Goal: Transaction & Acquisition: Purchase product/service

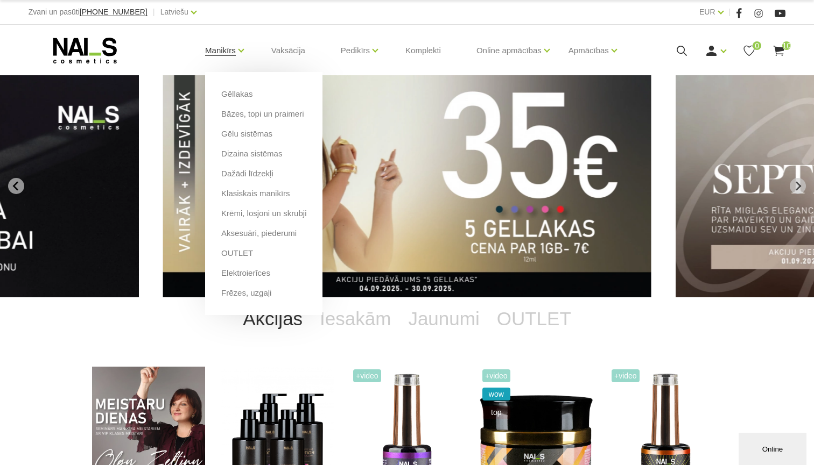
click at [222, 52] on link "Manikīrs" at bounding box center [220, 50] width 31 height 43
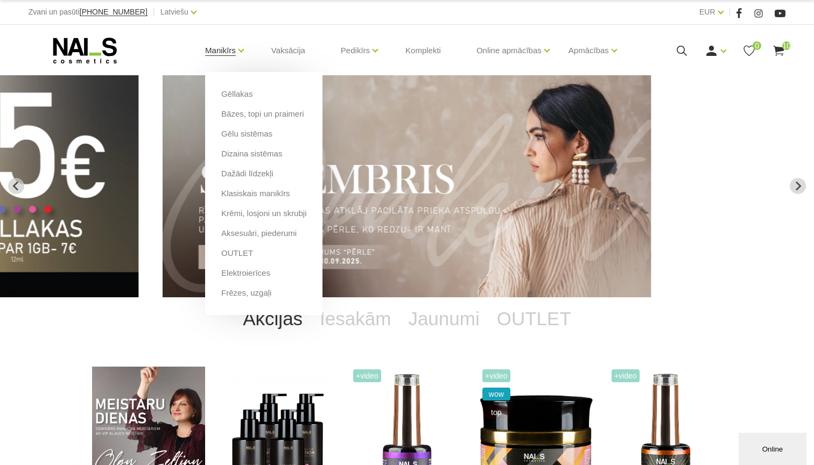
click at [220, 51] on link "Manikīrs" at bounding box center [220, 50] width 31 height 43
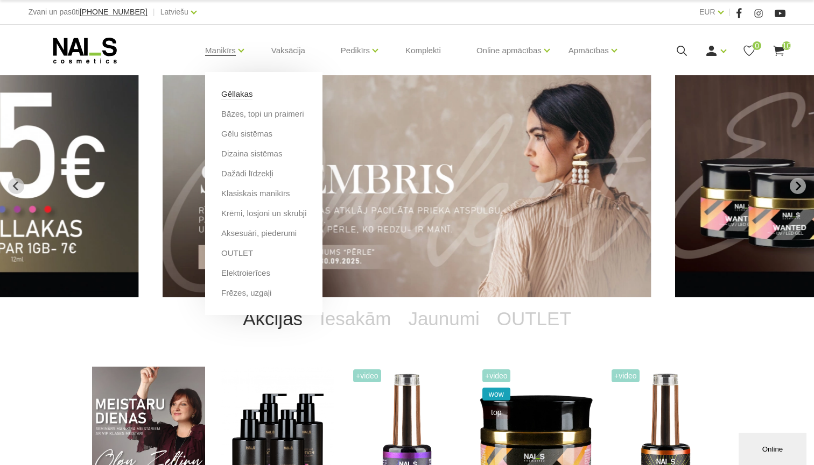
click at [229, 93] on link "Gēllakas" at bounding box center [236, 94] width 31 height 12
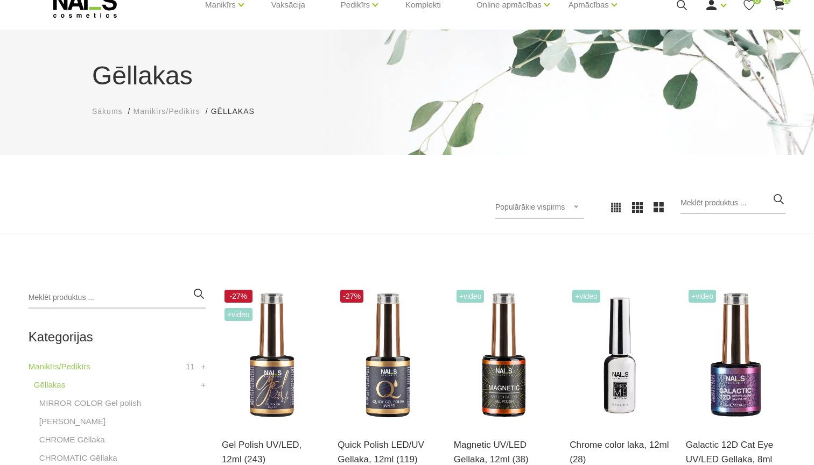
scroll to position [47, 0]
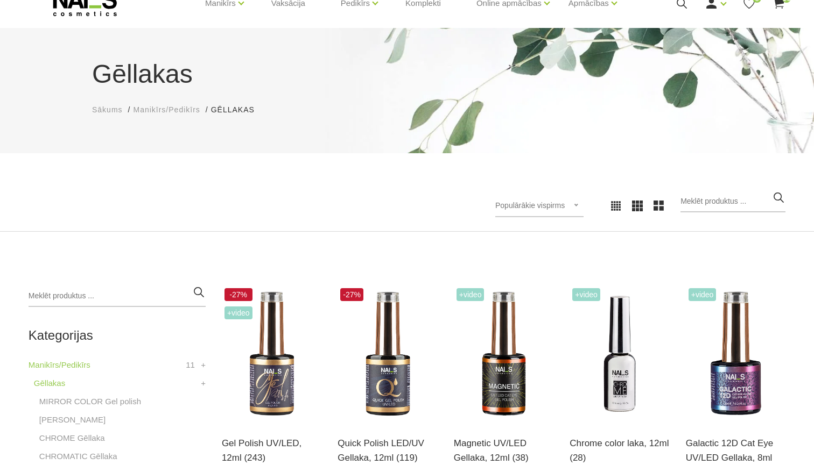
click at [146, 113] on span "Manikīrs/Pedikīrs" at bounding box center [166, 109] width 67 height 9
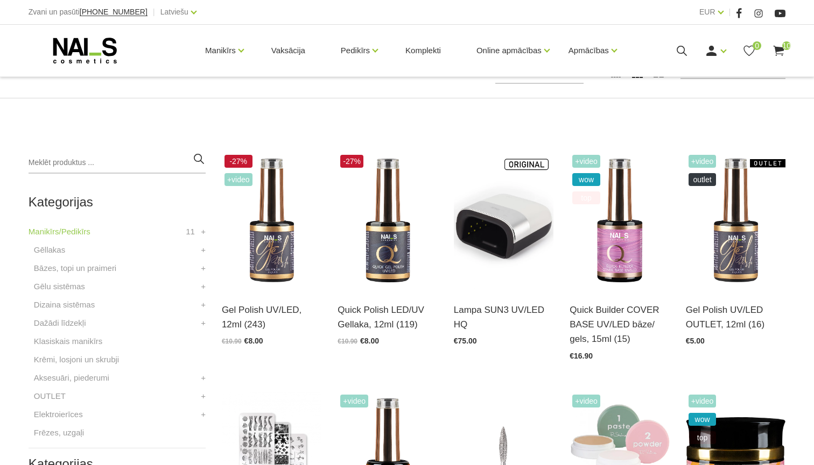
scroll to position [195, 0]
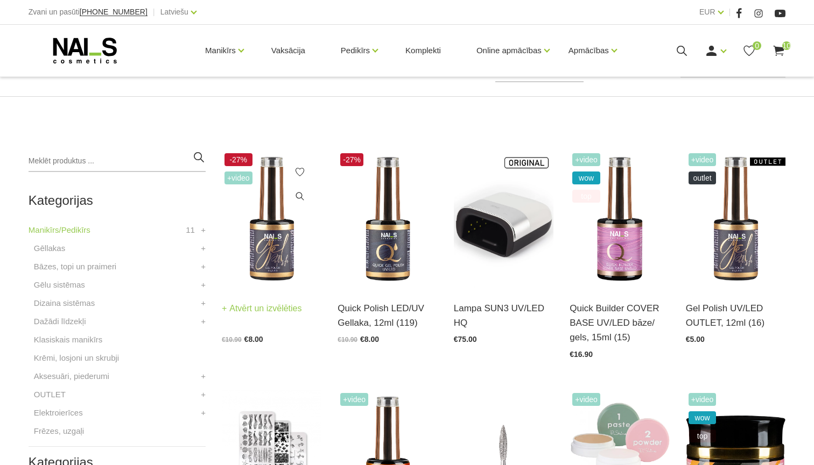
click at [276, 252] on img at bounding box center [272, 219] width 100 height 137
click at [301, 174] on icon at bounding box center [299, 172] width 11 height 11
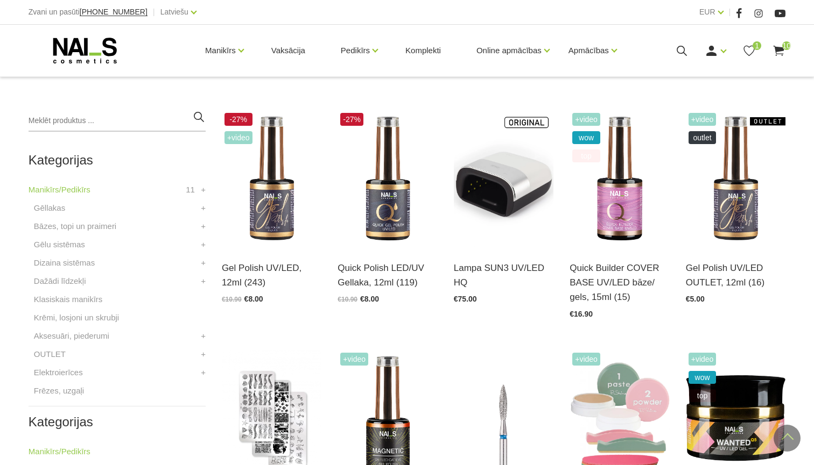
scroll to position [240, 0]
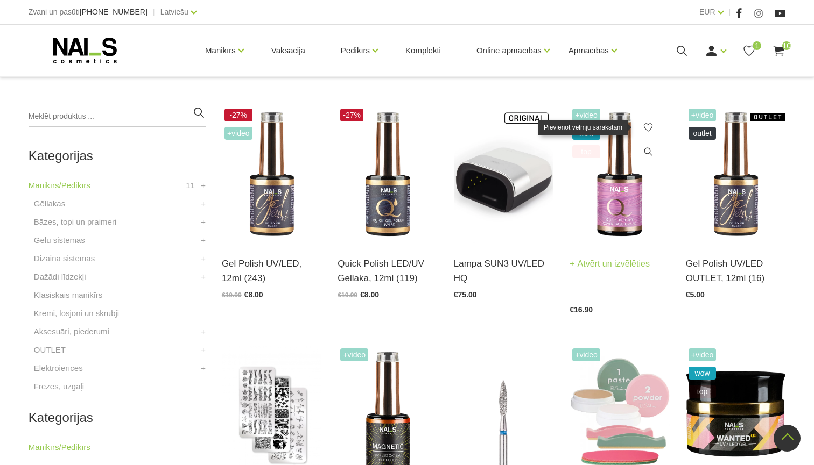
click at [648, 130] on icon at bounding box center [647, 127] width 11 height 11
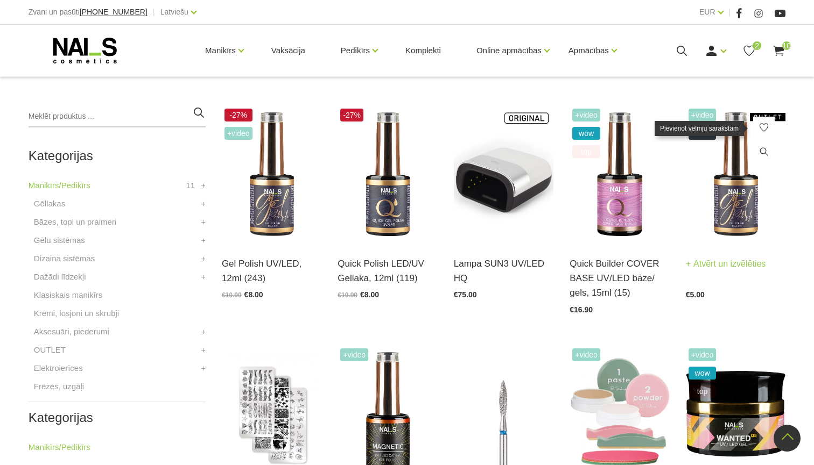
click at [762, 126] on icon at bounding box center [763, 127] width 11 height 11
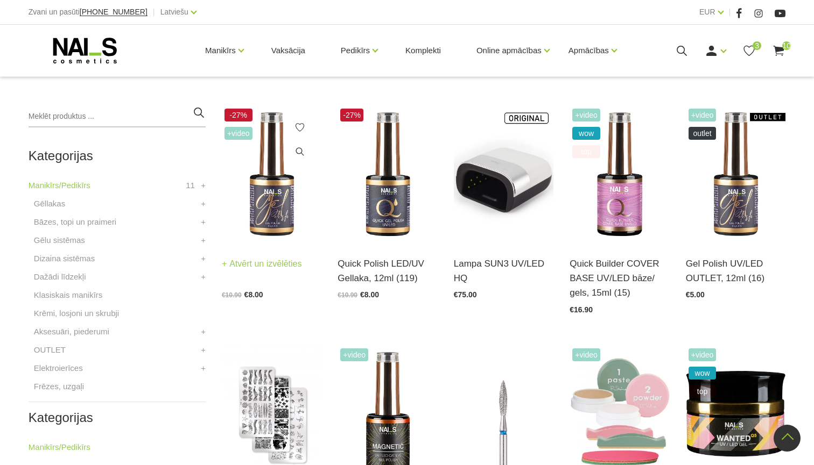
click at [270, 201] on img at bounding box center [272, 174] width 100 height 137
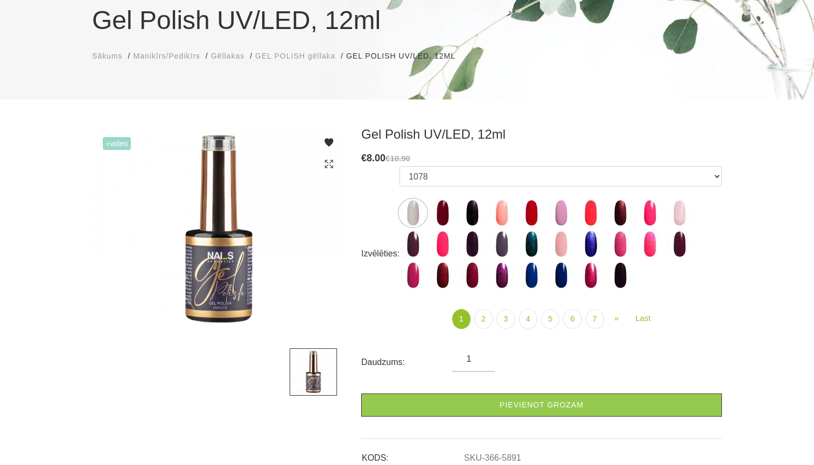
scroll to position [121, 0]
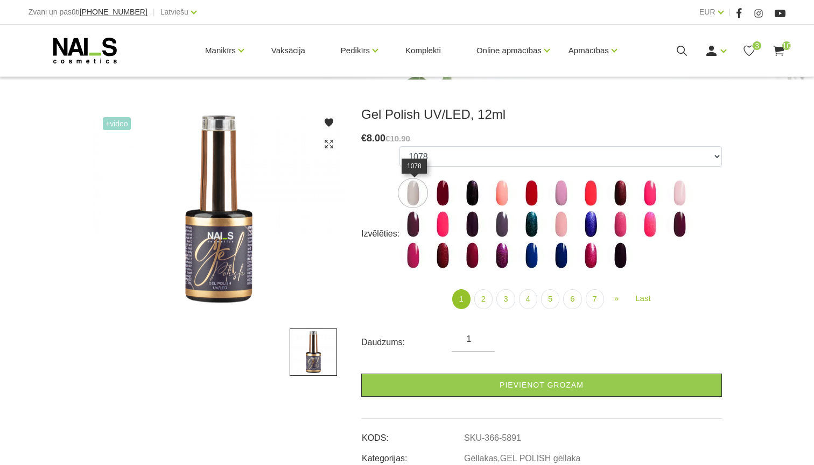
click at [410, 193] on img at bounding box center [412, 193] width 27 height 27
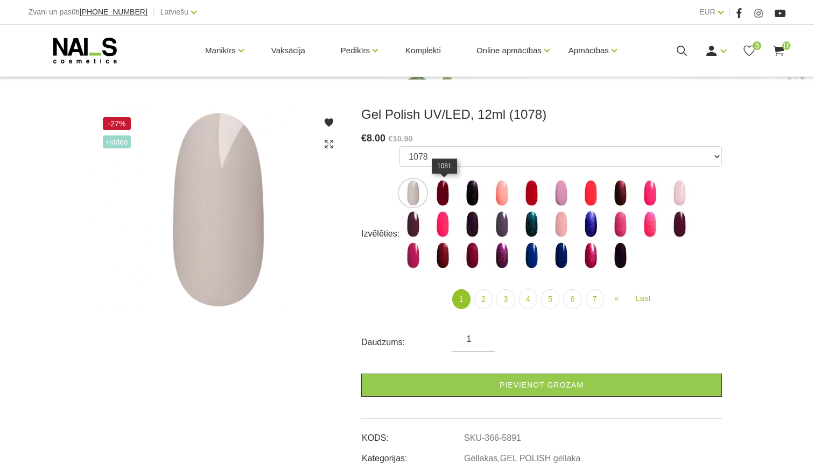
click at [451, 190] on img at bounding box center [442, 193] width 27 height 27
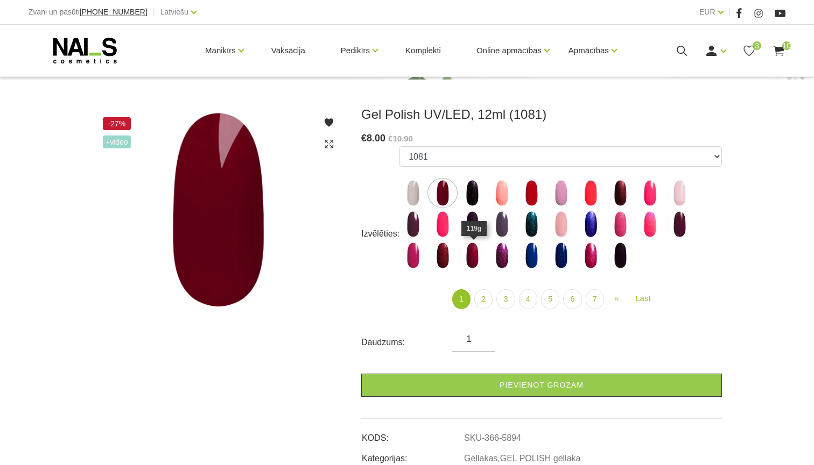
click at [471, 256] on img at bounding box center [471, 255] width 27 height 27
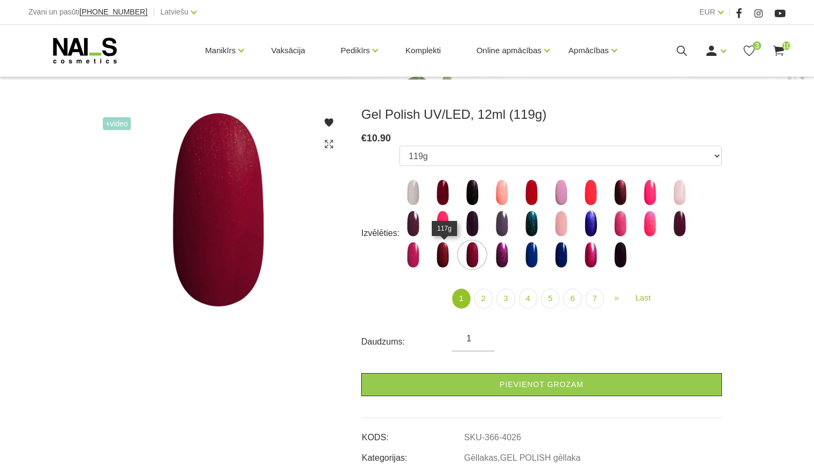
click at [451, 254] on img at bounding box center [442, 255] width 27 height 27
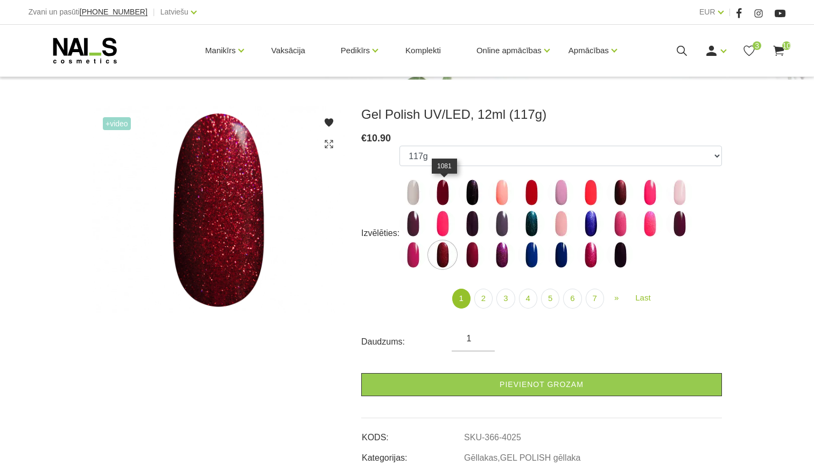
click at [440, 200] on img at bounding box center [442, 192] width 27 height 27
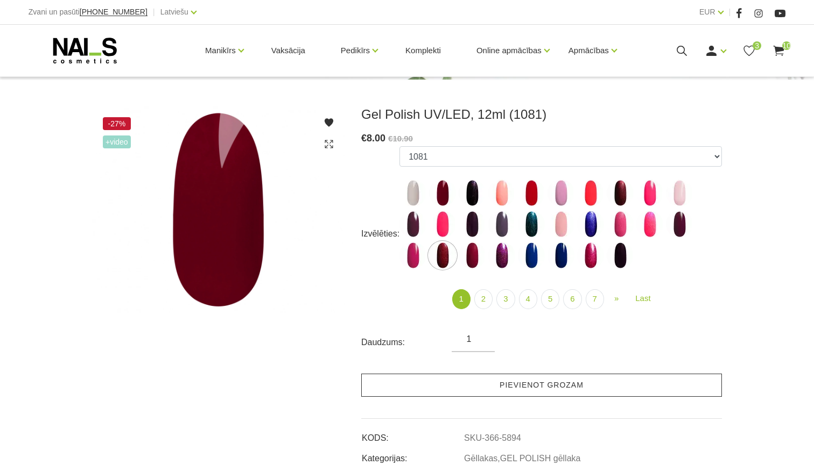
click at [439, 383] on link "Pievienot grozam" at bounding box center [541, 385] width 361 height 23
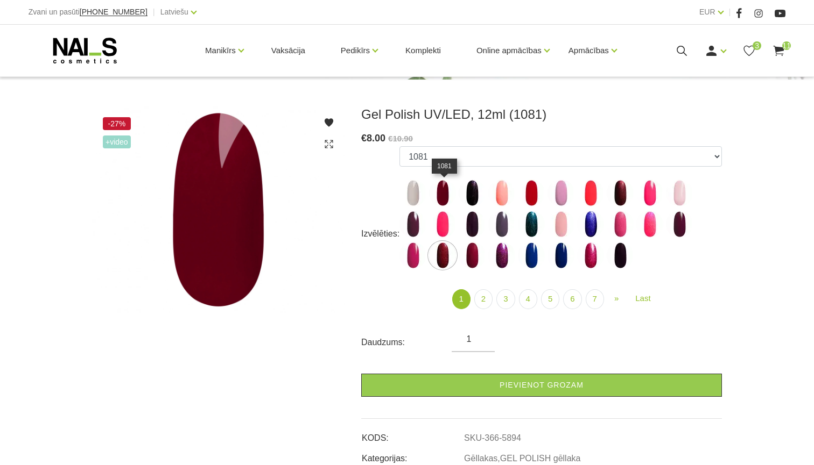
click at [446, 188] on img at bounding box center [442, 193] width 27 height 27
click at [448, 194] on img at bounding box center [442, 193] width 27 height 27
click at [622, 192] on img at bounding box center [619, 193] width 27 height 27
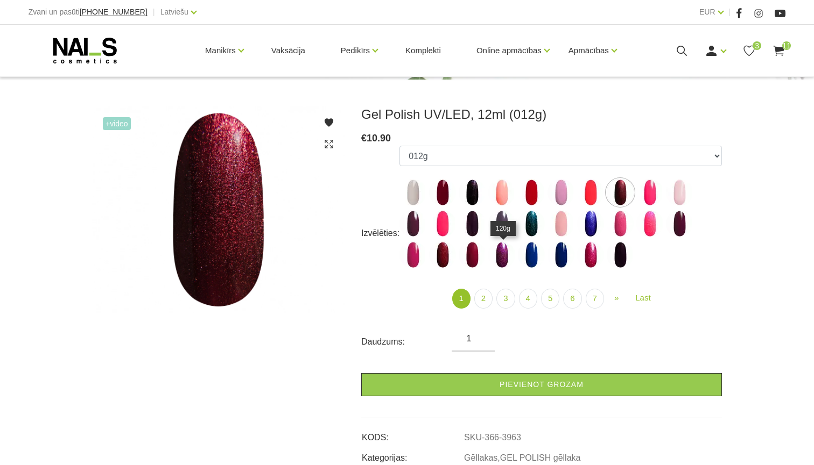
click at [503, 263] on img at bounding box center [501, 255] width 27 height 27
select select "4027"
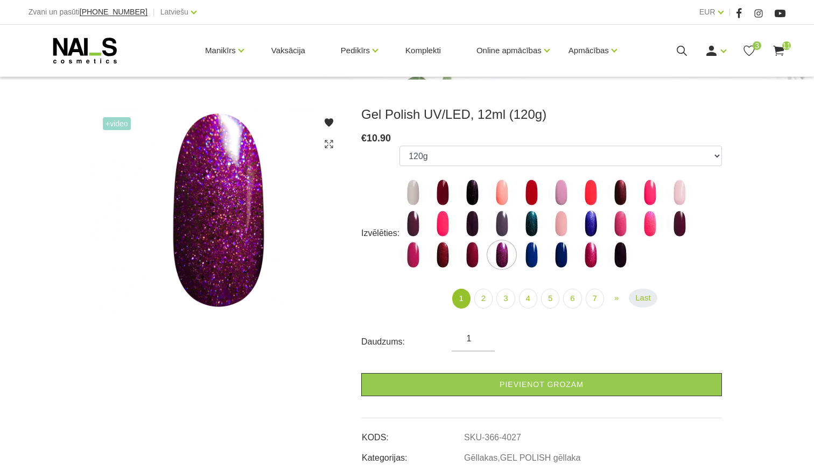
click at [651, 301] on link "Last" at bounding box center [642, 298] width 28 height 19
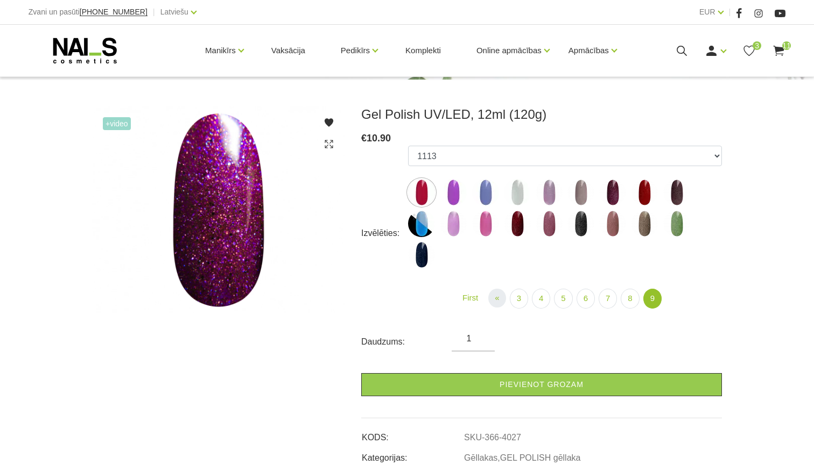
click at [496, 299] on span "«" at bounding box center [497, 297] width 4 height 9
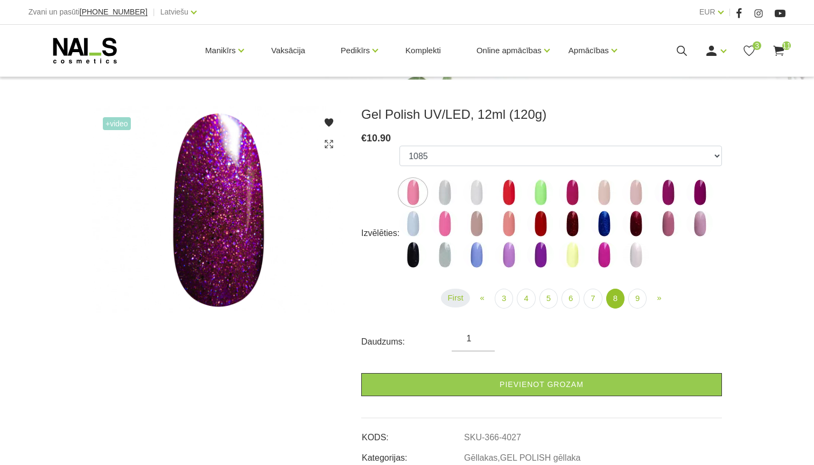
click at [464, 299] on link "First" at bounding box center [455, 298] width 29 height 19
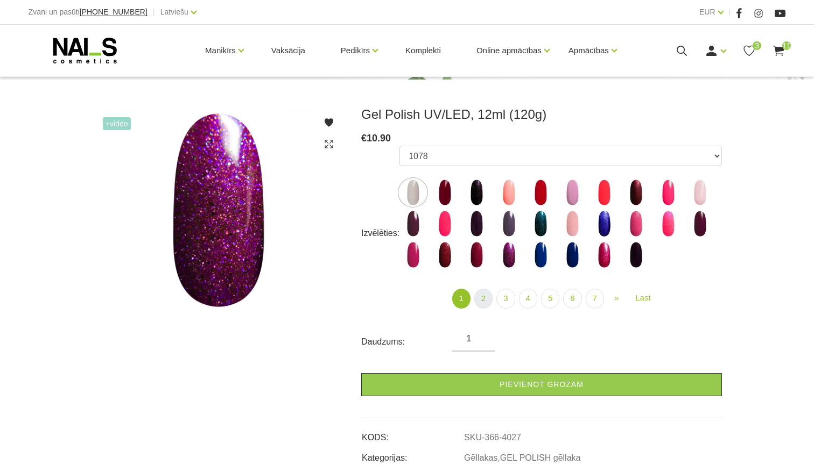
click at [485, 297] on link "2" at bounding box center [483, 299] width 18 height 20
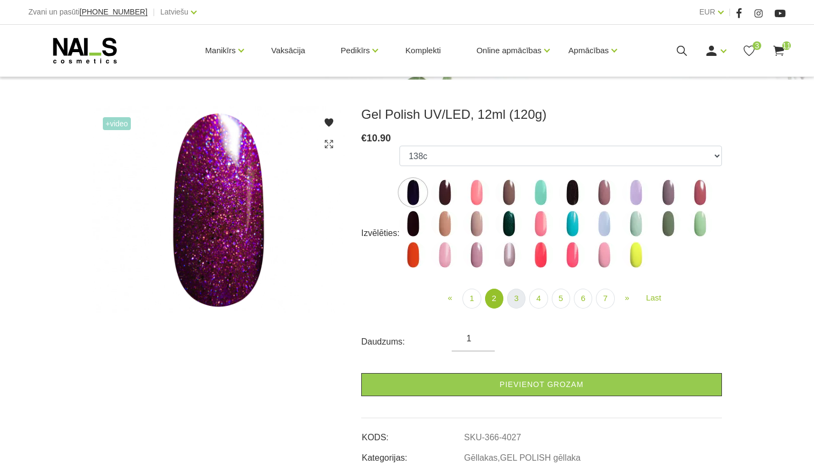
click at [519, 298] on link "3" at bounding box center [516, 299] width 18 height 20
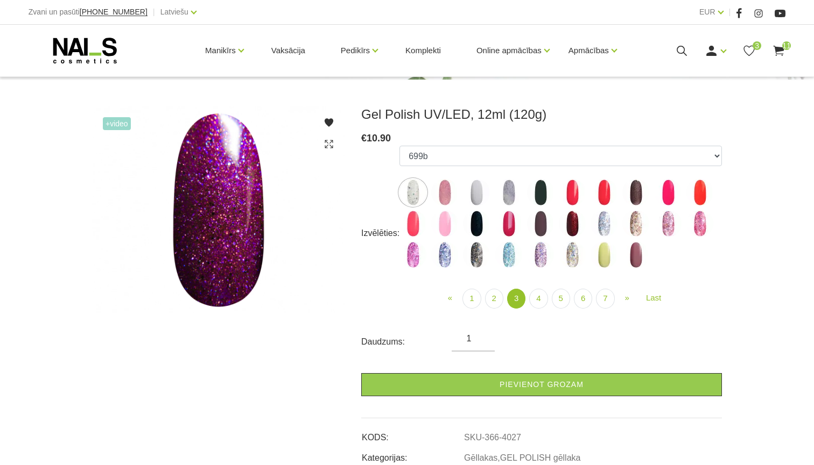
click at [569, 227] on img at bounding box center [572, 223] width 27 height 27
select select "4145"
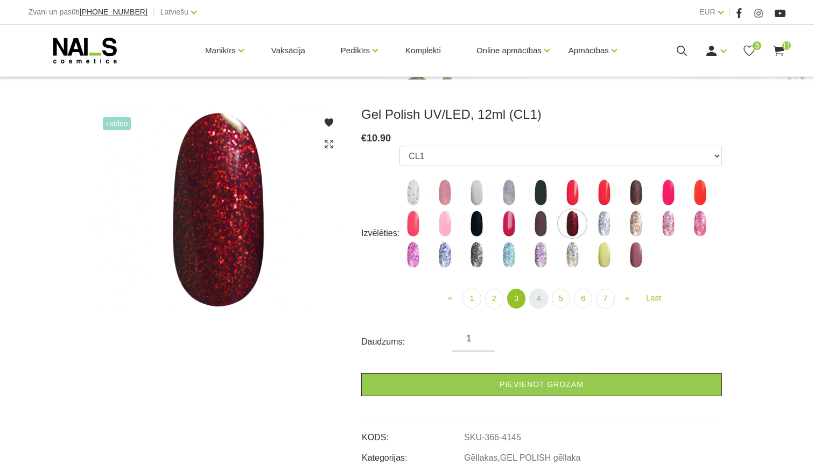
click at [542, 297] on link "4" at bounding box center [538, 299] width 18 height 20
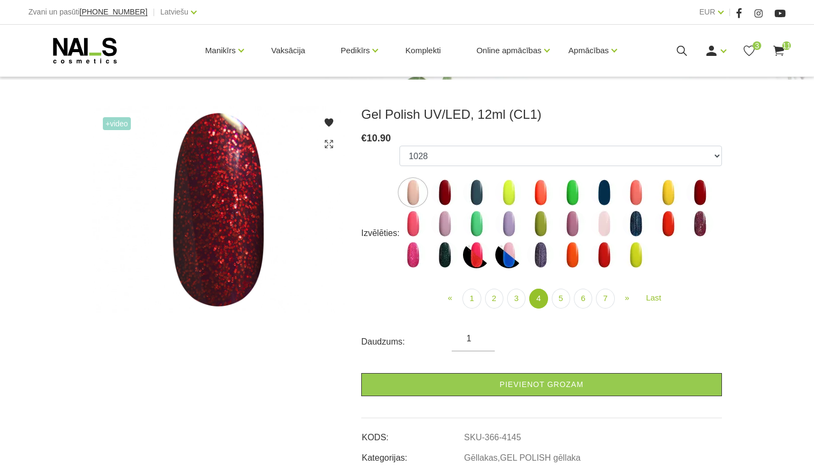
click at [450, 199] on img at bounding box center [444, 192] width 27 height 27
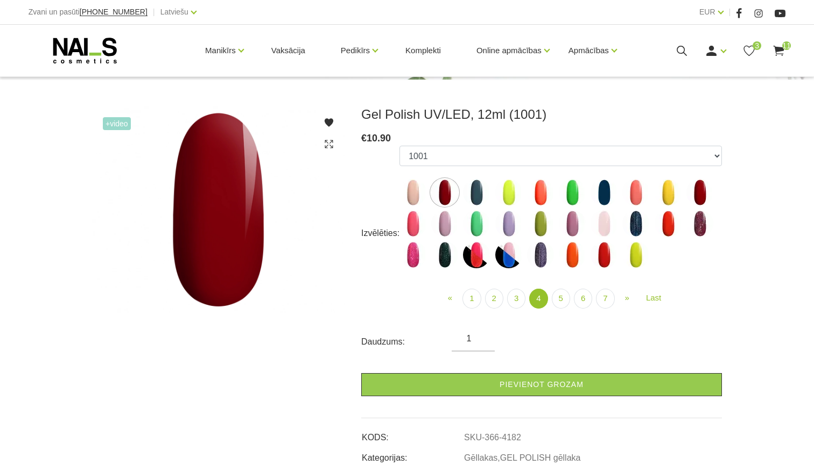
click at [706, 190] on img at bounding box center [699, 192] width 27 height 27
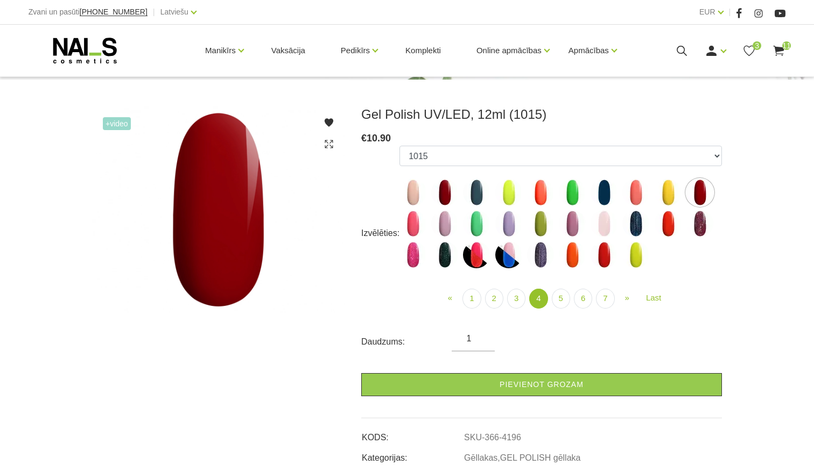
click at [448, 190] on img at bounding box center [444, 192] width 27 height 27
select select "4182"
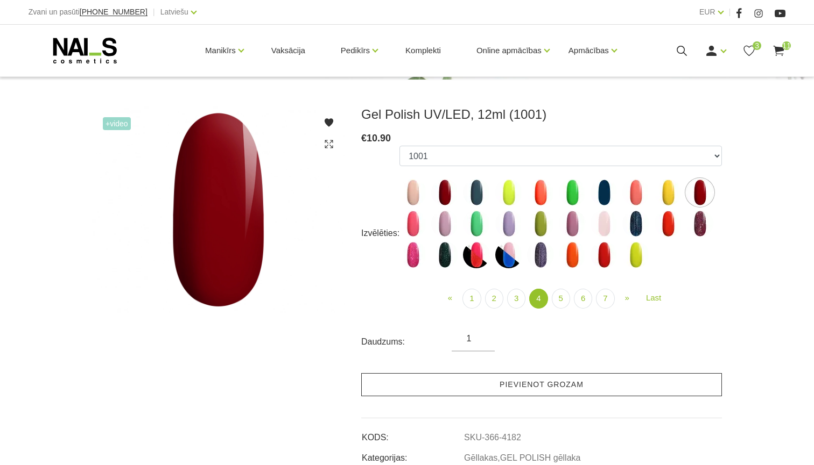
click at [491, 387] on link "Pievienot grozam" at bounding box center [541, 384] width 361 height 23
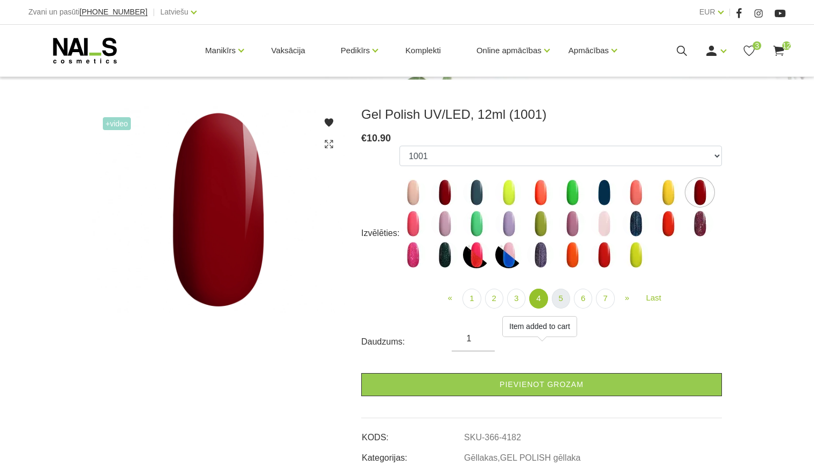
click at [561, 298] on link "5" at bounding box center [561, 299] width 18 height 20
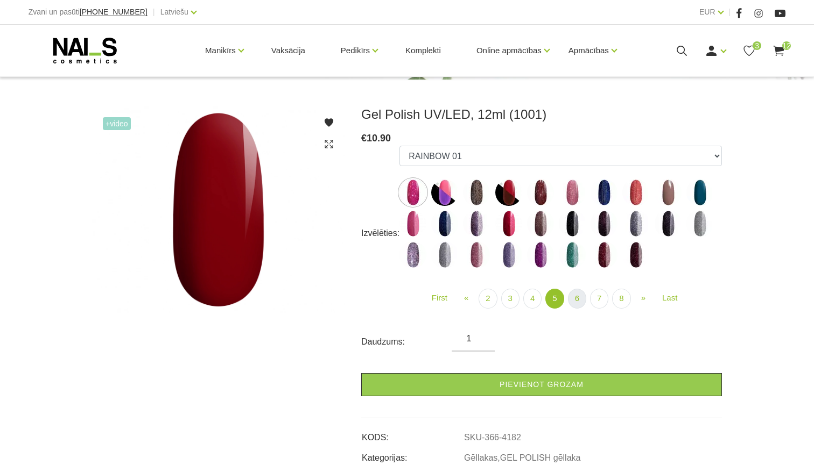
click at [581, 297] on link "6" at bounding box center [577, 299] width 18 height 20
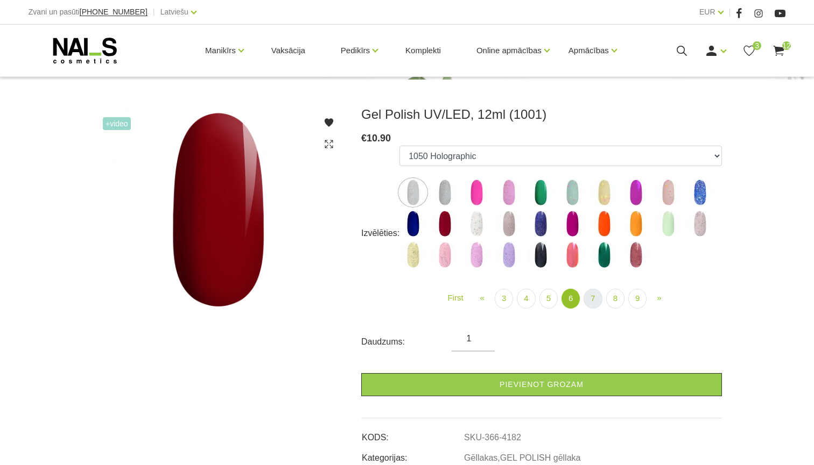
click at [598, 300] on link "7" at bounding box center [592, 299] width 18 height 20
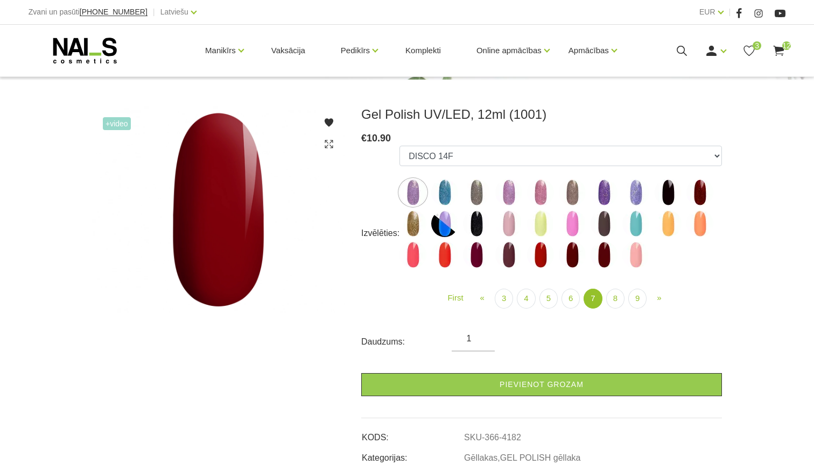
click at [554, 255] on img at bounding box center [540, 255] width 27 height 27
select select "5892"
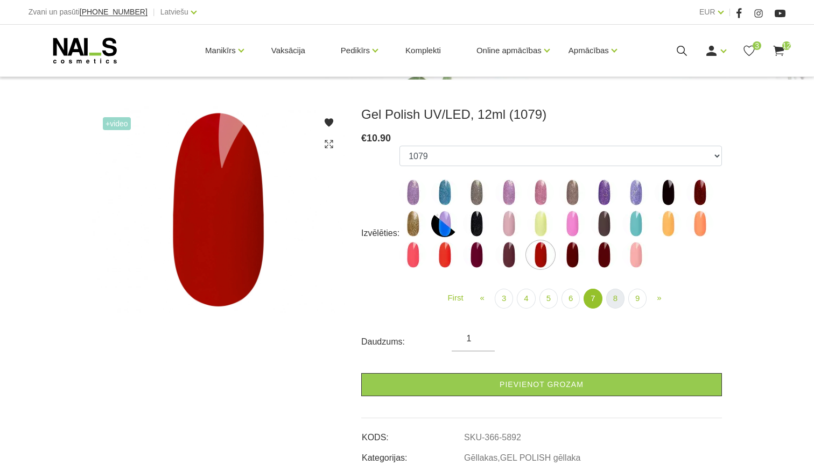
click at [615, 301] on link "8" at bounding box center [615, 299] width 18 height 20
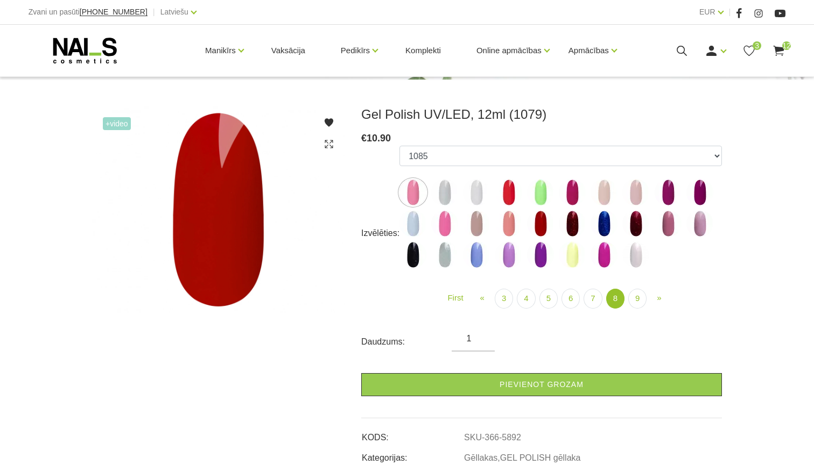
click at [635, 214] on img at bounding box center [635, 223] width 27 height 27
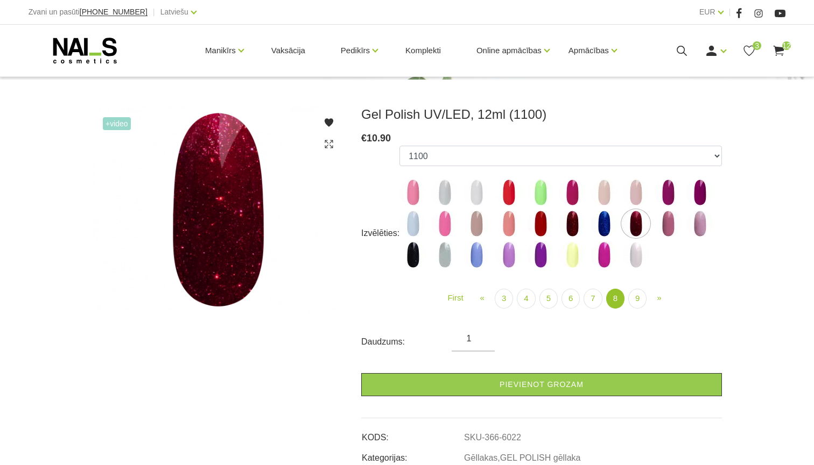
click at [533, 224] on img at bounding box center [540, 223] width 27 height 27
select select "5986"
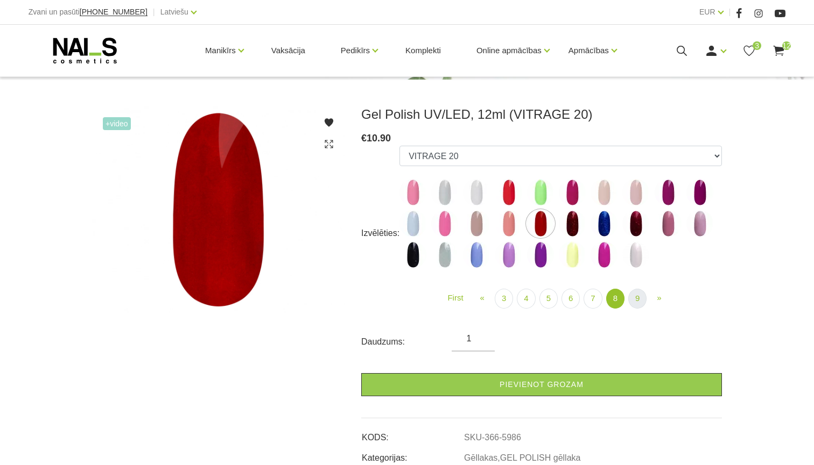
click at [639, 302] on link "9" at bounding box center [637, 299] width 18 height 20
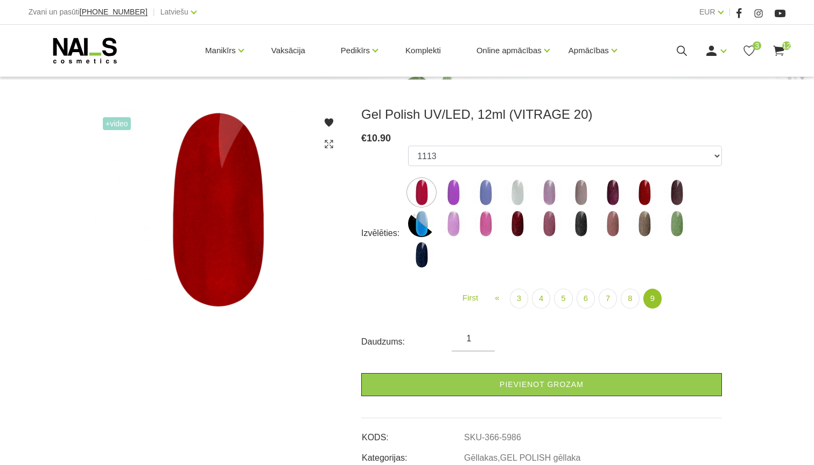
click at [643, 193] on img at bounding box center [644, 192] width 27 height 27
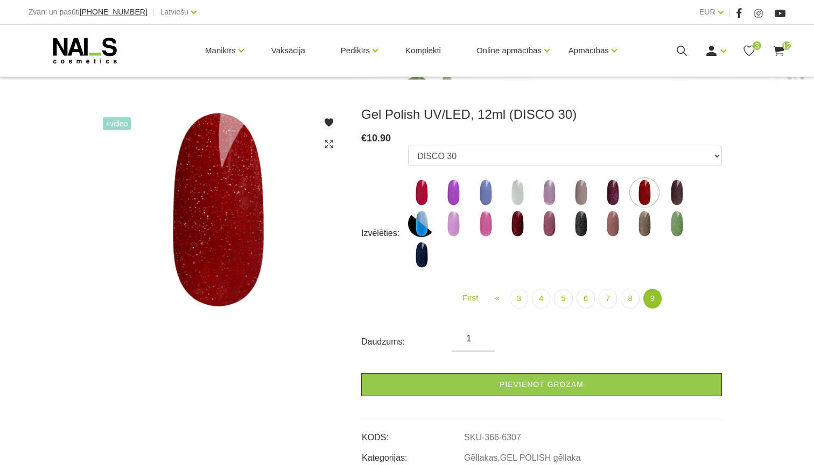
click at [424, 194] on img at bounding box center [421, 192] width 27 height 27
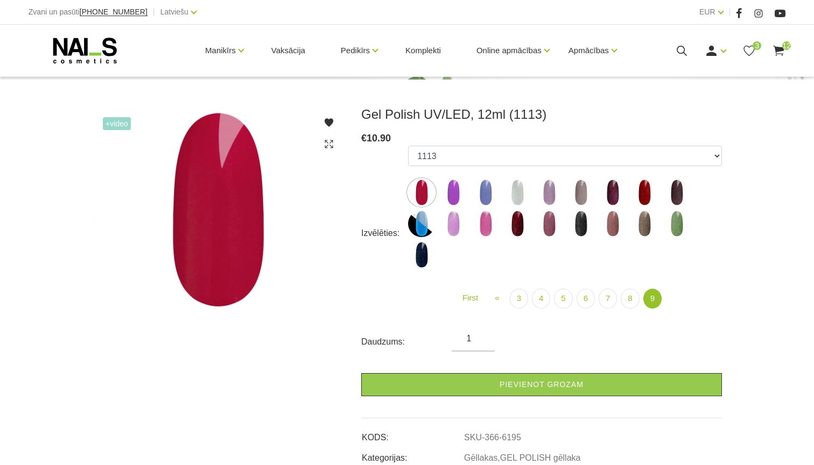
click at [525, 224] on img at bounding box center [517, 223] width 27 height 27
select select "6399"
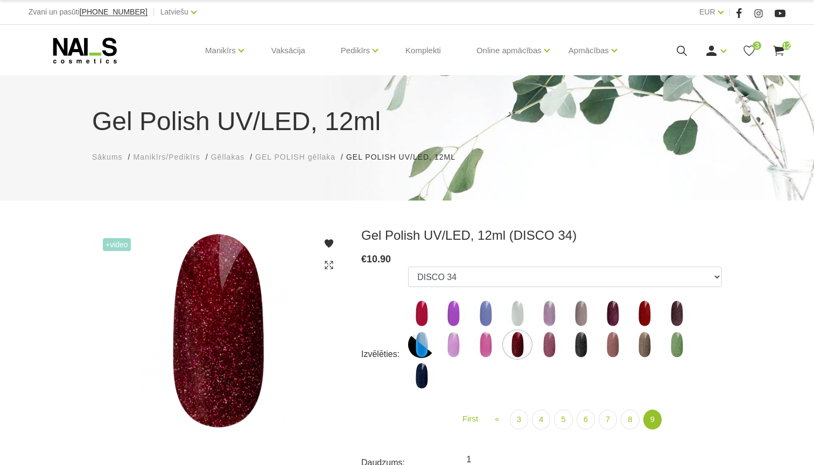
click at [162, 153] on span "Manikīrs/Pedikīrs" at bounding box center [166, 157] width 67 height 9
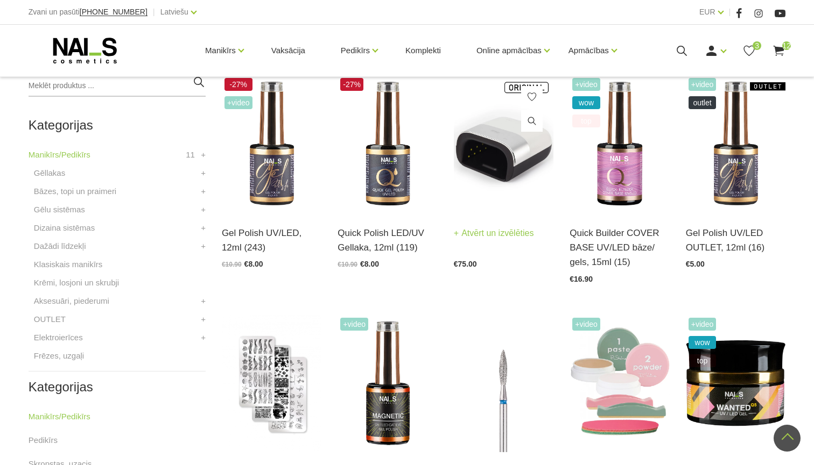
scroll to position [273, 0]
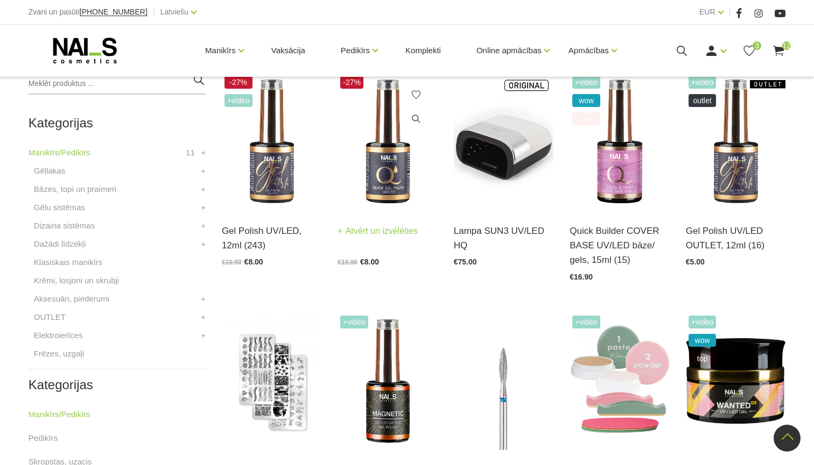
click at [387, 167] on img at bounding box center [387, 141] width 100 height 137
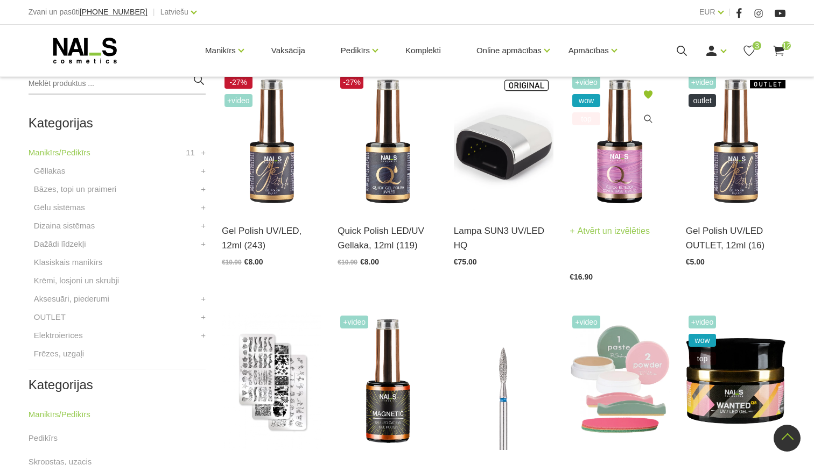
click at [617, 173] on img at bounding box center [619, 141] width 100 height 137
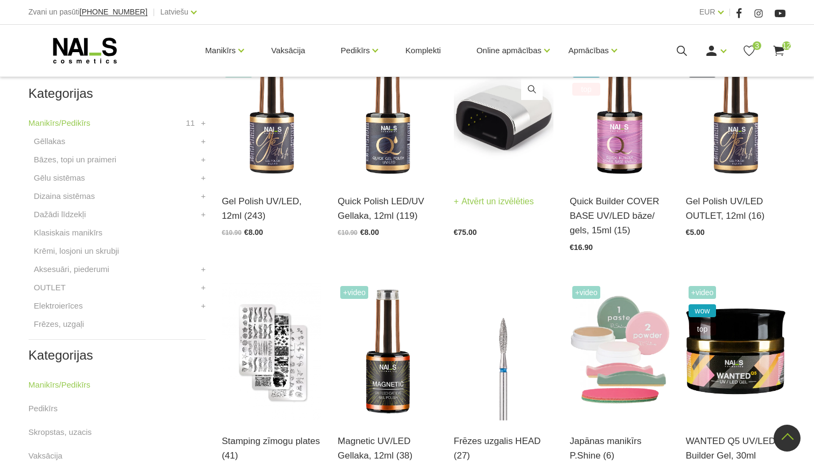
scroll to position [303, 0]
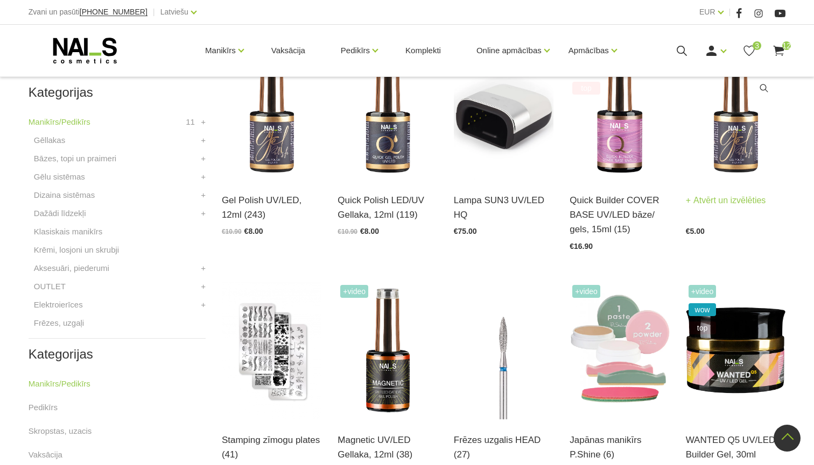
click at [740, 146] on img at bounding box center [736, 111] width 100 height 137
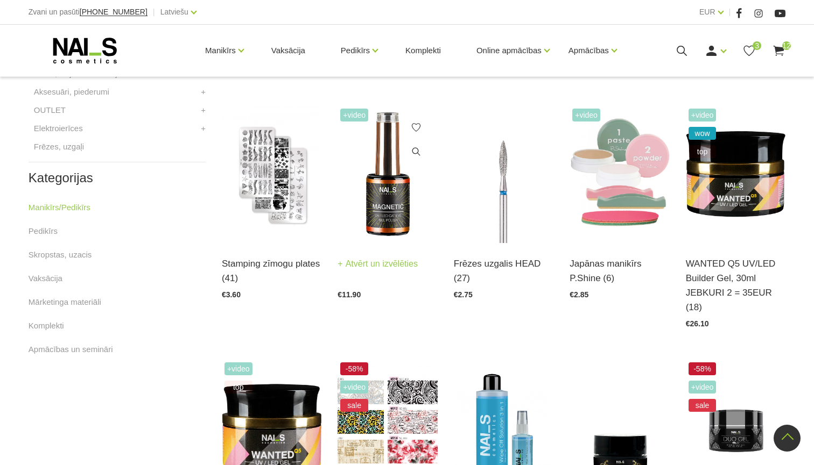
scroll to position [482, 0]
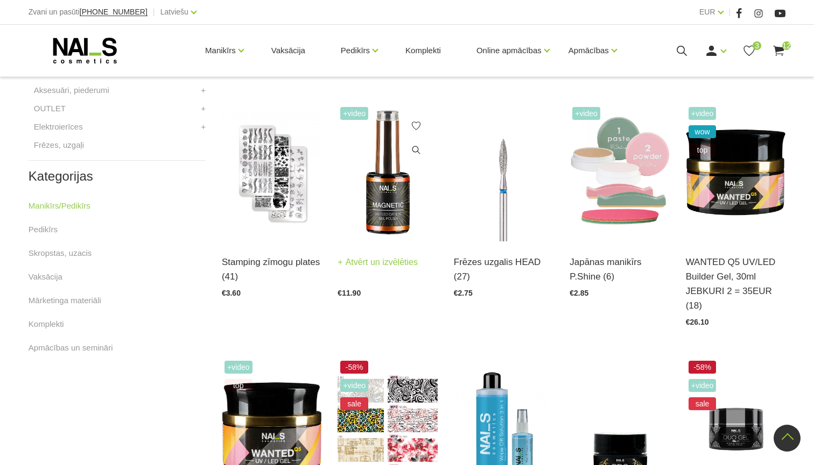
click at [383, 210] on img at bounding box center [387, 172] width 100 height 137
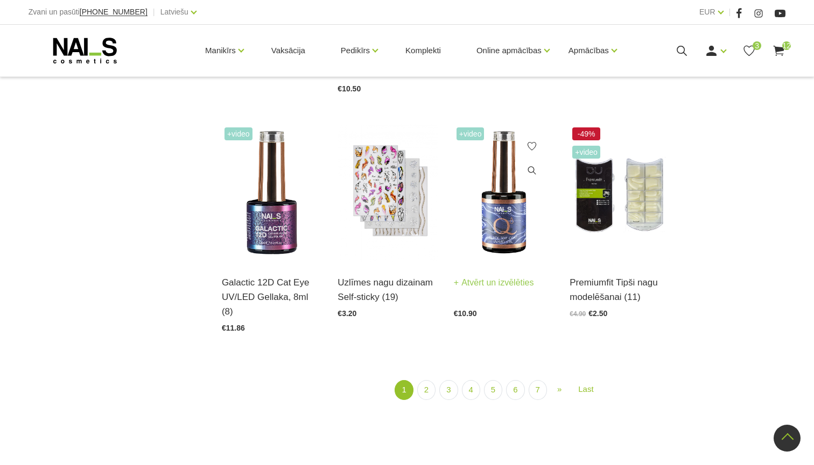
scroll to position [1211, 0]
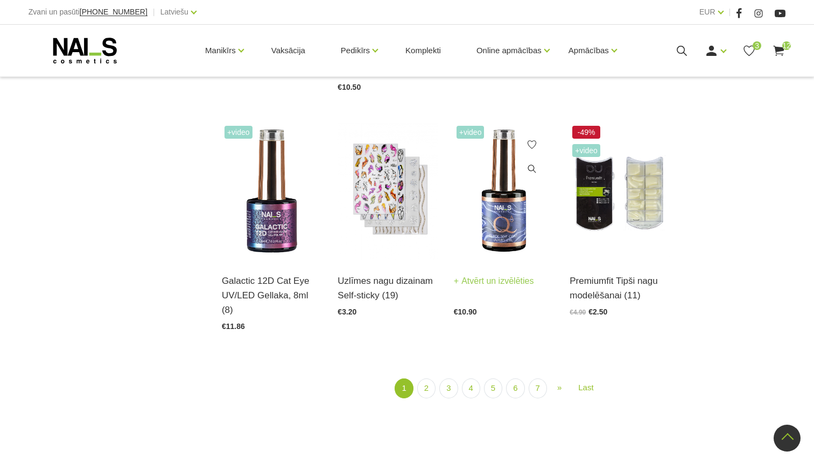
click at [489, 215] on img at bounding box center [504, 191] width 100 height 137
click at [423, 379] on link "2" at bounding box center [426, 389] width 18 height 20
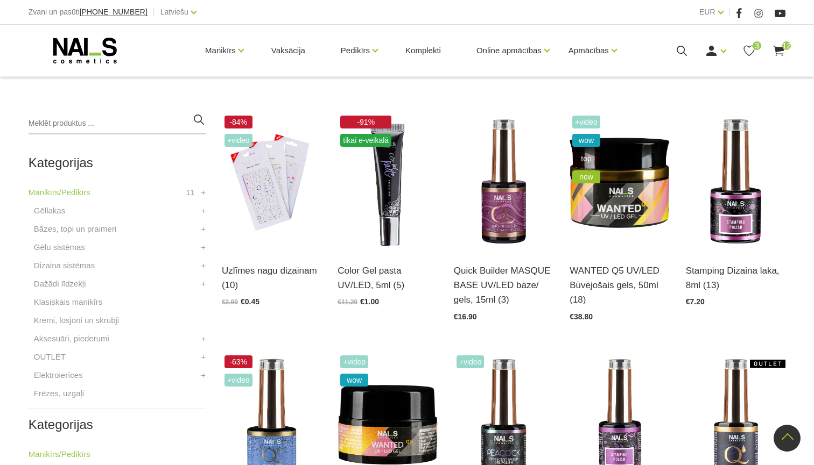
scroll to position [214, 0]
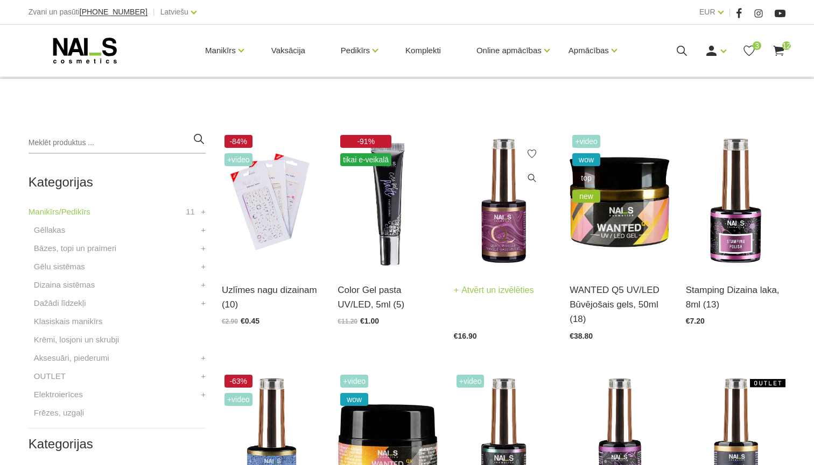
click at [495, 227] on img at bounding box center [504, 200] width 100 height 137
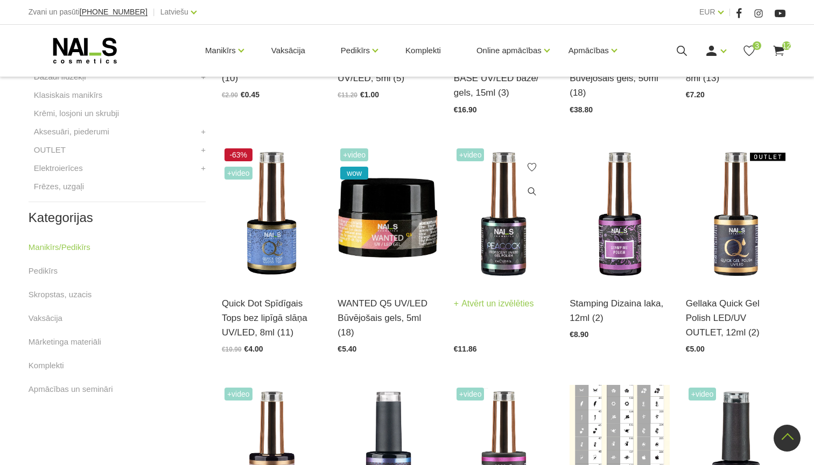
scroll to position [447, 0]
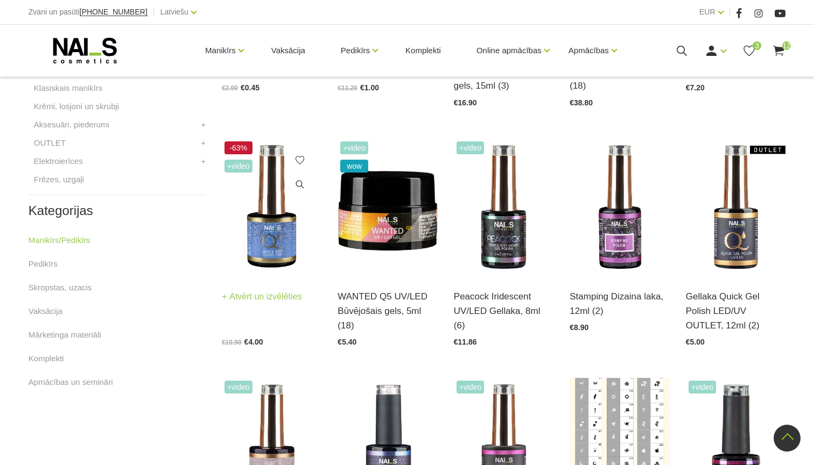
click at [285, 236] on img at bounding box center [272, 207] width 100 height 137
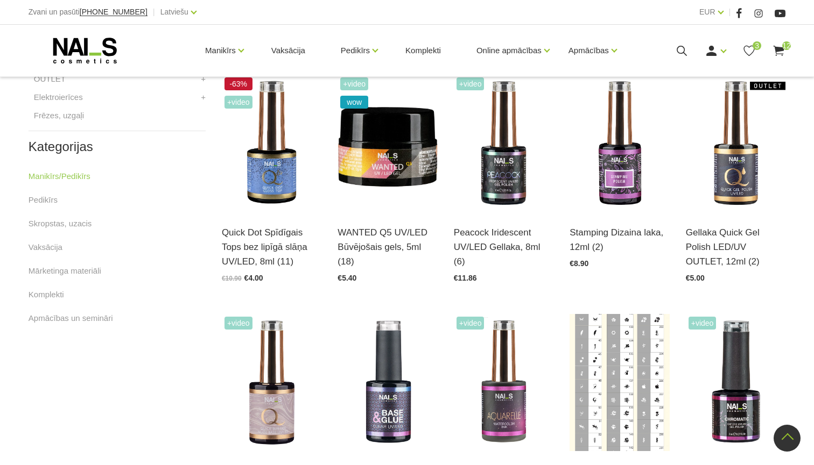
scroll to position [512, 0]
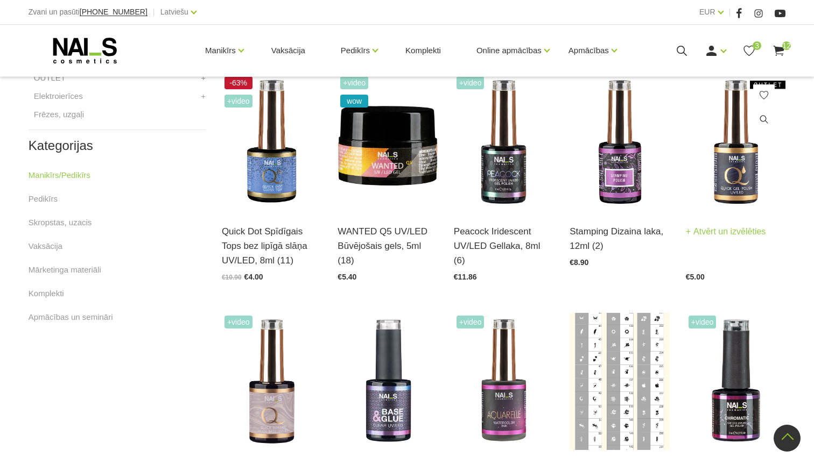
click at [724, 180] on img at bounding box center [736, 142] width 100 height 137
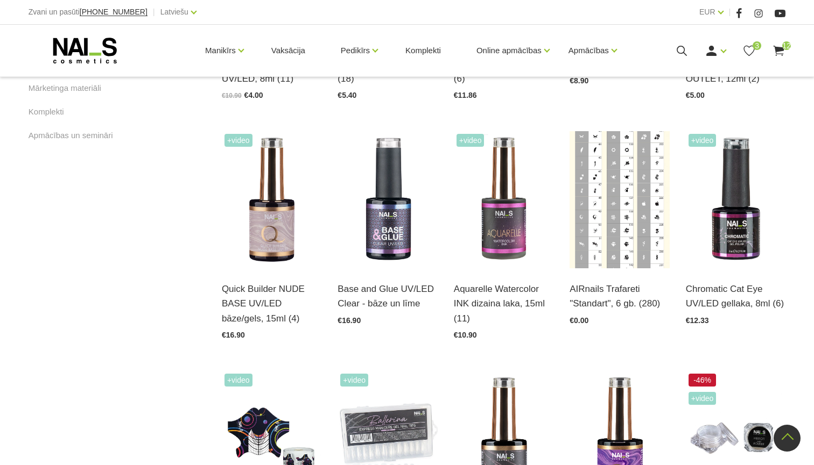
scroll to position [695, 0]
click at [284, 239] on img at bounding box center [272, 199] width 100 height 137
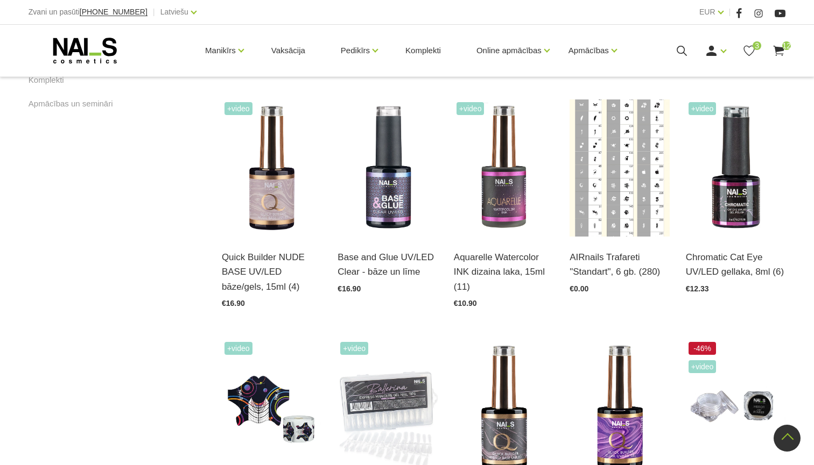
scroll to position [735, 0]
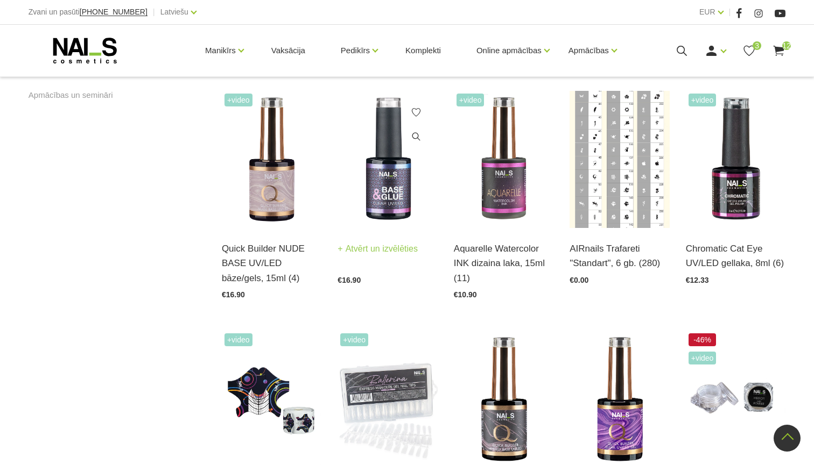
click at [400, 194] on img at bounding box center [387, 159] width 100 height 137
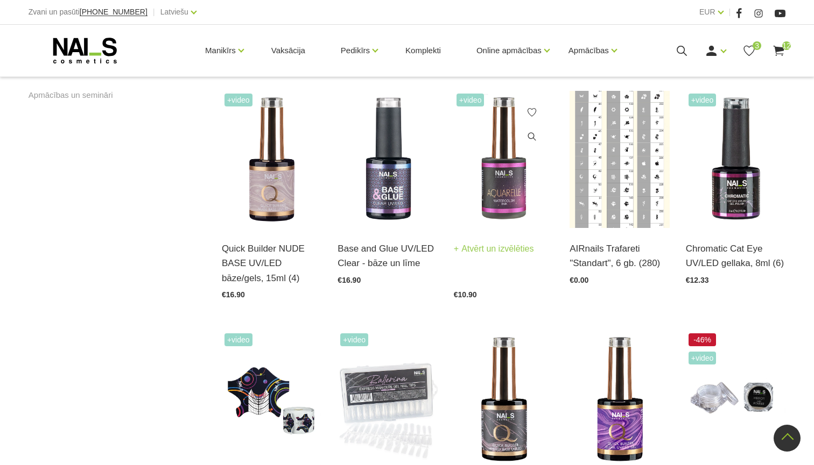
click at [511, 183] on img at bounding box center [504, 159] width 100 height 137
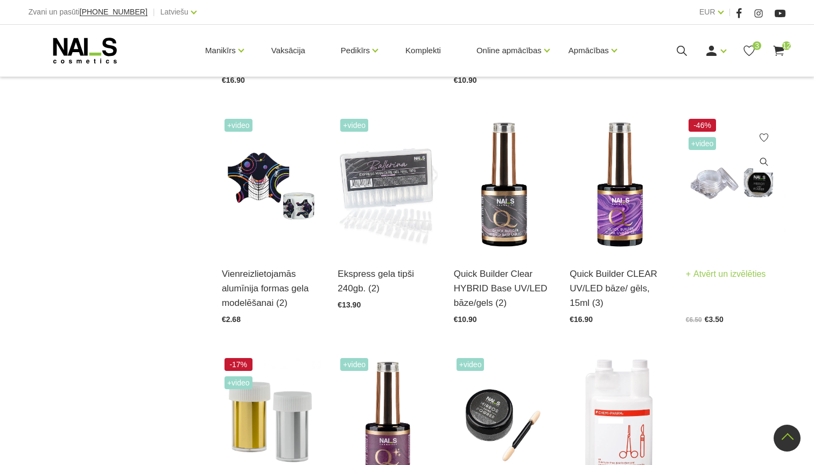
scroll to position [953, 0]
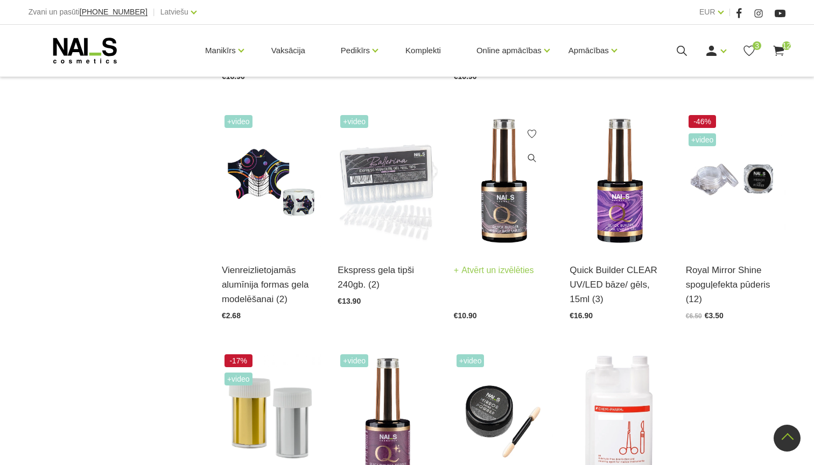
click at [509, 206] on img at bounding box center [504, 180] width 100 height 137
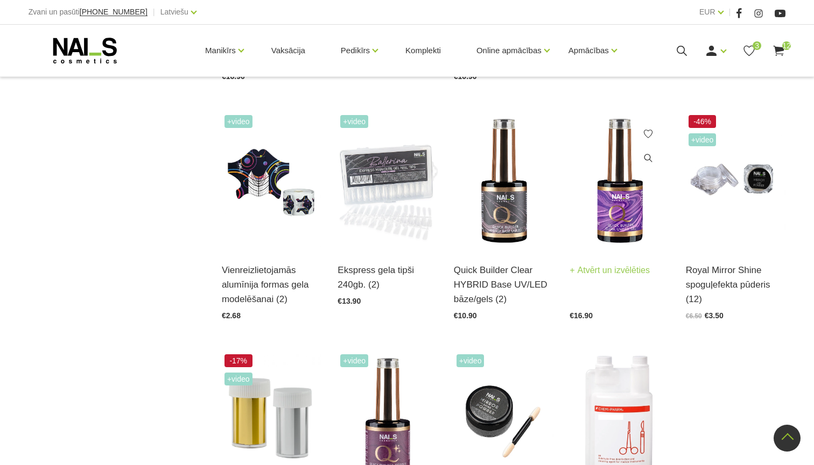
click at [617, 221] on img at bounding box center [619, 180] width 100 height 137
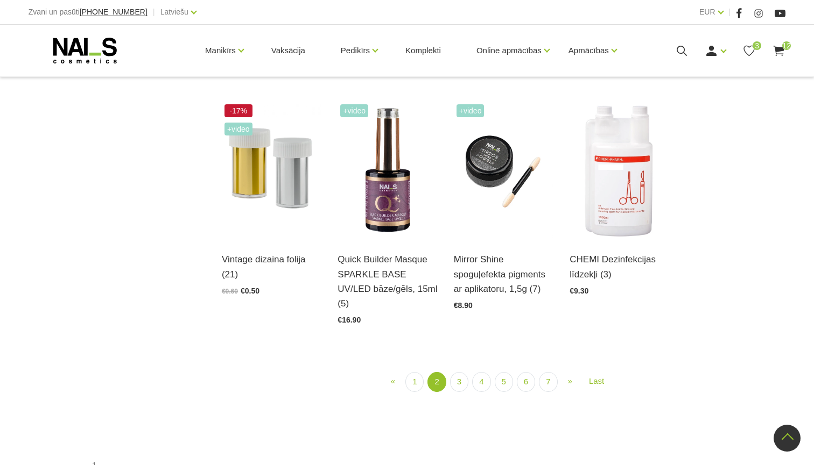
scroll to position [1219, 0]
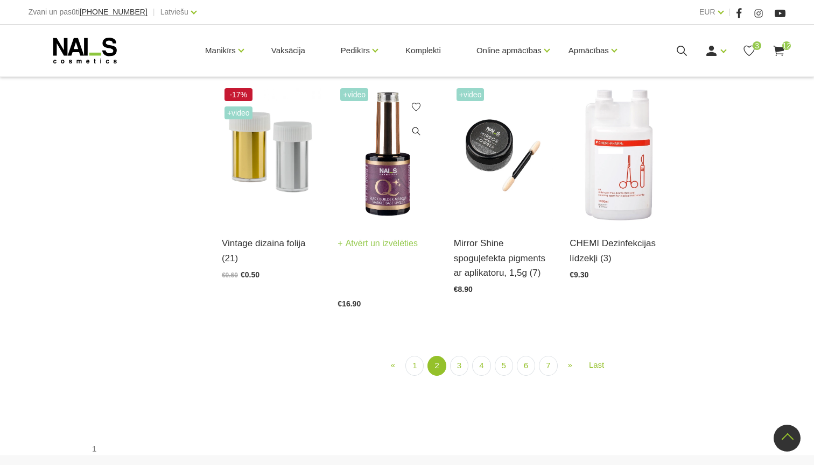
click at [378, 189] on img at bounding box center [387, 154] width 100 height 137
click at [454, 356] on link "3" at bounding box center [459, 366] width 18 height 20
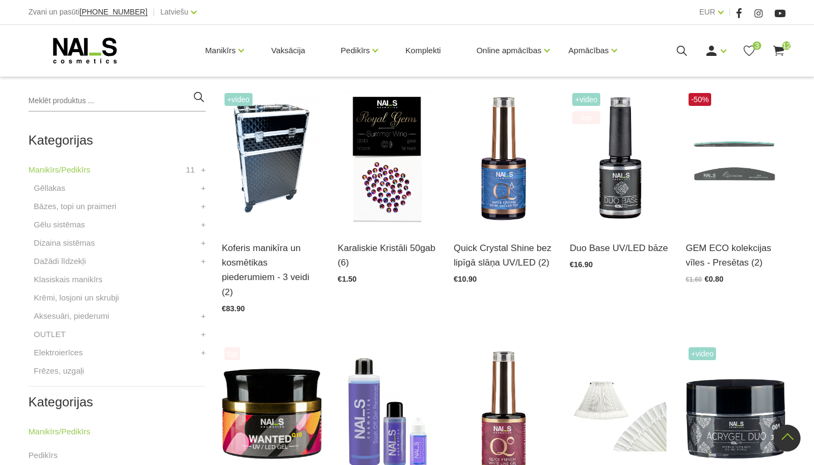
scroll to position [260, 0]
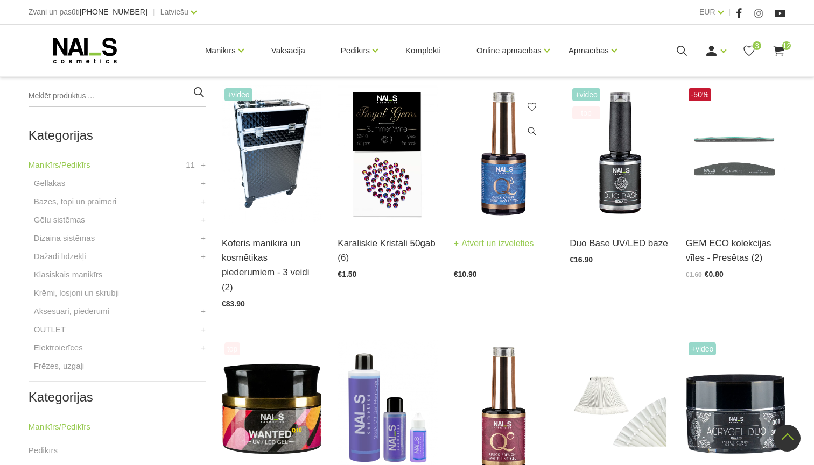
click at [499, 177] on img at bounding box center [504, 154] width 100 height 137
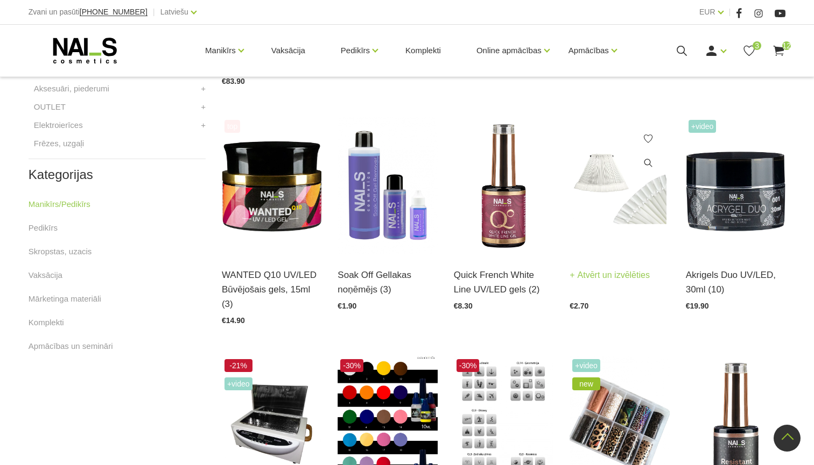
scroll to position [502, 0]
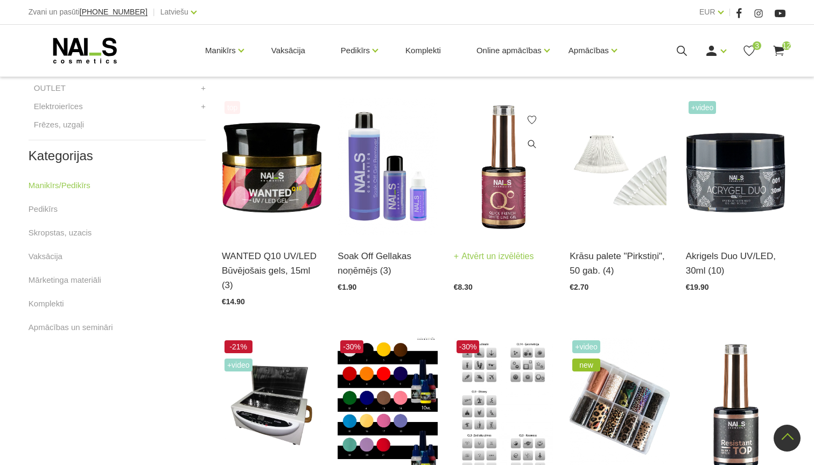
click at [506, 194] on img at bounding box center [504, 166] width 100 height 137
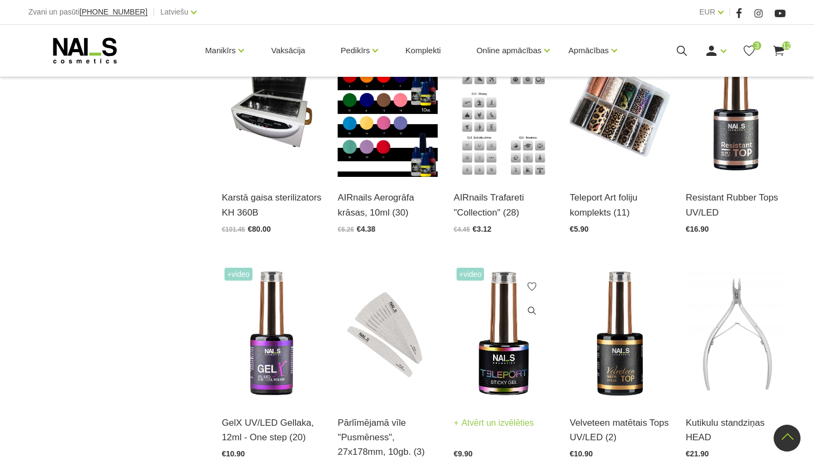
scroll to position [807, 0]
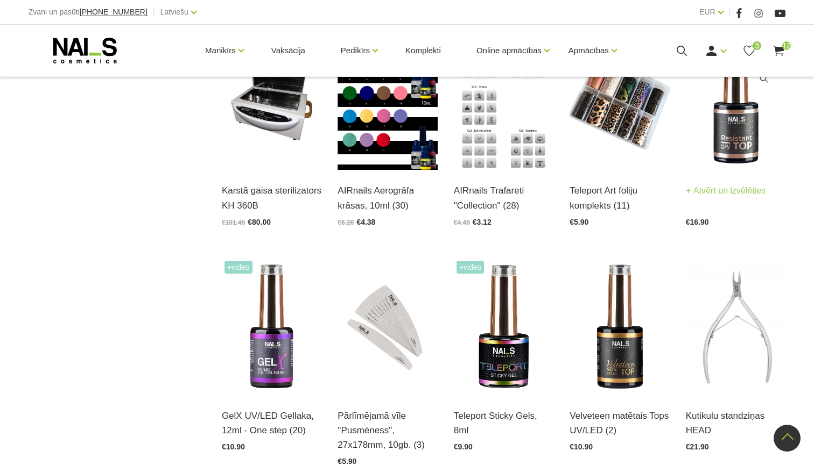
click at [736, 150] on img at bounding box center [736, 101] width 100 height 137
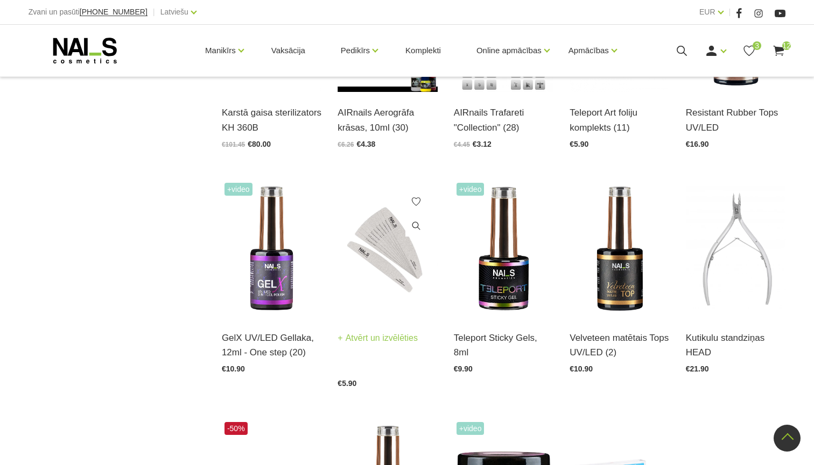
scroll to position [888, 0]
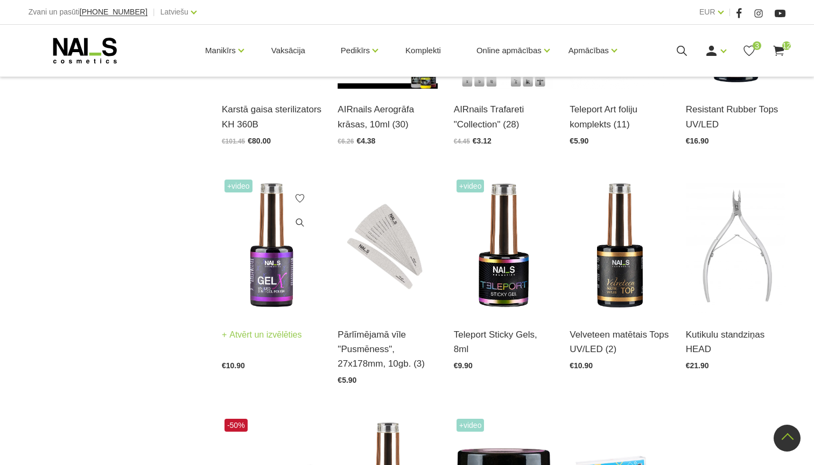
click at [281, 276] on img at bounding box center [272, 245] width 100 height 137
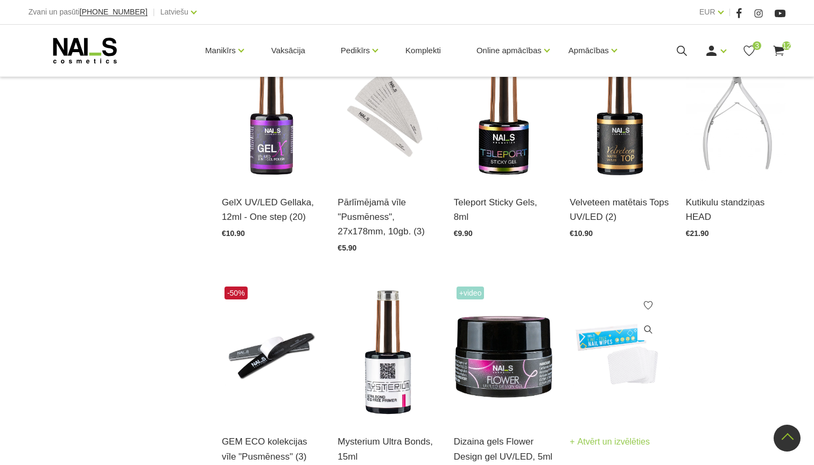
scroll to position [1029, 0]
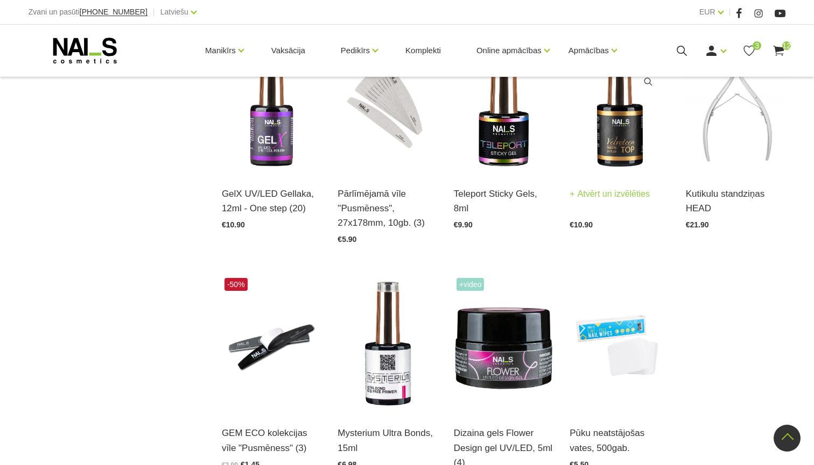
click at [626, 153] on img at bounding box center [619, 104] width 100 height 137
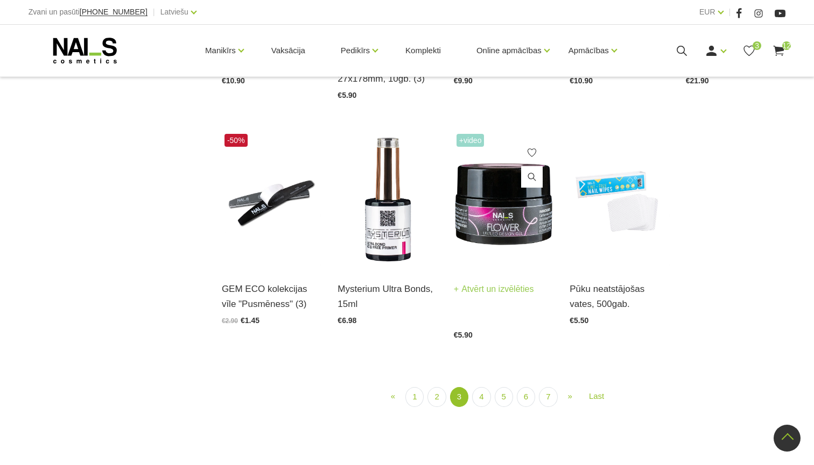
scroll to position [1176, 0]
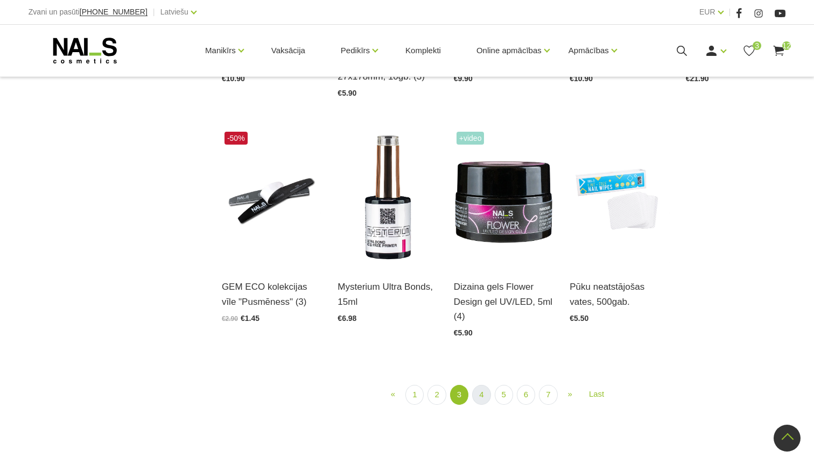
click at [481, 396] on link "4" at bounding box center [481, 395] width 18 height 20
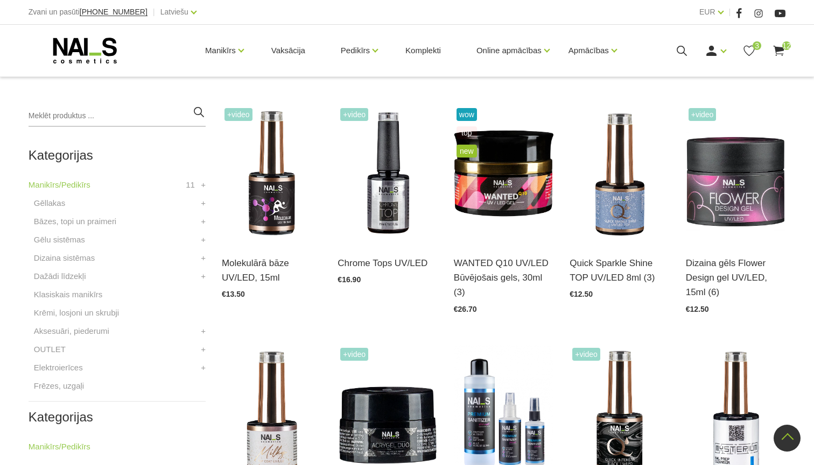
scroll to position [233, 0]
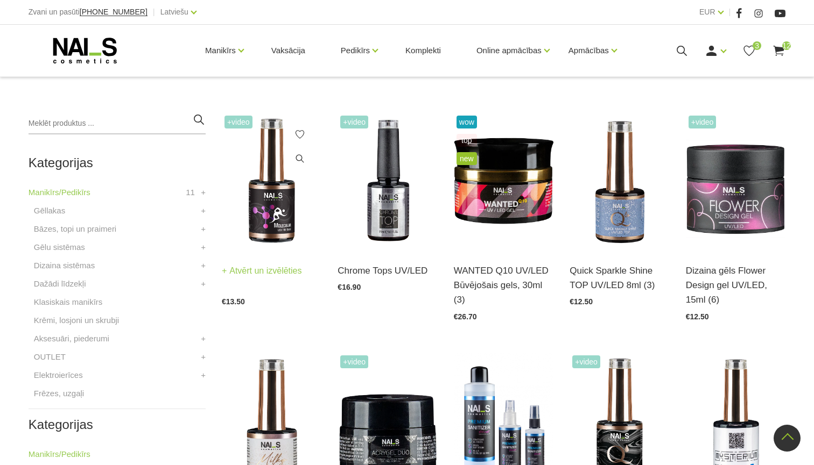
click at [270, 218] on img at bounding box center [272, 181] width 100 height 137
click at [405, 217] on img at bounding box center [387, 181] width 100 height 137
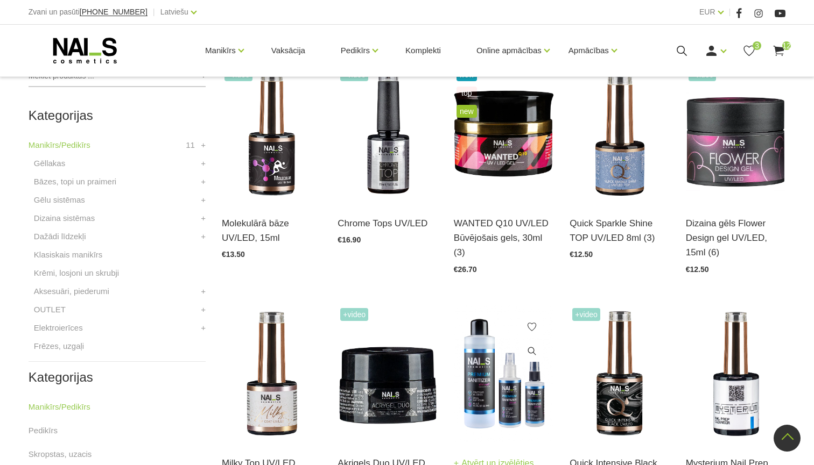
scroll to position [286, 0]
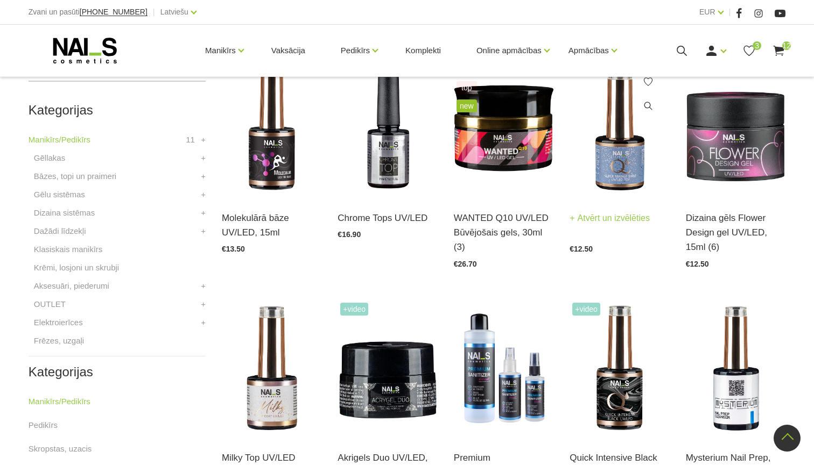
click at [615, 157] on img at bounding box center [619, 128] width 100 height 137
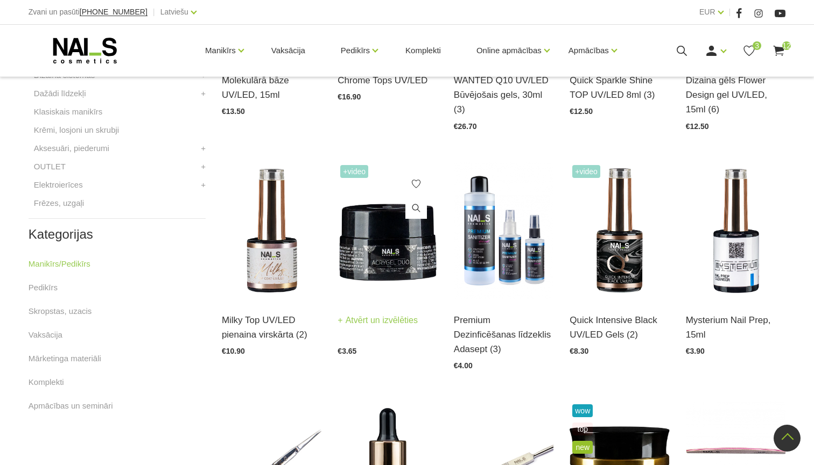
scroll to position [425, 0]
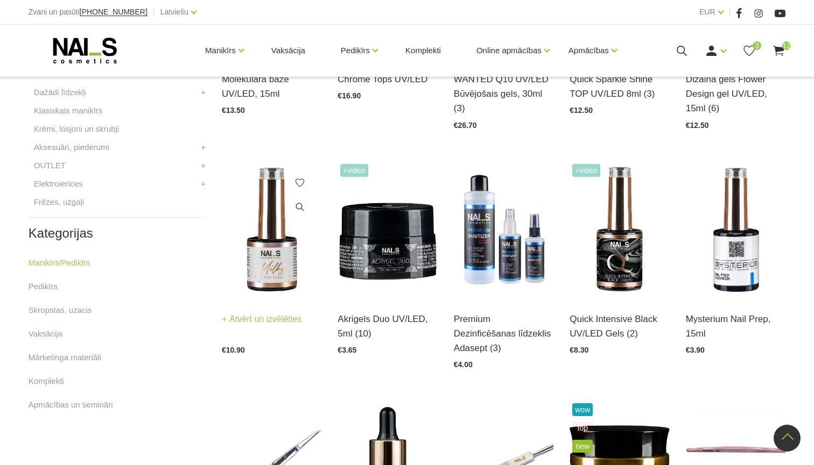
click at [258, 273] on img at bounding box center [272, 229] width 100 height 137
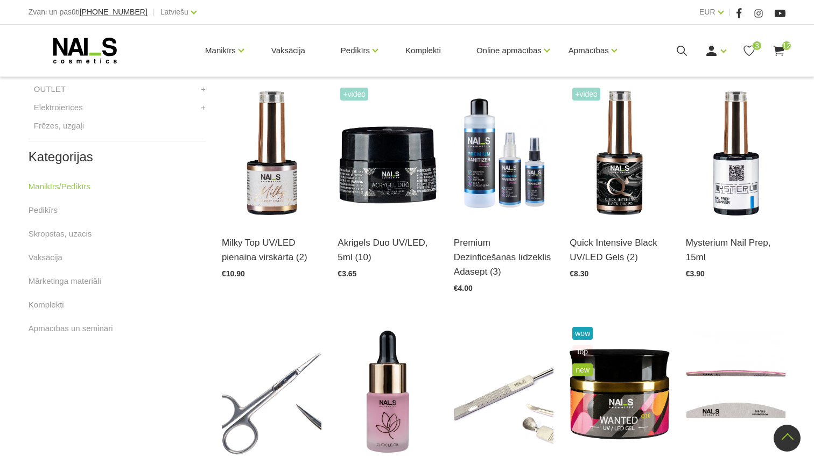
scroll to position [521, 0]
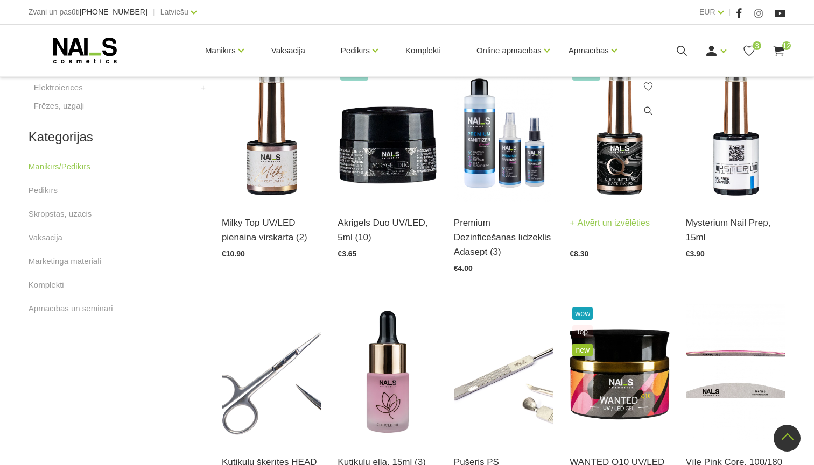
click at [622, 176] on img at bounding box center [619, 133] width 100 height 137
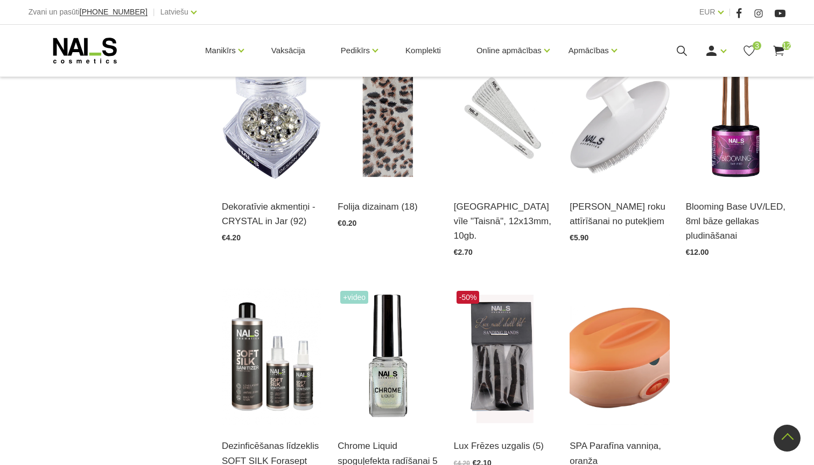
scroll to position [1018, 0]
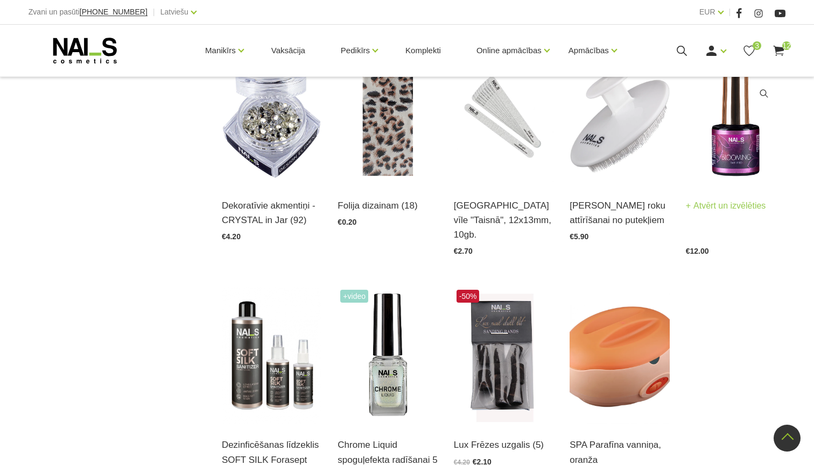
click at [733, 165] on img at bounding box center [736, 116] width 100 height 137
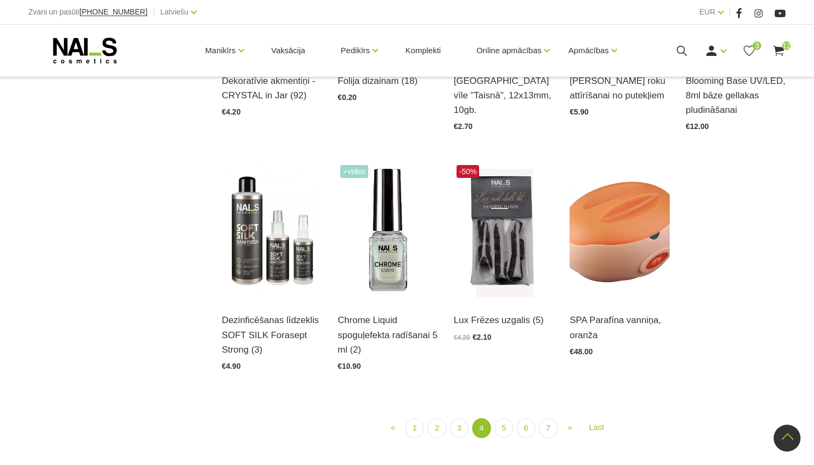
scroll to position [1148, 0]
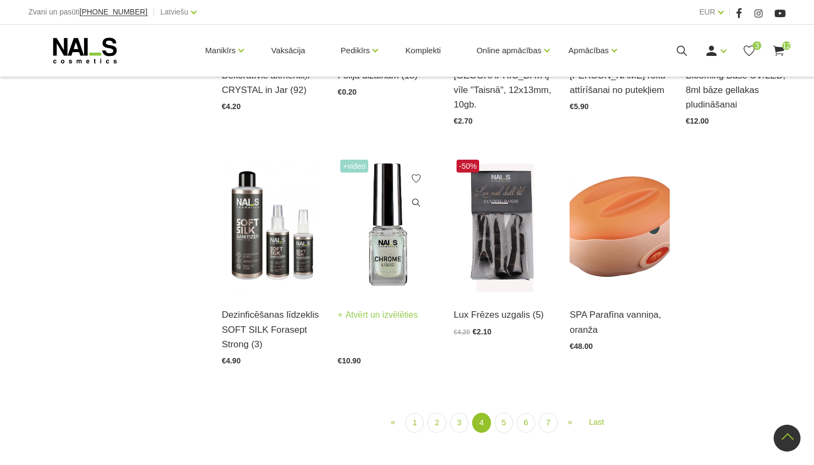
click at [388, 253] on img at bounding box center [387, 225] width 100 height 137
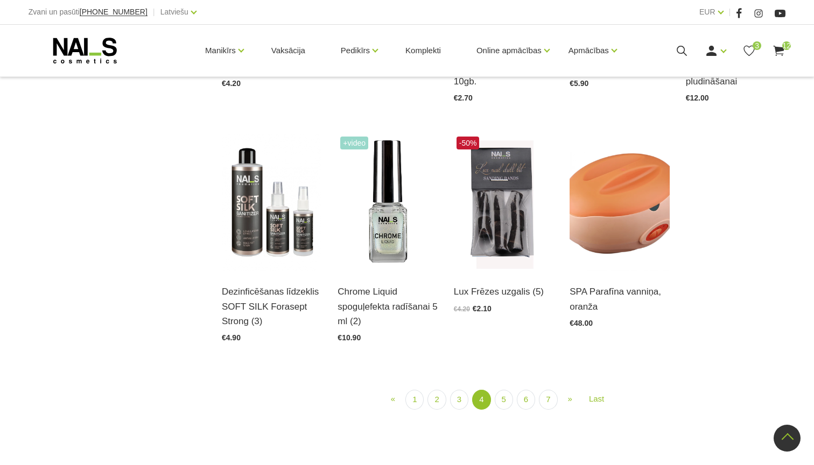
scroll to position [1179, 0]
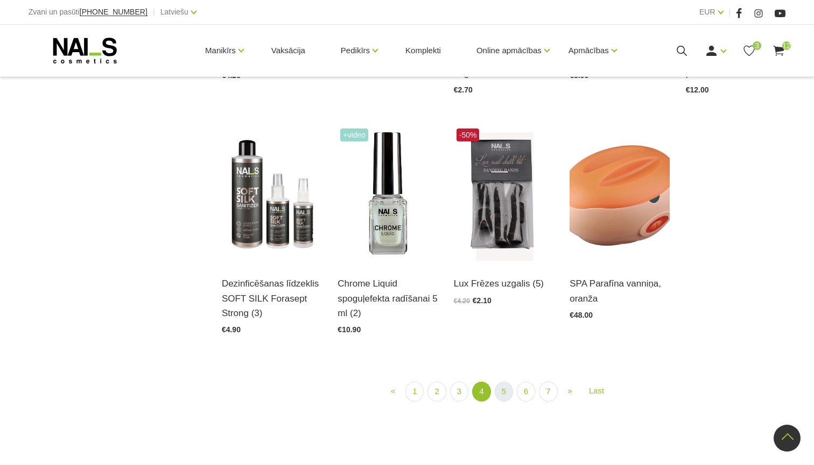
click at [502, 389] on link "5" at bounding box center [504, 392] width 18 height 20
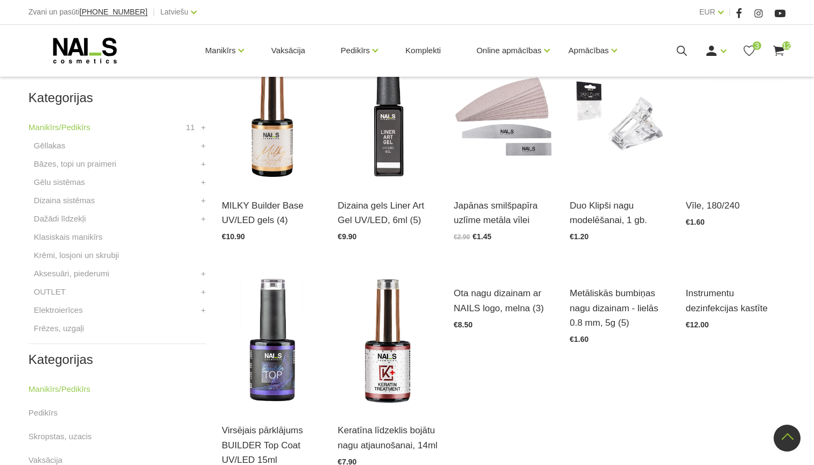
scroll to position [233, 0]
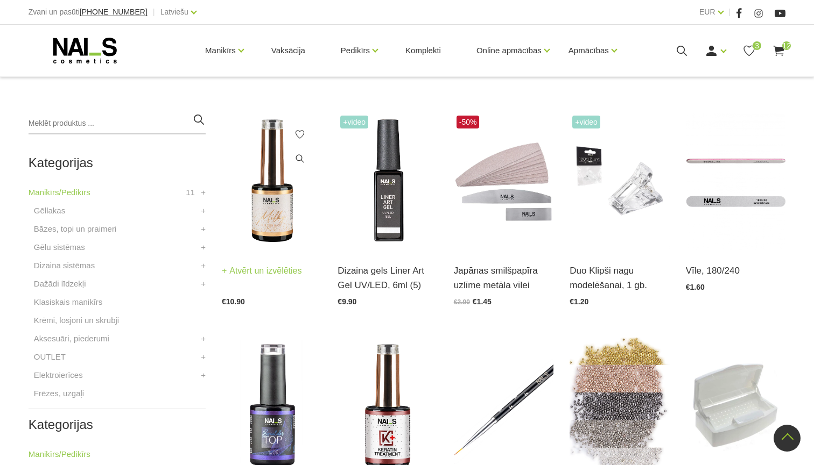
click at [274, 227] on img at bounding box center [272, 181] width 100 height 137
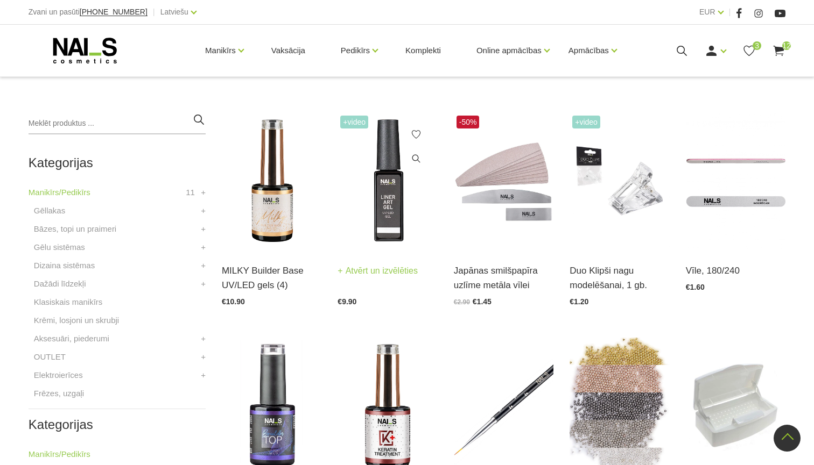
click at [392, 217] on img at bounding box center [387, 181] width 100 height 137
click at [393, 209] on img at bounding box center [387, 181] width 100 height 137
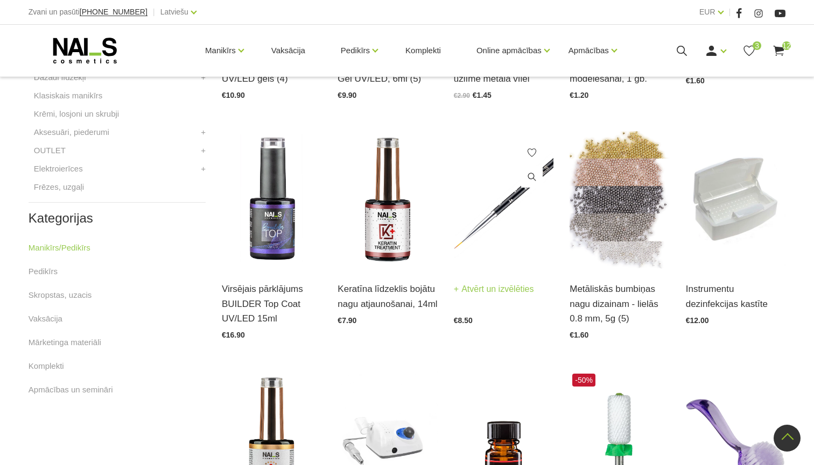
scroll to position [441, 0]
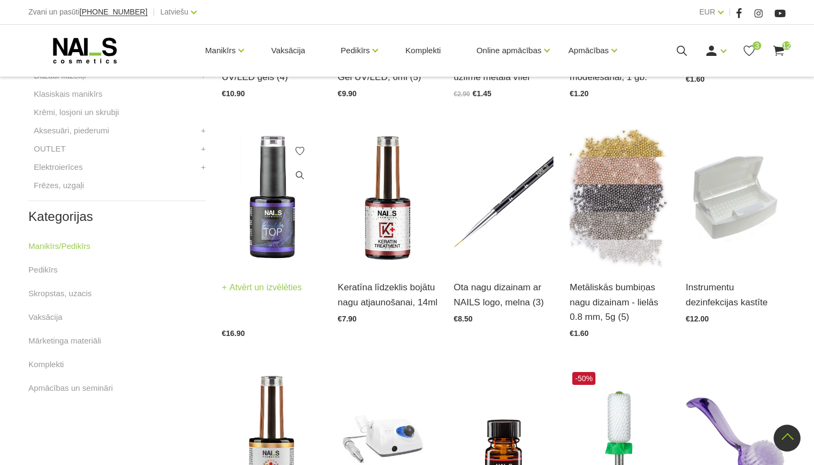
click at [291, 223] on img at bounding box center [272, 198] width 100 height 137
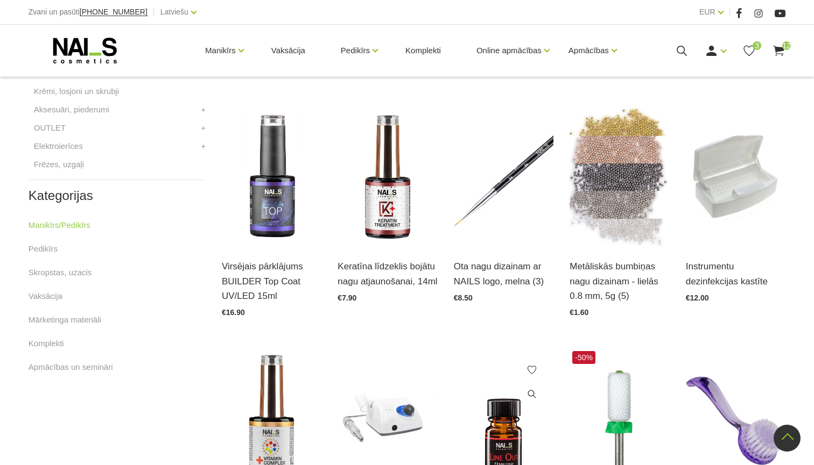
scroll to position [480, 0]
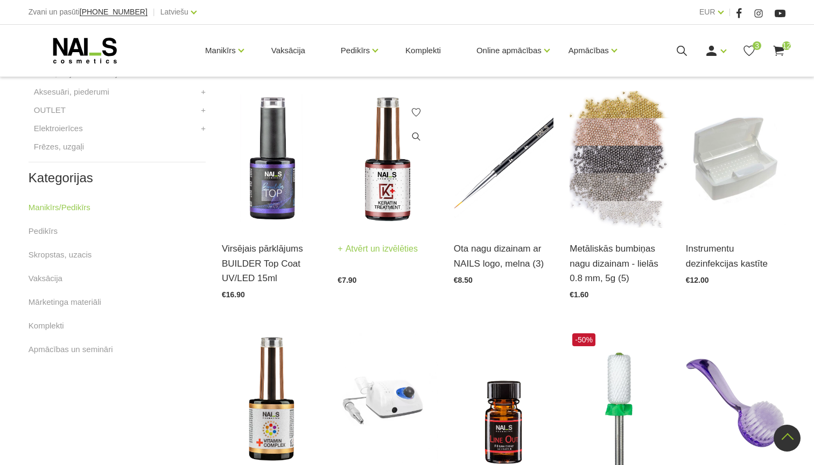
click at [397, 202] on img at bounding box center [387, 159] width 100 height 137
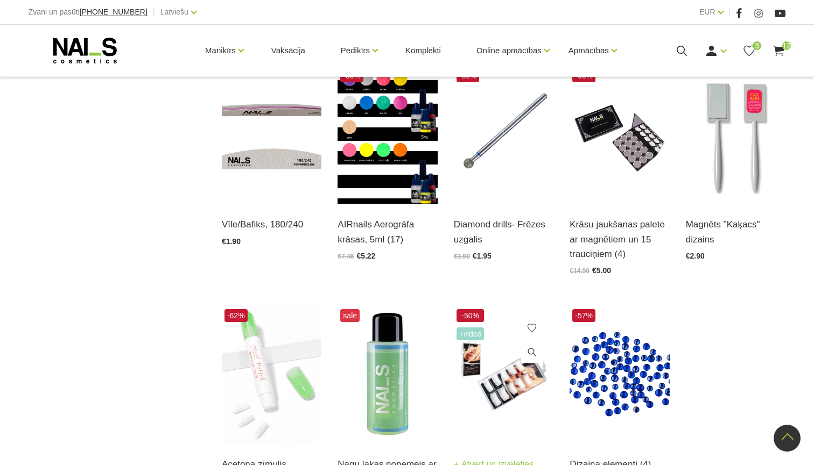
scroll to position [981, 0]
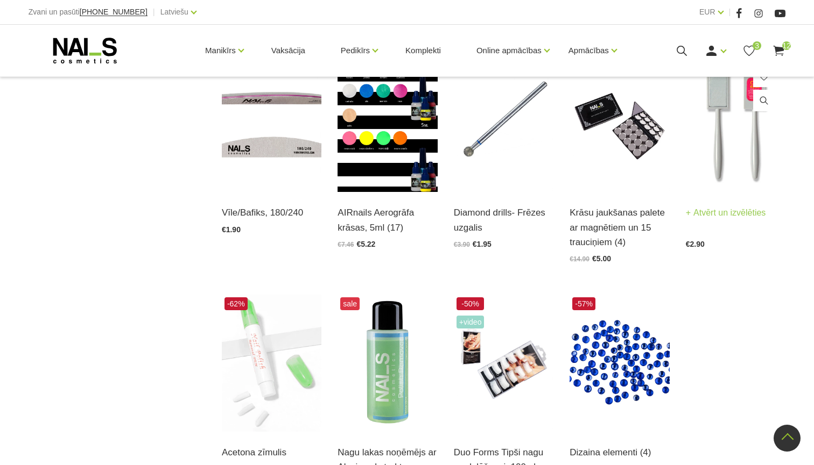
click at [727, 166] on img at bounding box center [736, 123] width 100 height 137
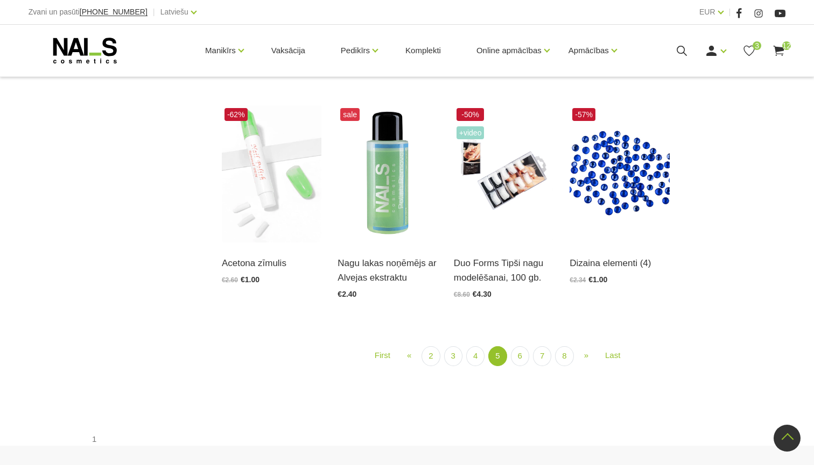
scroll to position [1164, 0]
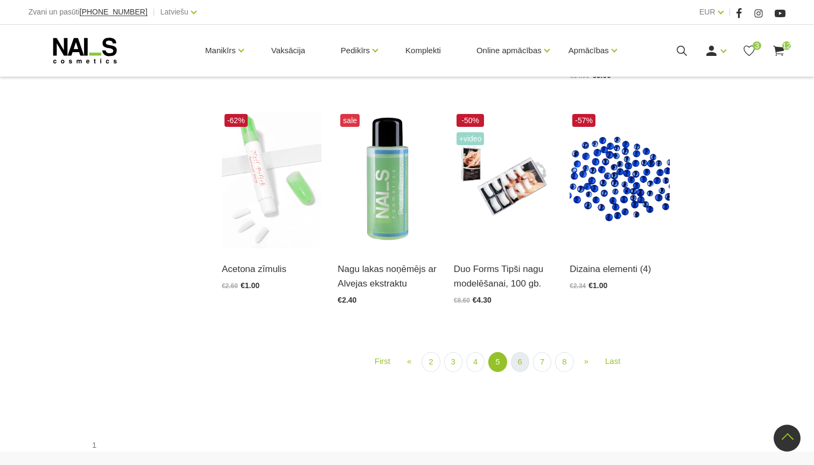
click at [519, 357] on link "6" at bounding box center [520, 362] width 18 height 20
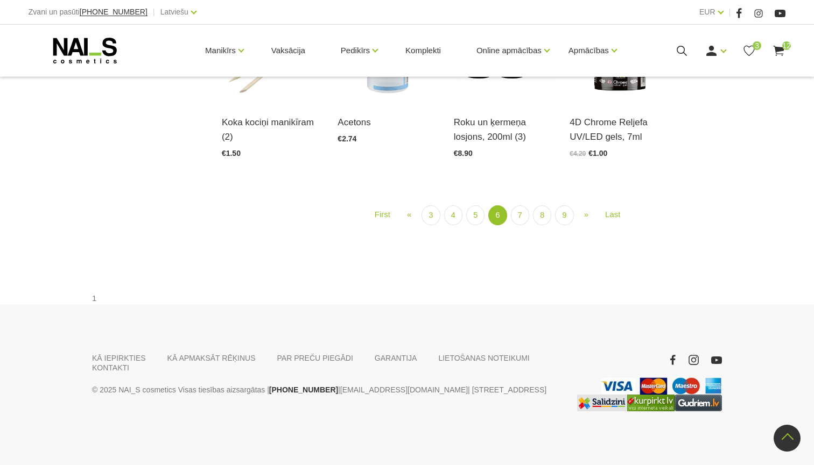
scroll to position [1178, 0]
click at [520, 225] on link "7" at bounding box center [520, 216] width 18 height 20
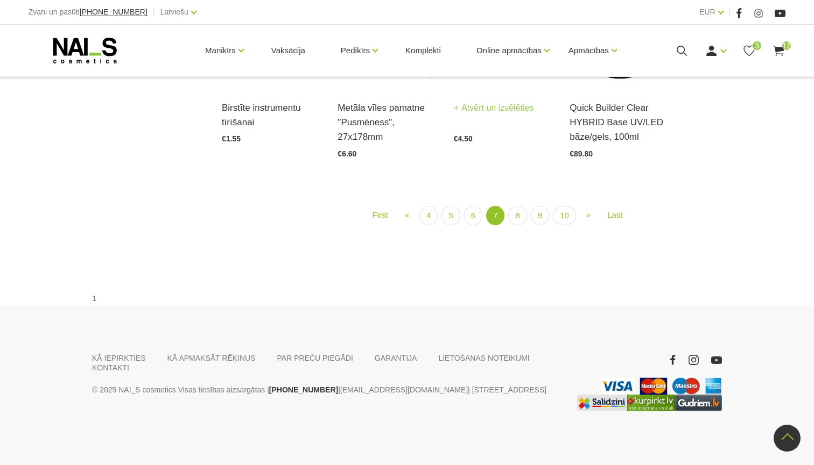
scroll to position [1145, 0]
click at [521, 226] on link "8" at bounding box center [517, 216] width 18 height 20
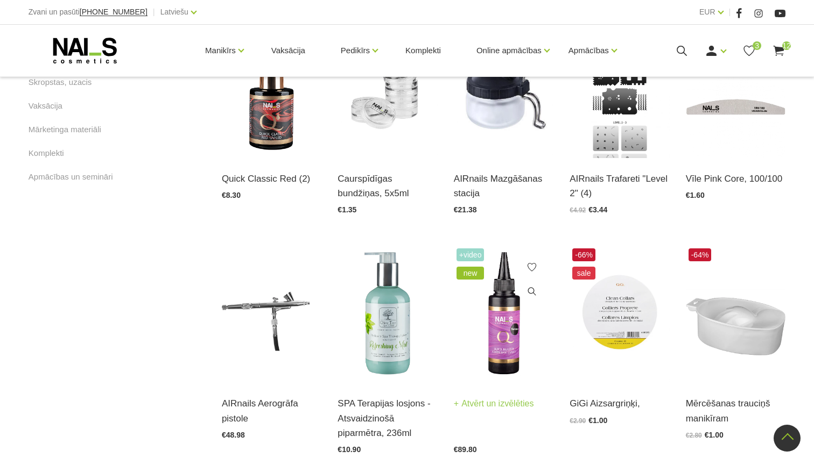
scroll to position [653, 0]
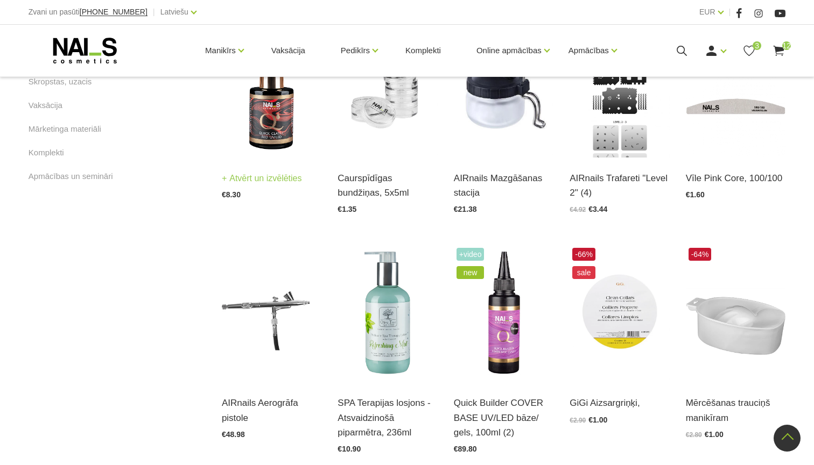
click at [268, 158] on img at bounding box center [272, 88] width 100 height 137
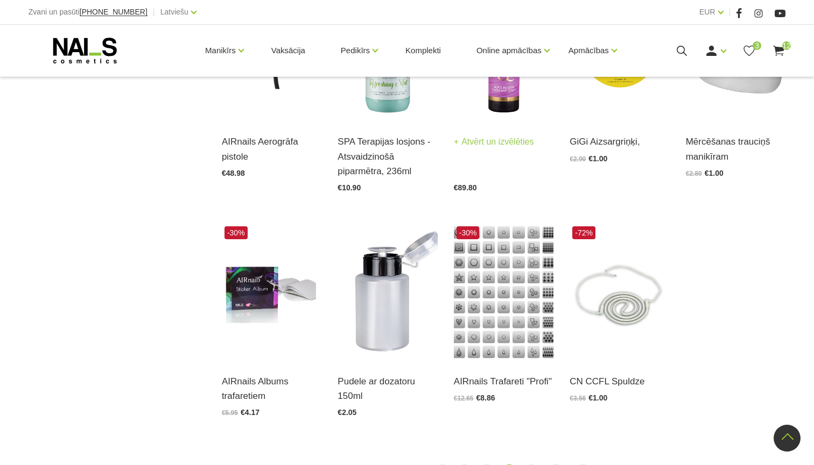
scroll to position [921, 0]
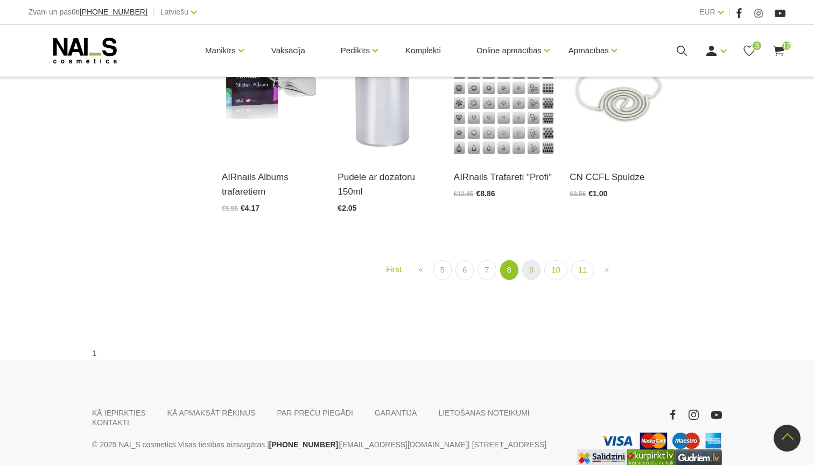
click at [531, 280] on link "9" at bounding box center [531, 270] width 18 height 20
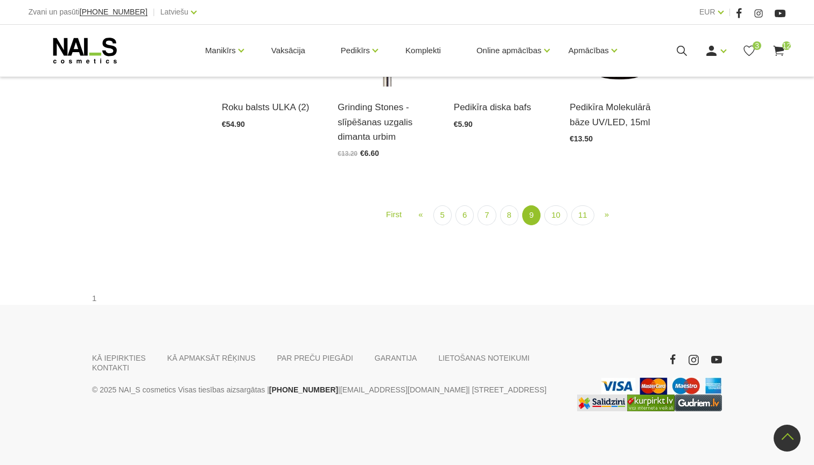
scroll to position [1178, 0]
click at [552, 225] on link "10" at bounding box center [555, 216] width 23 height 20
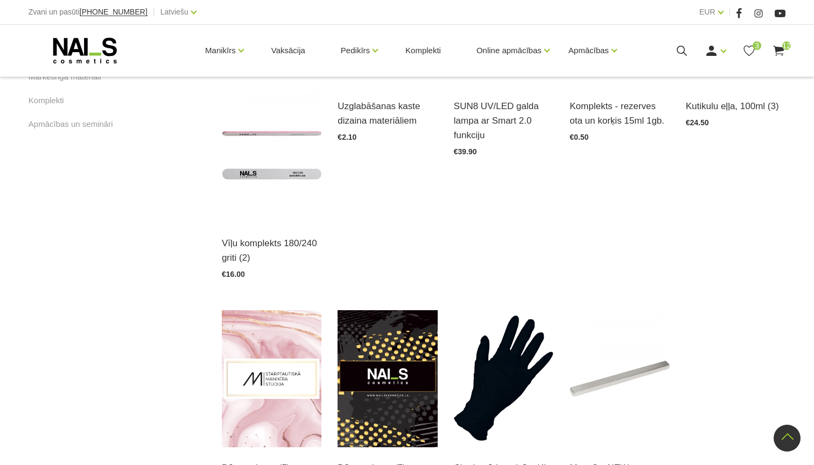
scroll to position [706, 0]
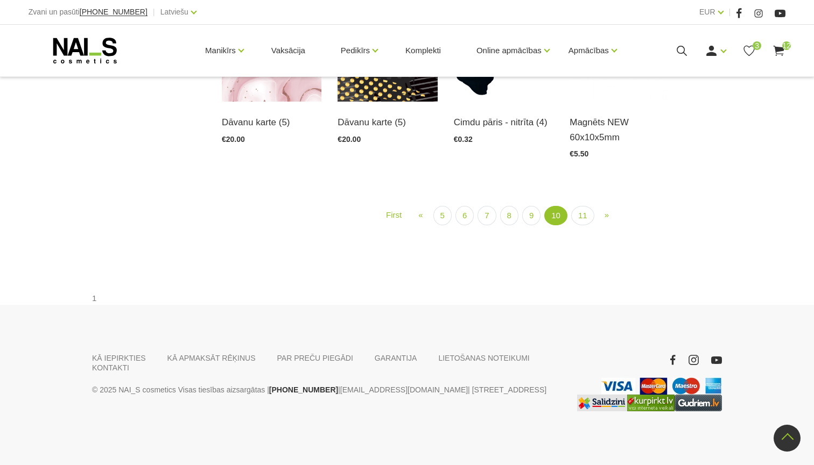
scroll to position [1192, 0]
click at [580, 226] on link "11" at bounding box center [582, 216] width 23 height 20
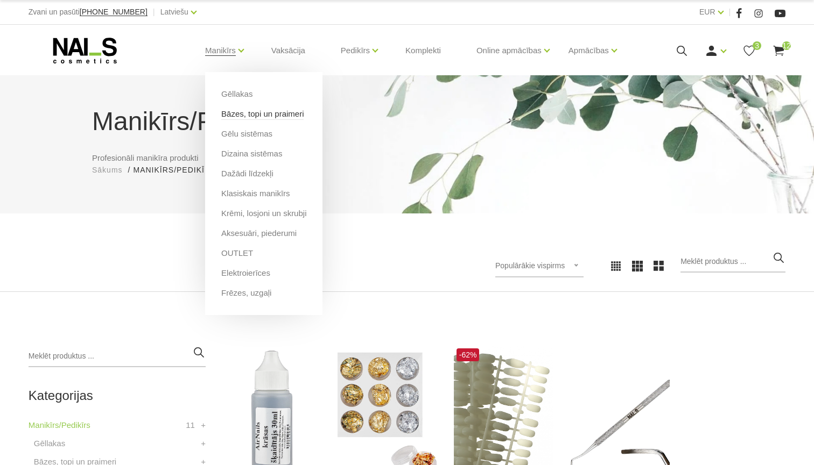
click at [248, 112] on link "Bāzes, topi un praimeri" at bounding box center [262, 114] width 82 height 12
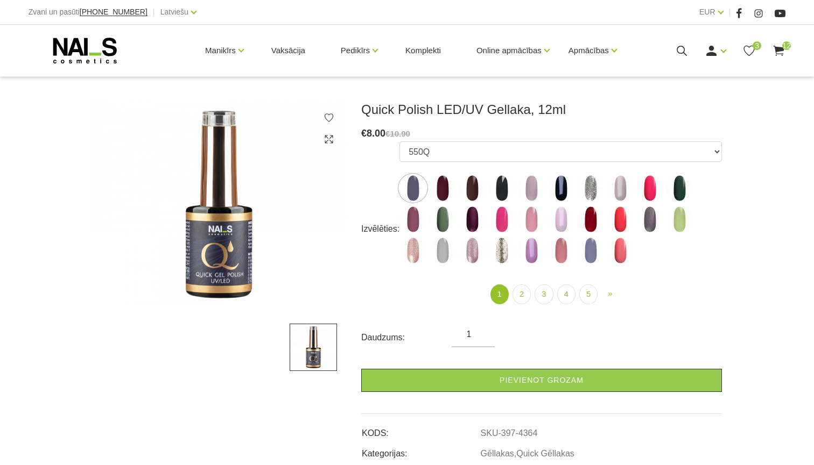
scroll to position [131, 0]
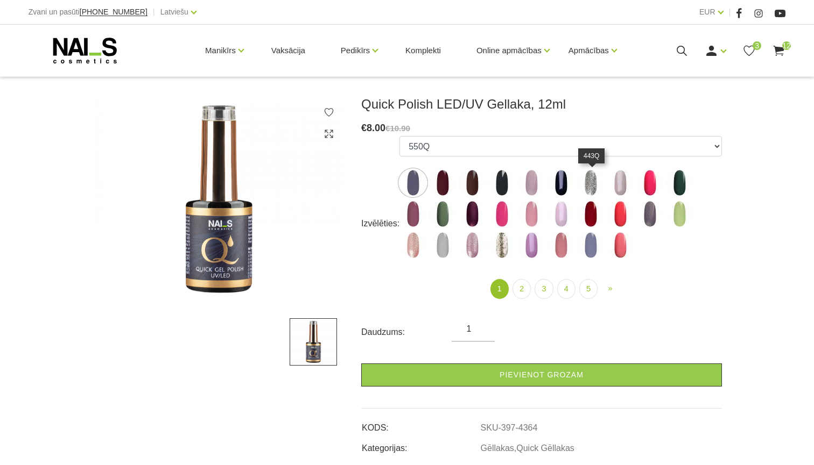
click at [583, 189] on img at bounding box center [590, 183] width 27 height 27
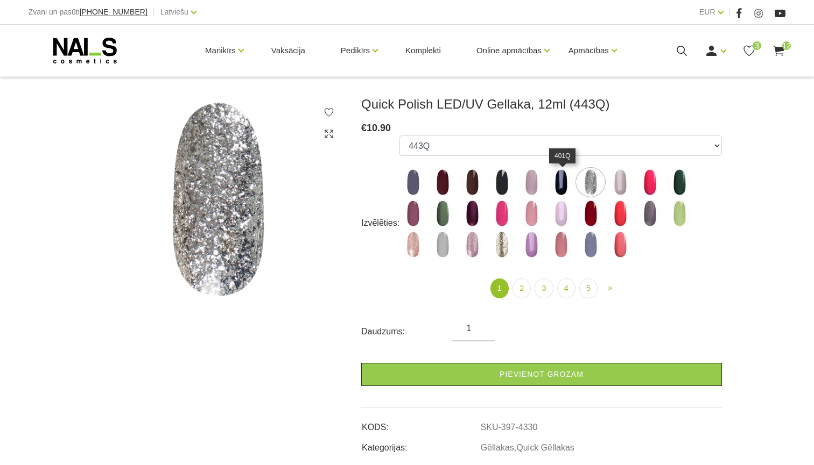
click at [558, 185] on img at bounding box center [560, 182] width 27 height 27
select select "4328"
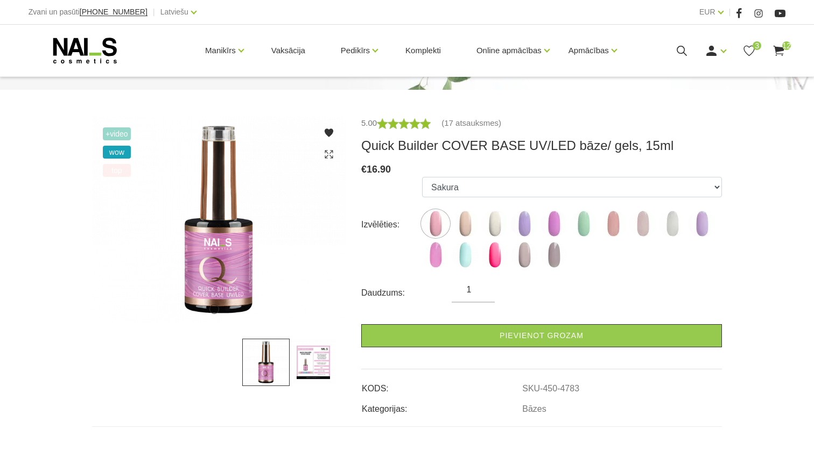
scroll to position [122, 0]
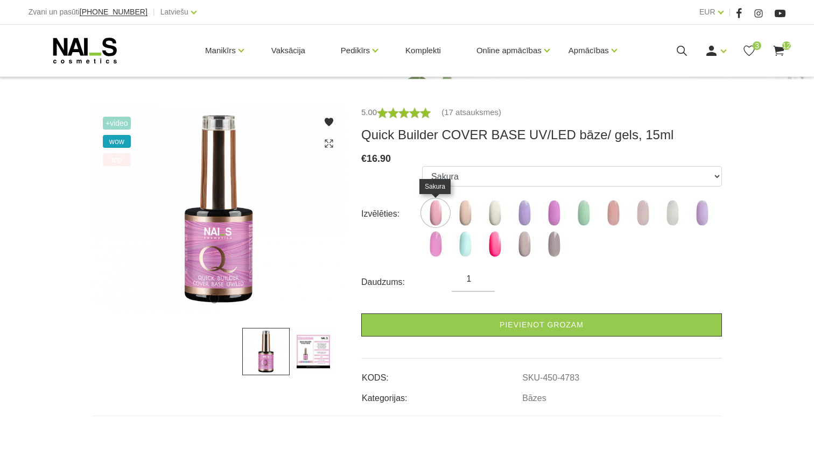
click at [437, 211] on img at bounding box center [435, 213] width 27 height 27
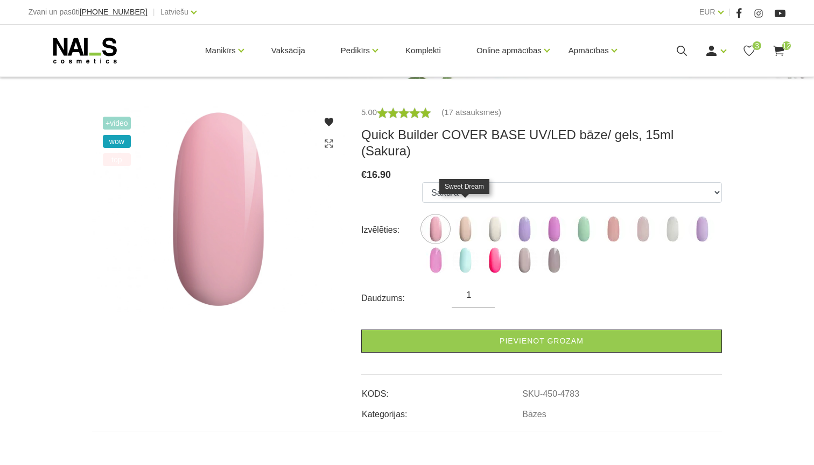
click at [468, 216] on img at bounding box center [464, 229] width 27 height 27
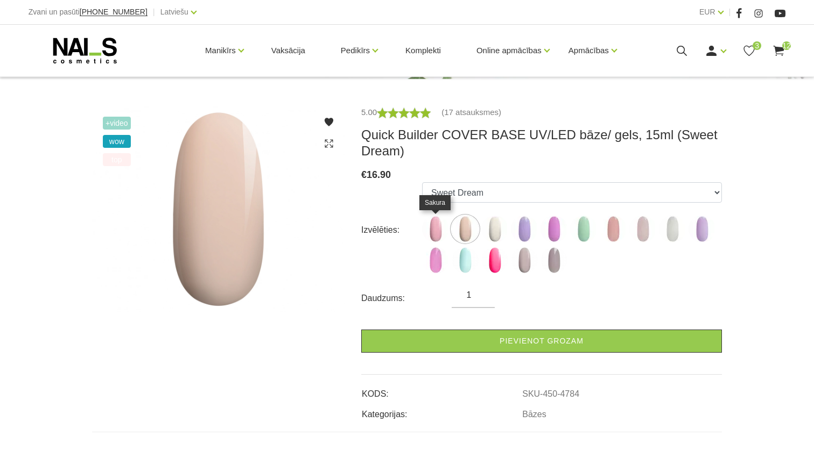
click at [436, 225] on img at bounding box center [435, 229] width 27 height 27
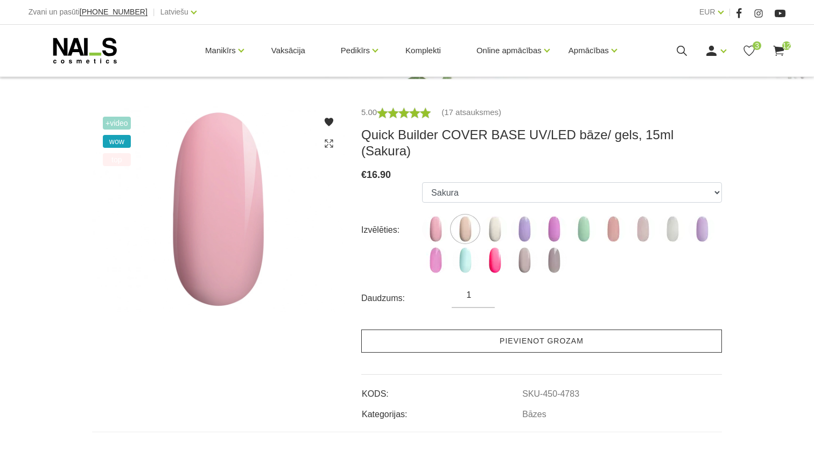
click at [472, 330] on link "Pievienot grozam" at bounding box center [541, 341] width 361 height 23
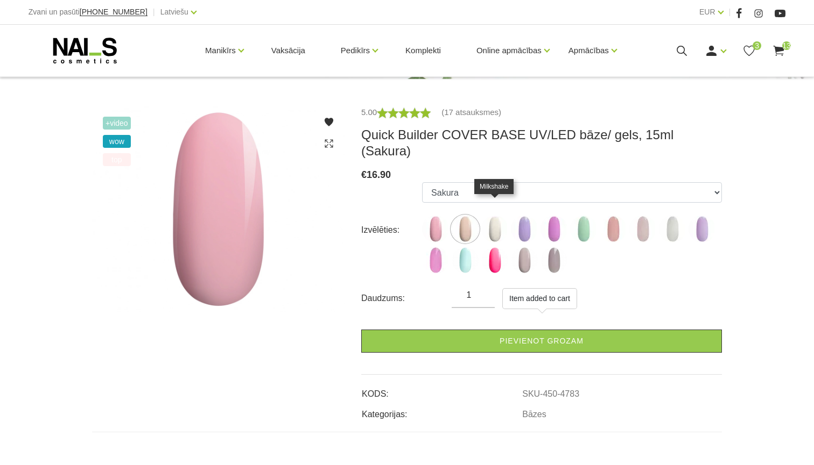
click at [496, 216] on img at bounding box center [494, 229] width 27 height 27
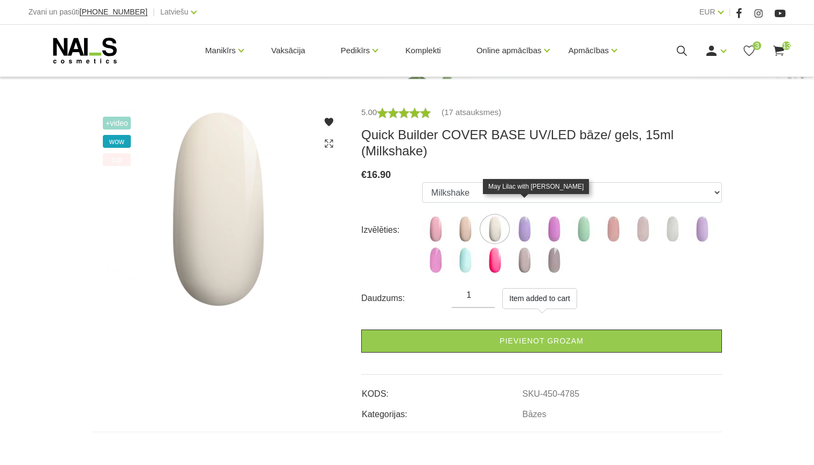
click at [520, 216] on img at bounding box center [524, 229] width 27 height 27
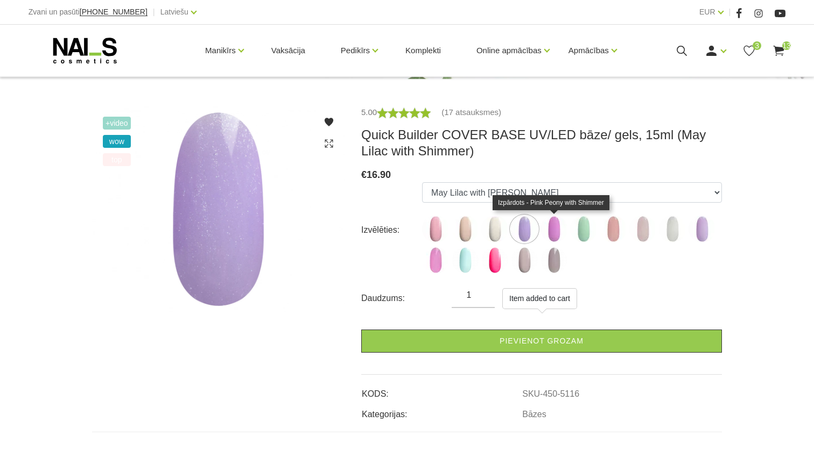
click at [554, 228] on img at bounding box center [553, 229] width 27 height 27
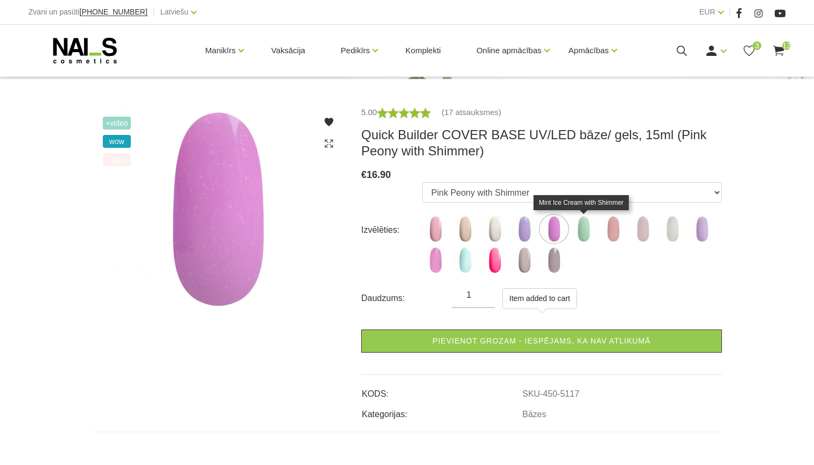
click at [580, 231] on img at bounding box center [583, 229] width 27 height 27
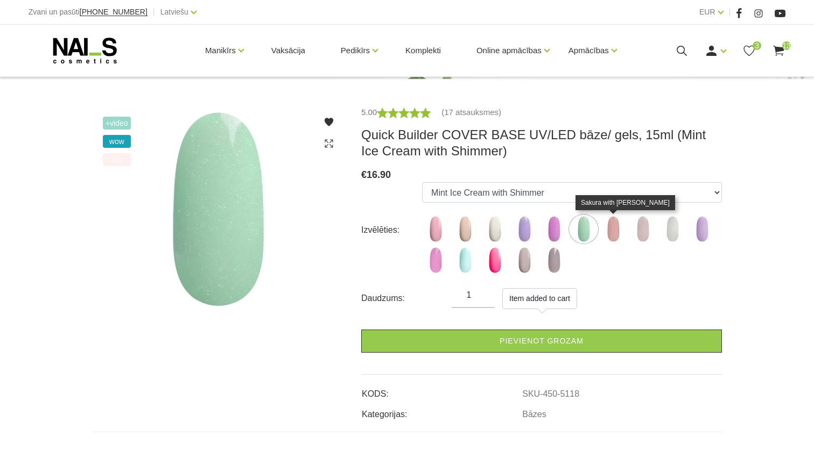
click at [616, 230] on img at bounding box center [612, 229] width 27 height 27
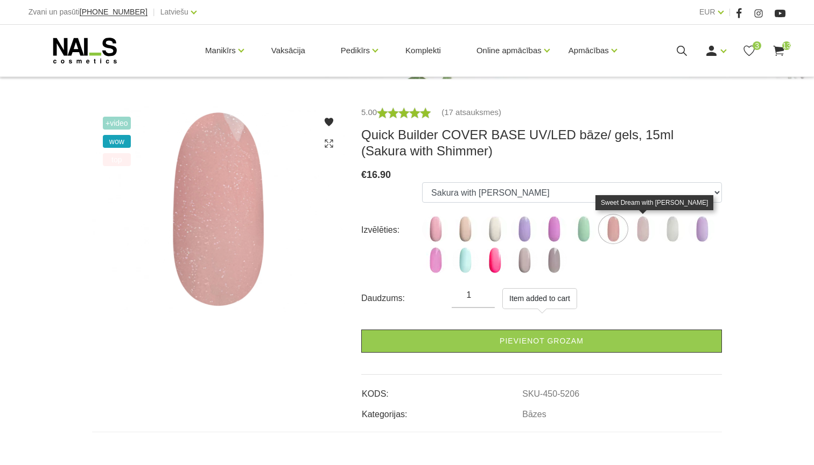
click at [645, 231] on img at bounding box center [642, 229] width 27 height 27
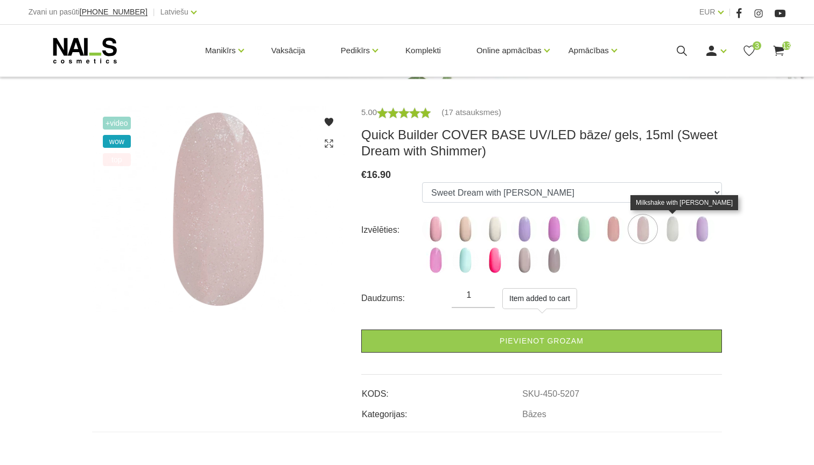
click at [674, 231] on img at bounding box center [672, 229] width 27 height 27
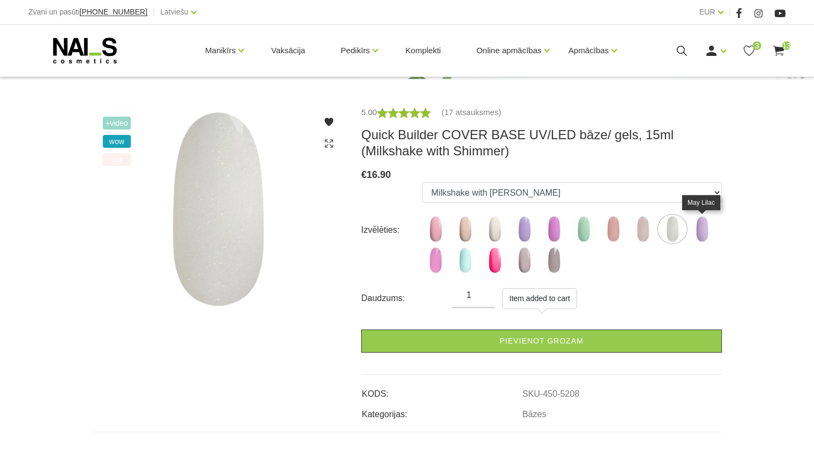
click at [700, 231] on img at bounding box center [701, 229] width 27 height 27
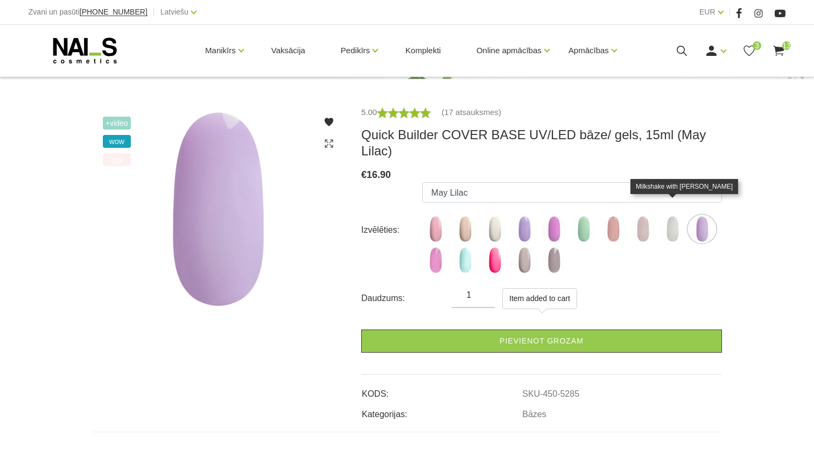
click at [672, 217] on img at bounding box center [672, 229] width 27 height 27
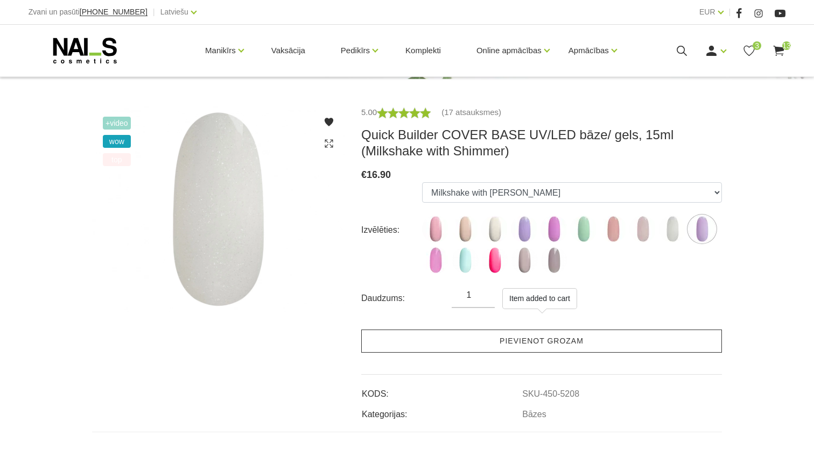
click at [551, 341] on link "Pievienot grozam" at bounding box center [541, 341] width 361 height 23
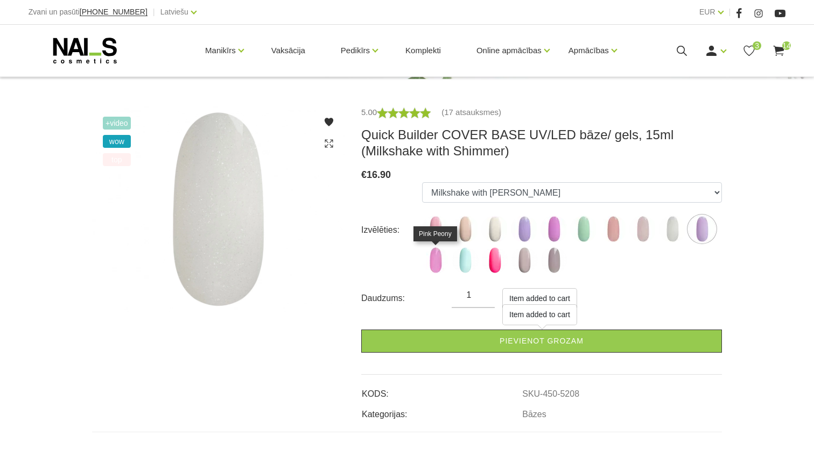
click at [435, 267] on img at bounding box center [435, 260] width 27 height 27
select select "6000"
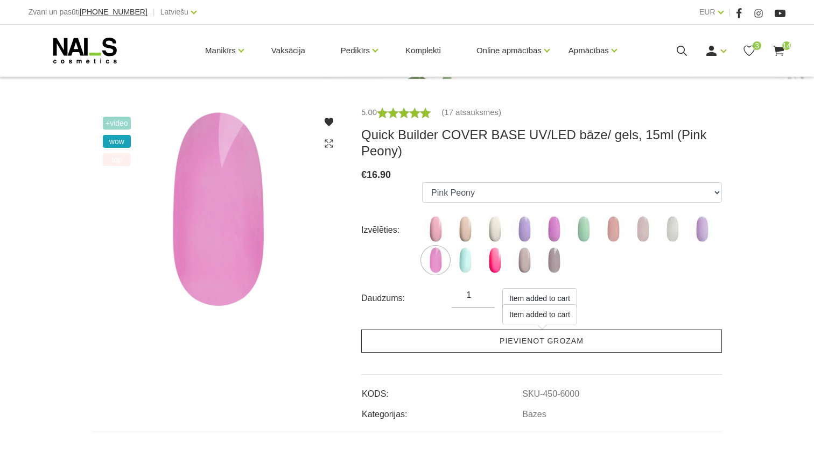
click at [428, 337] on link "Pievienot grozam" at bounding box center [541, 341] width 361 height 23
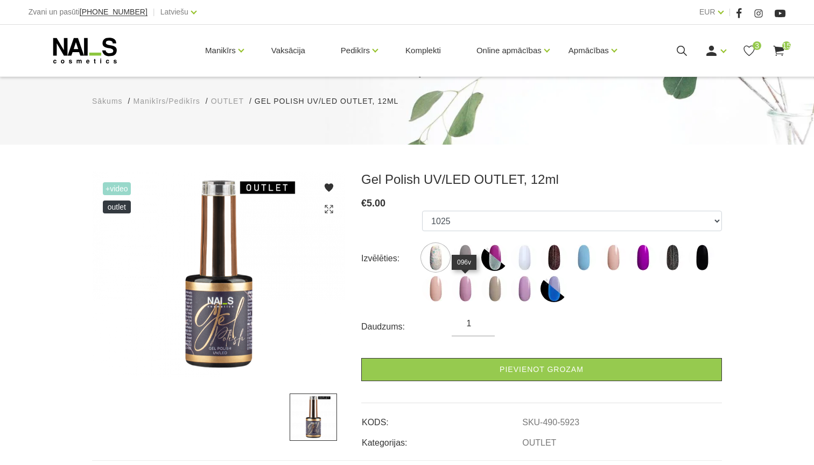
scroll to position [84, 0]
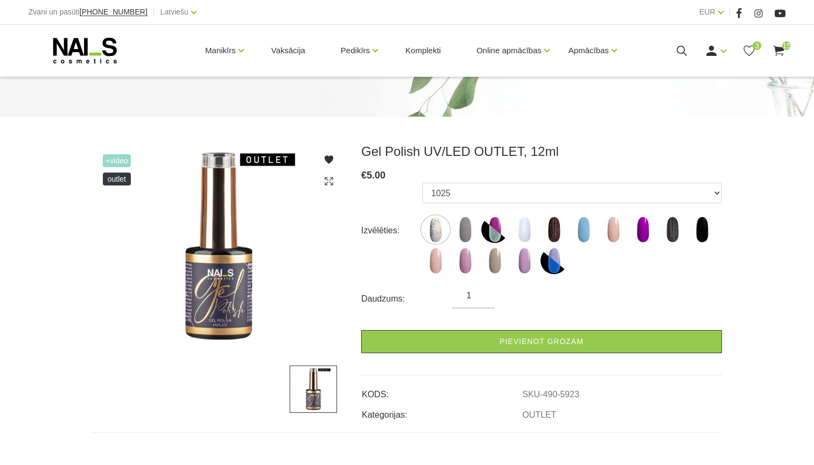
click at [430, 215] on ul "1025 247v NGL04 140b RBW17 300v 213v 091s RBW12 136v 238v 096v 187v 1021 NGL15" at bounding box center [572, 231] width 300 height 96
click at [440, 236] on img at bounding box center [435, 229] width 27 height 27
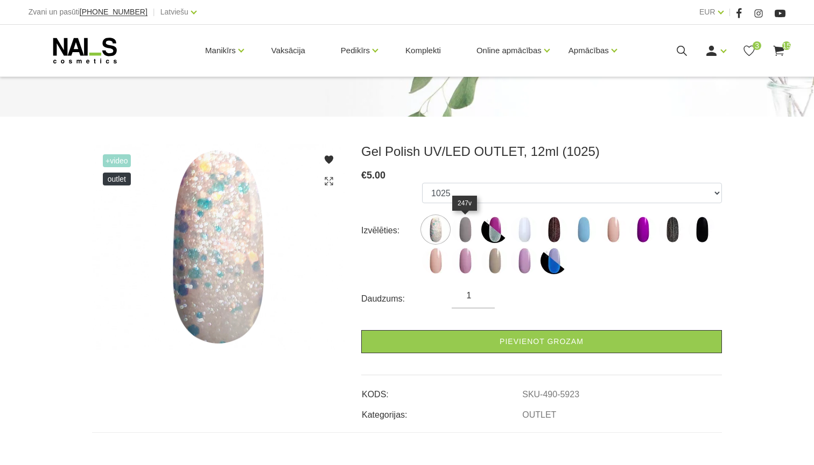
click at [471, 231] on img at bounding box center [464, 229] width 27 height 27
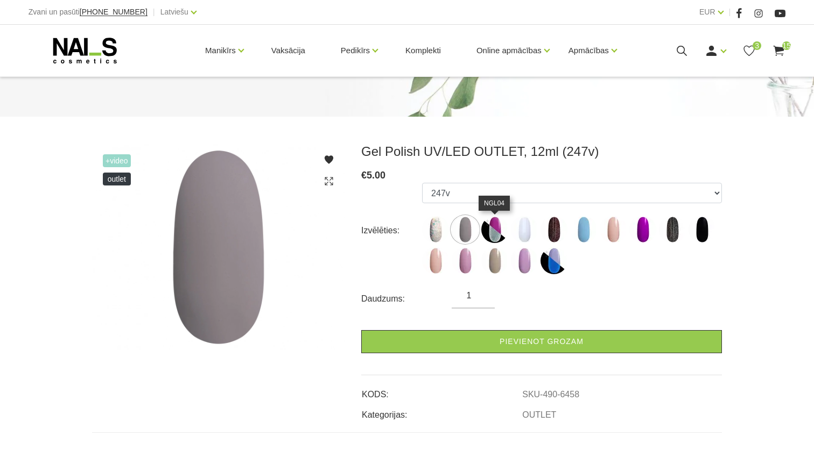
click at [499, 229] on img at bounding box center [494, 229] width 27 height 27
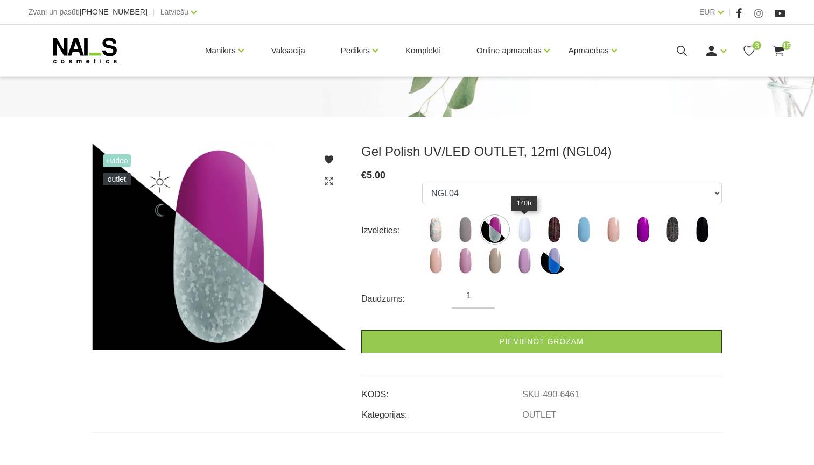
click at [529, 230] on img at bounding box center [524, 229] width 27 height 27
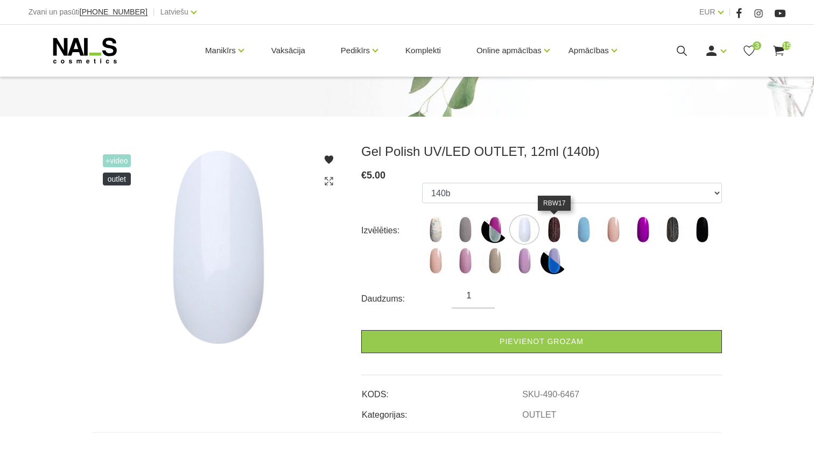
click at [562, 227] on img at bounding box center [553, 229] width 27 height 27
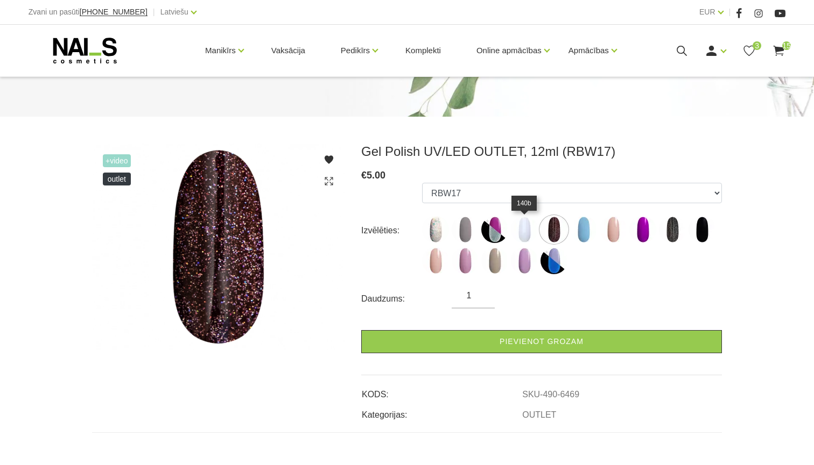
click at [534, 227] on img at bounding box center [524, 229] width 27 height 27
select select "6467"
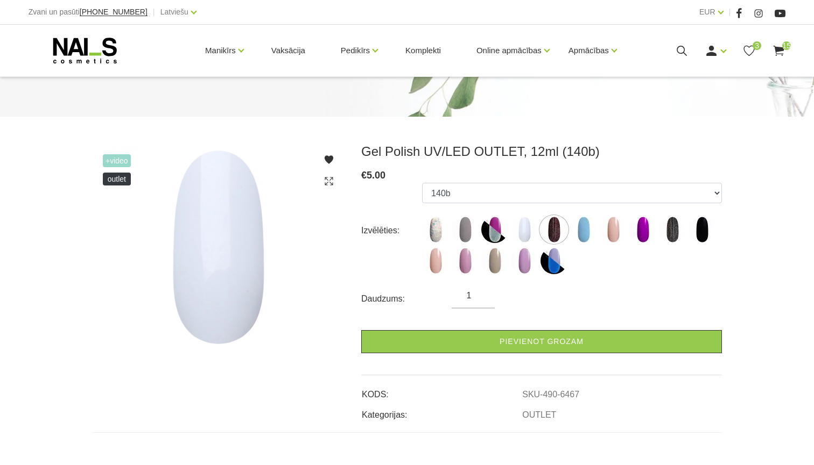
click at [217, 246] on img at bounding box center [218, 247] width 253 height 207
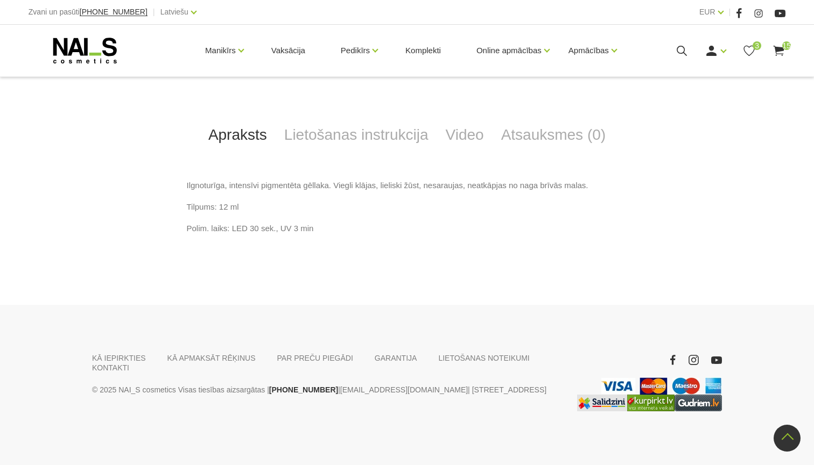
scroll to position [454, 0]
click at [474, 131] on link "Video" at bounding box center [464, 135] width 55 height 36
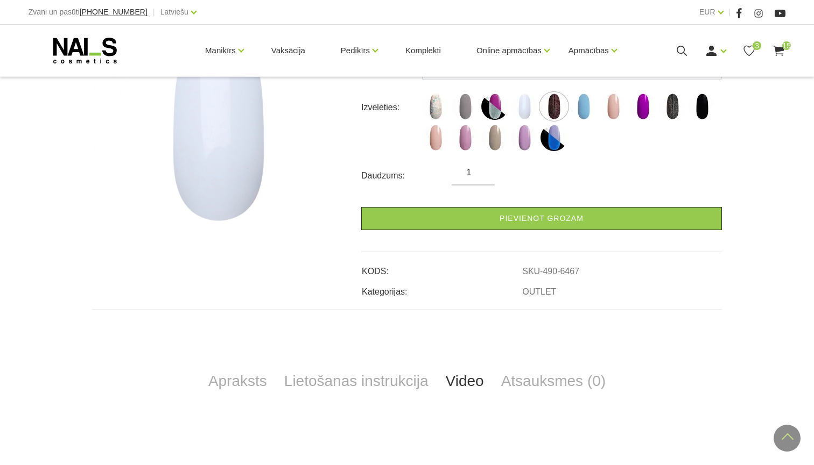
scroll to position [204, 0]
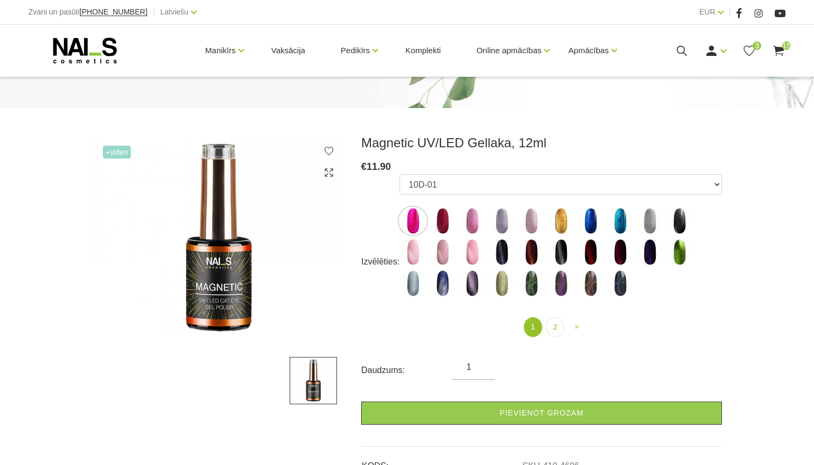
scroll to position [95, 0]
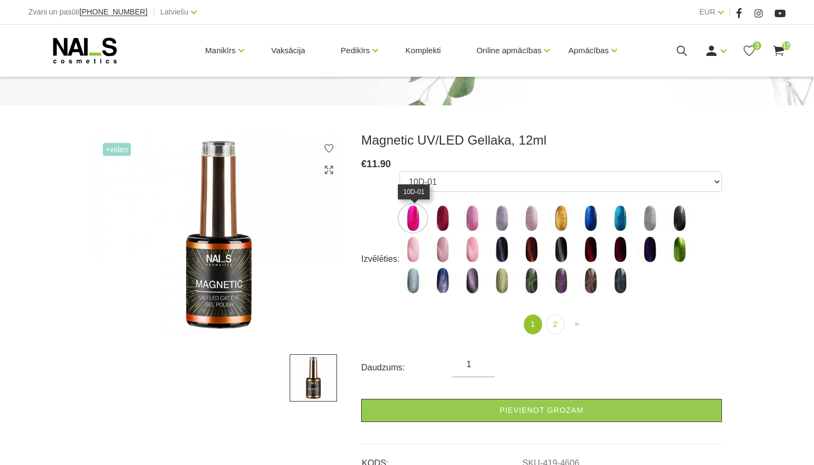
click at [418, 218] on img at bounding box center [412, 218] width 27 height 27
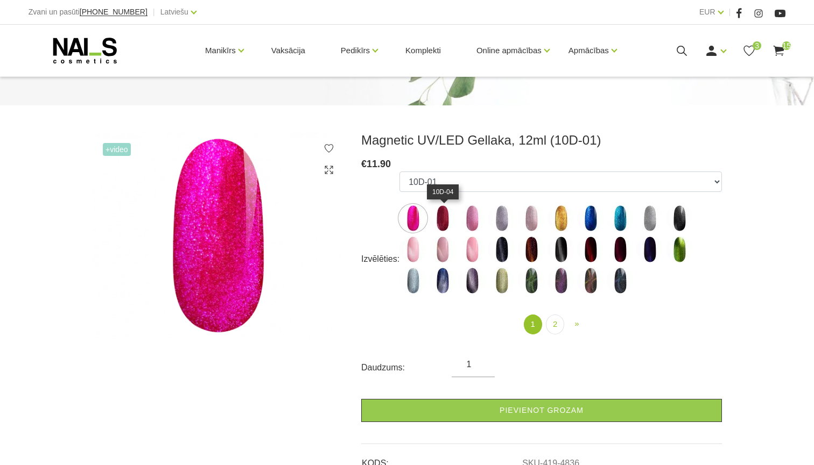
click at [444, 218] on img at bounding box center [442, 218] width 27 height 27
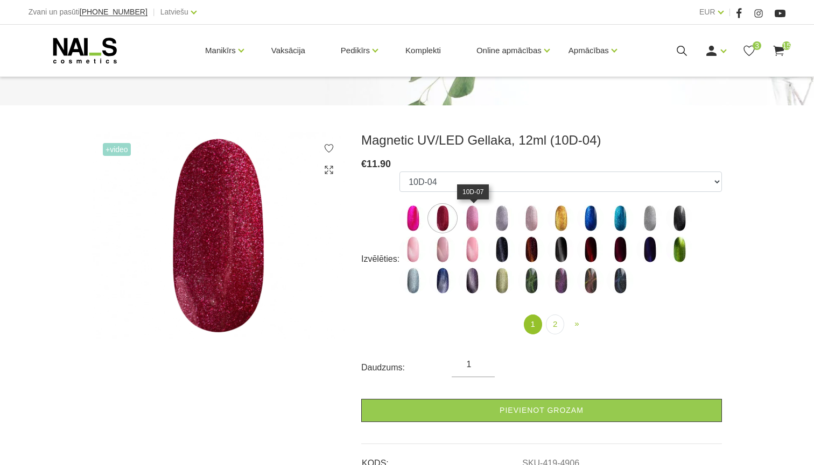
click at [476, 217] on img at bounding box center [471, 218] width 27 height 27
select select "5004"
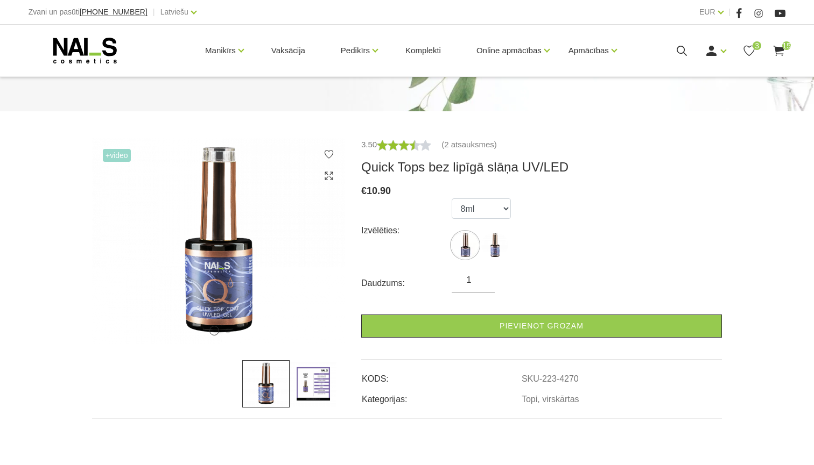
scroll to position [92, 0]
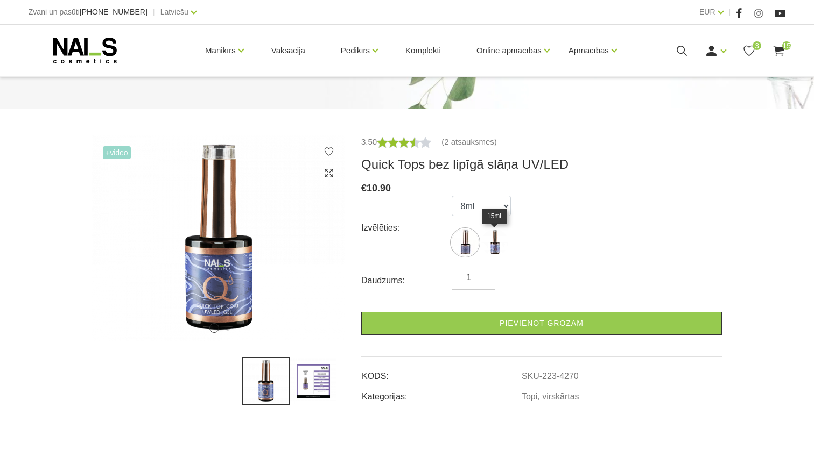
click at [489, 247] on img at bounding box center [494, 242] width 27 height 27
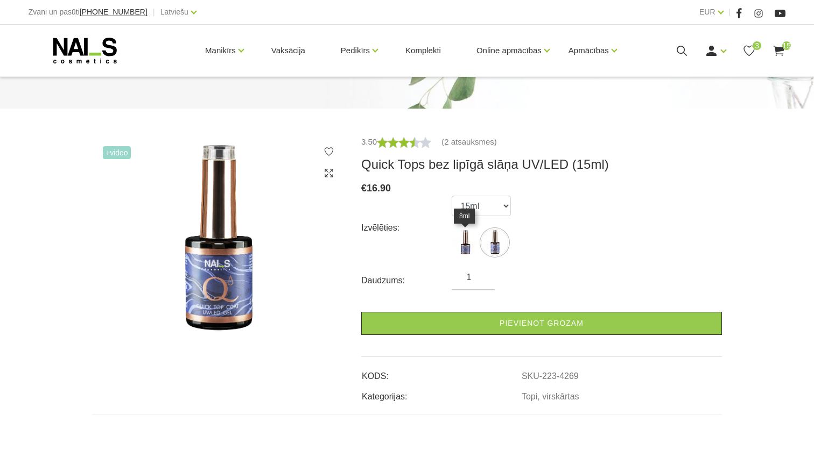
click at [470, 246] on img at bounding box center [464, 242] width 27 height 27
select select "4270"
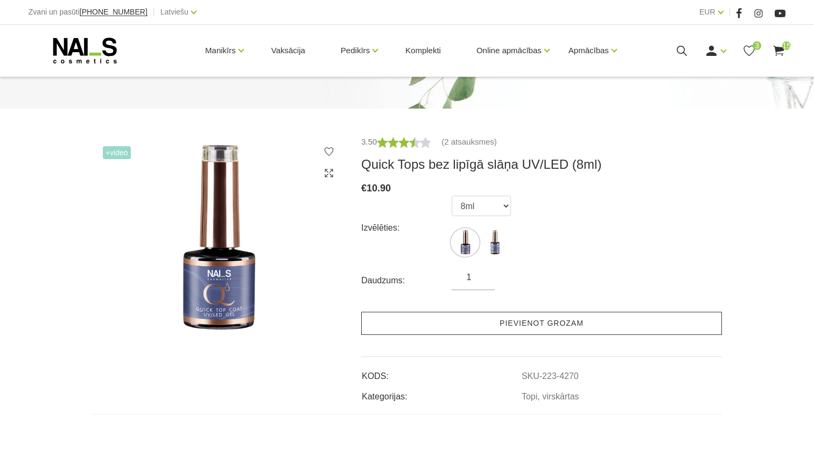
click at [438, 320] on link "Pievienot grozam" at bounding box center [541, 323] width 361 height 23
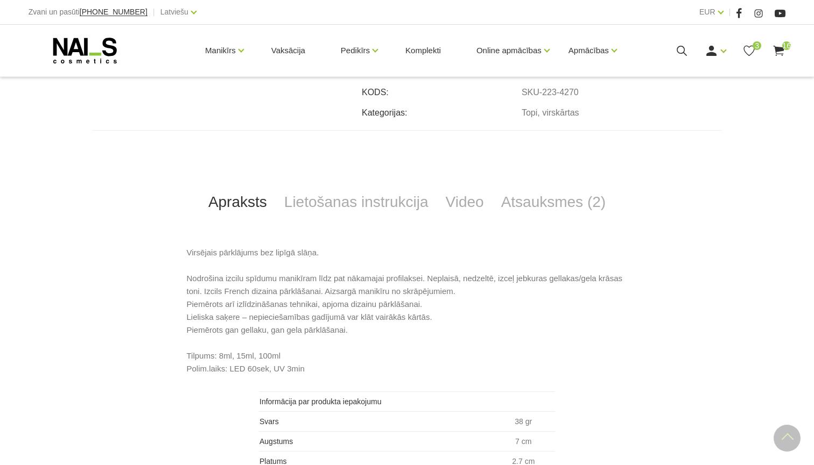
scroll to position [467, 0]
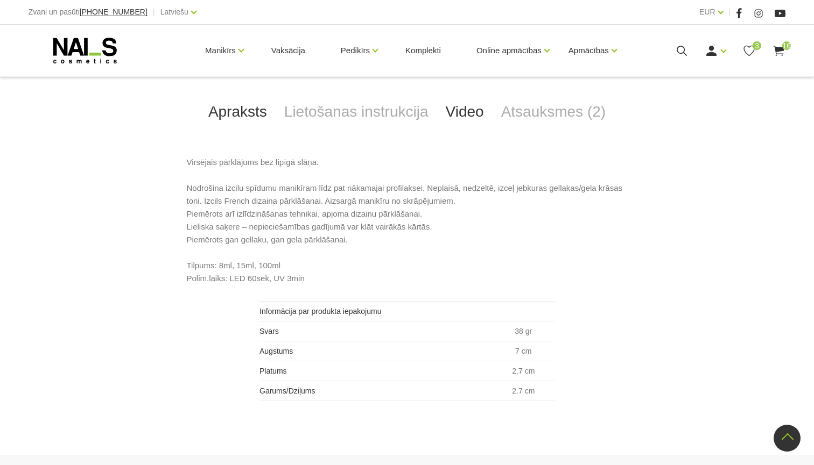
click at [463, 109] on link "Video" at bounding box center [464, 112] width 55 height 36
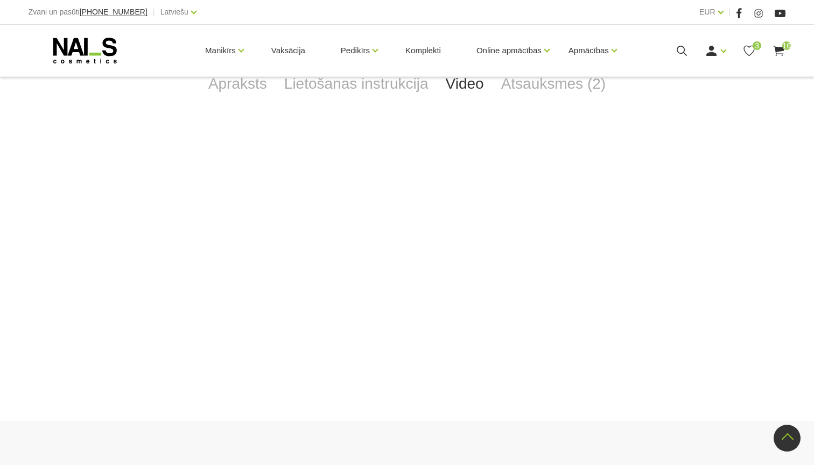
scroll to position [498, 0]
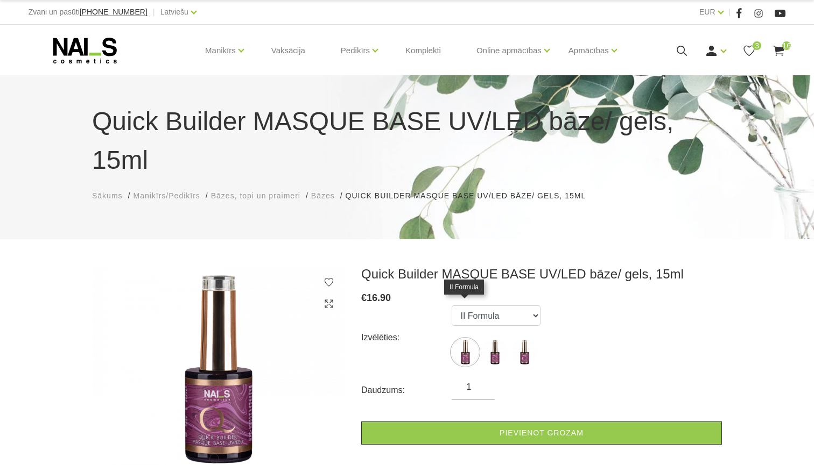
click at [465, 339] on img at bounding box center [464, 352] width 27 height 27
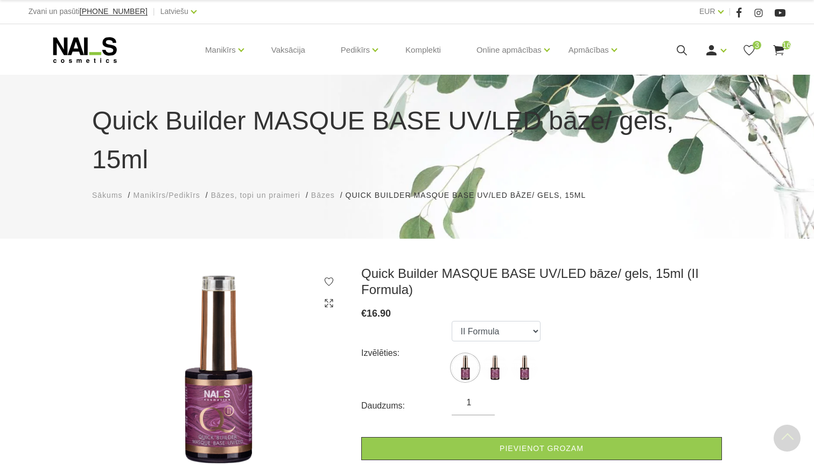
scroll to position [64, 0]
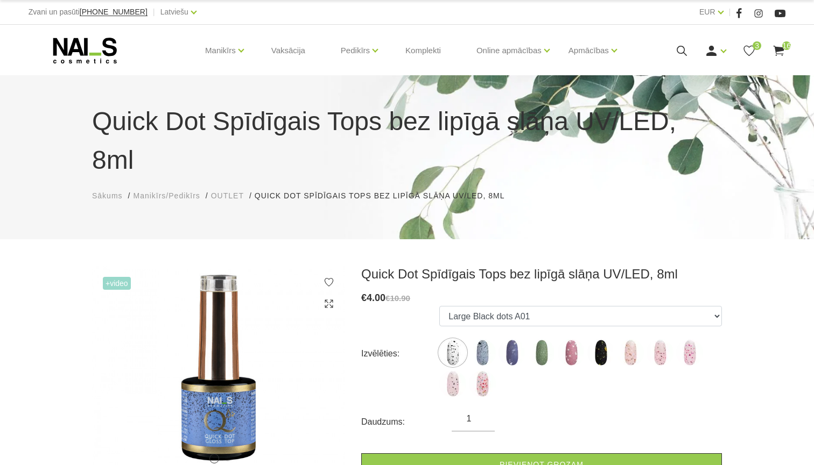
click at [472, 340] on label at bounding box center [482, 353] width 27 height 27
select select "5145"
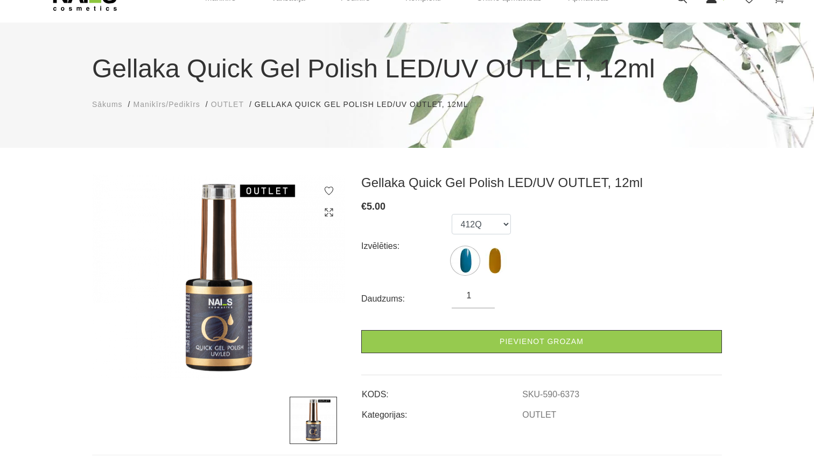
scroll to position [75, 0]
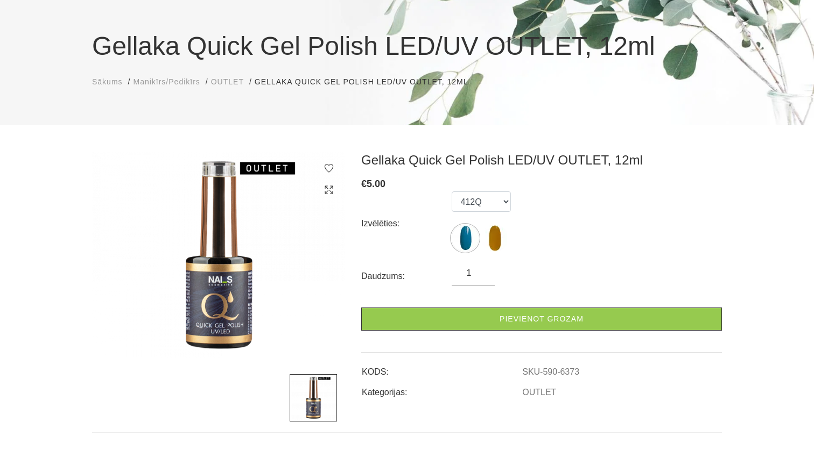
click at [492, 234] on img at bounding box center [494, 238] width 27 height 27
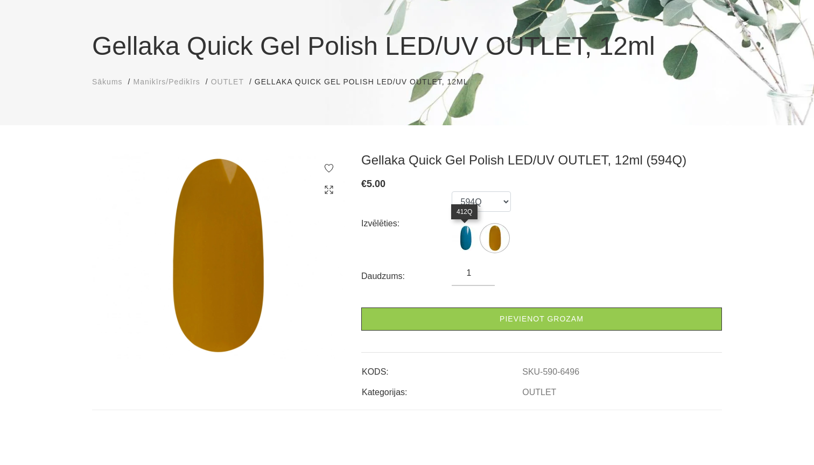
click at [466, 231] on img at bounding box center [464, 238] width 27 height 27
select select "6373"
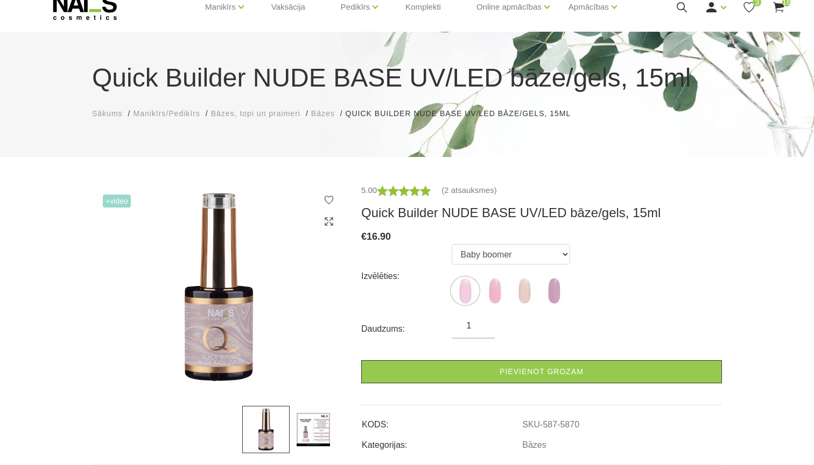
scroll to position [59, 0]
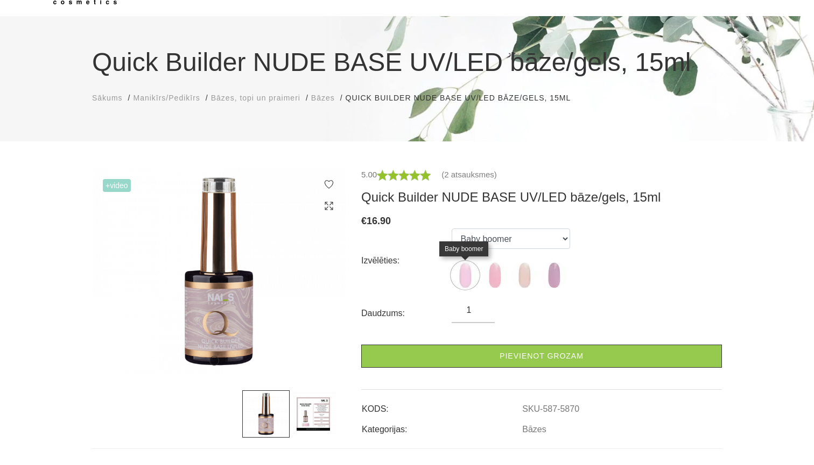
click at [465, 283] on img at bounding box center [464, 275] width 27 height 27
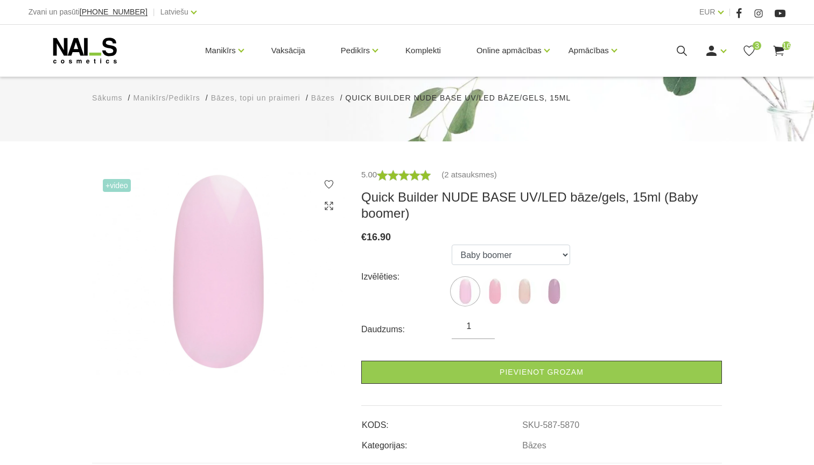
scroll to position [111, 0]
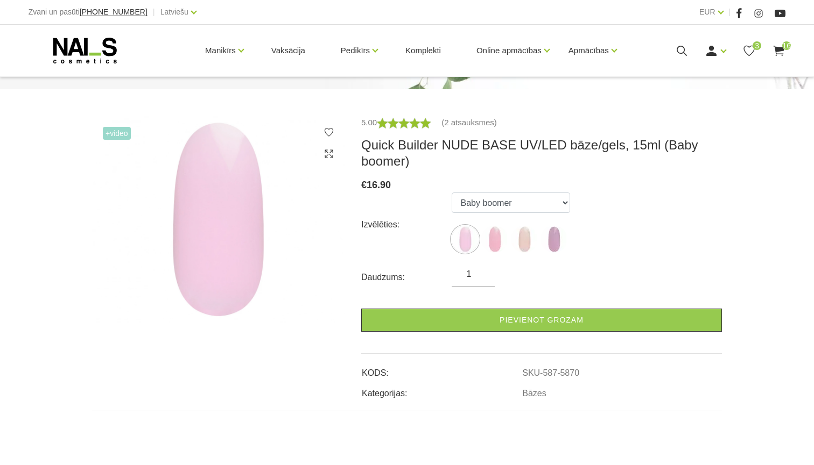
click at [500, 236] on img at bounding box center [494, 239] width 27 height 27
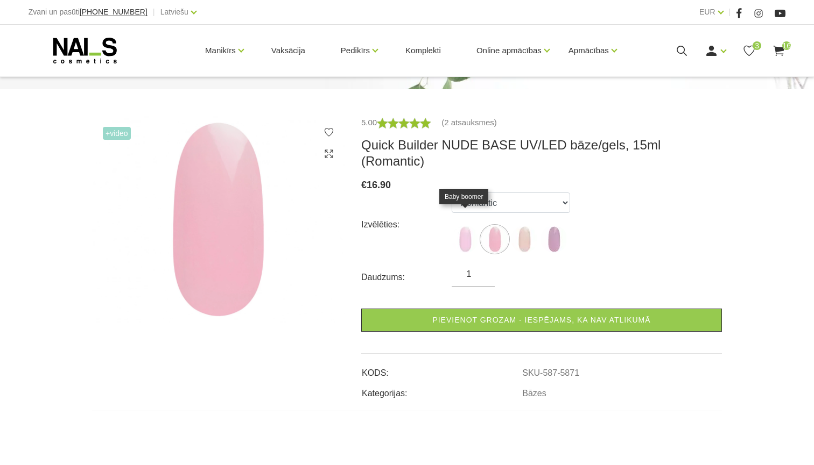
click at [468, 232] on img at bounding box center [464, 239] width 27 height 27
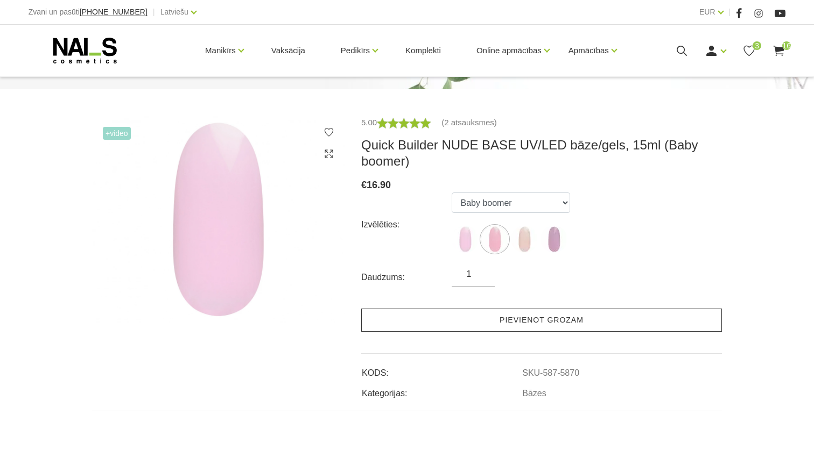
click at [497, 316] on link "Pievienot grozam" at bounding box center [541, 320] width 361 height 23
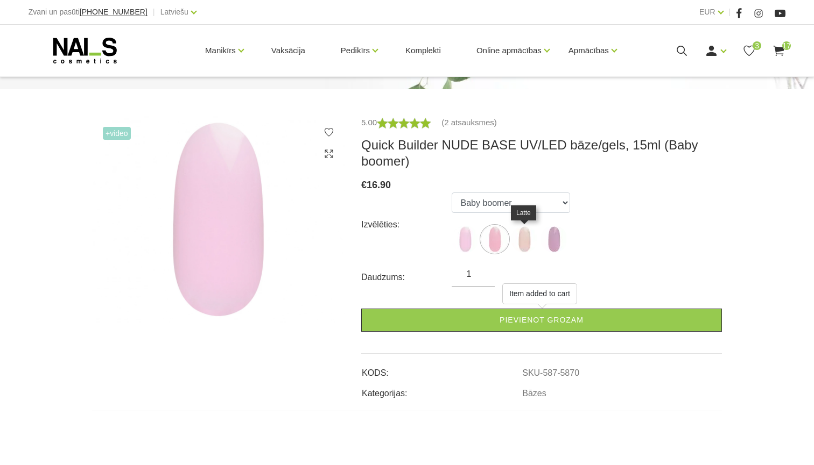
click at [528, 242] on img at bounding box center [524, 239] width 27 height 27
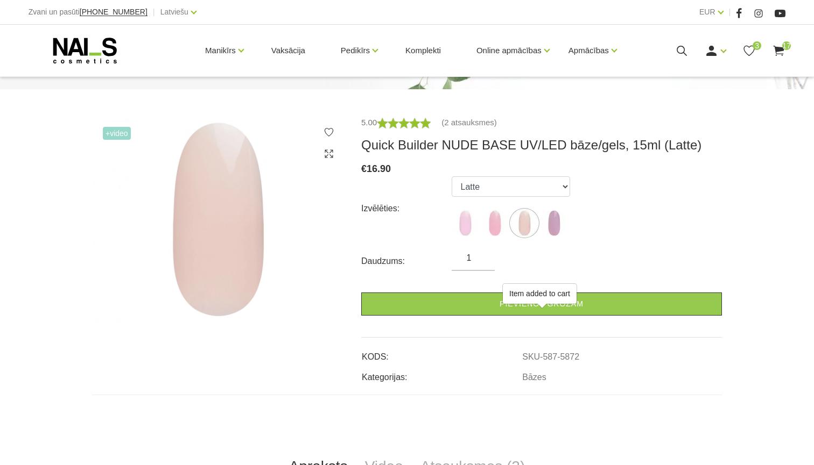
click at [559, 236] on img at bounding box center [553, 223] width 27 height 27
select select "6011"
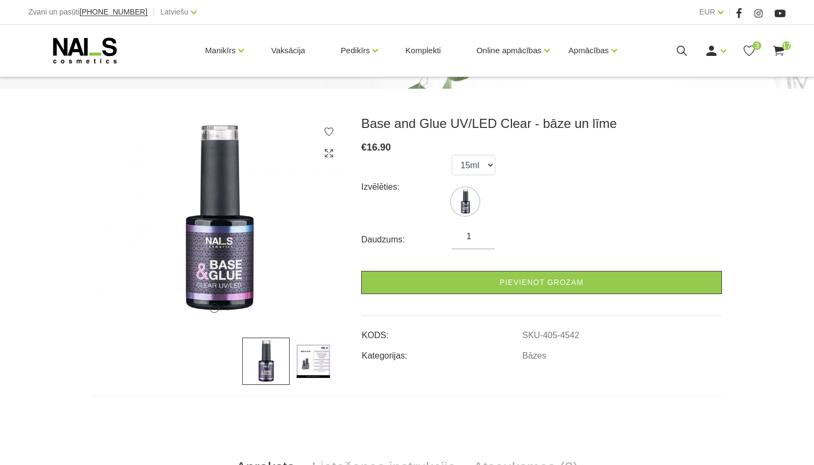
scroll to position [120, 0]
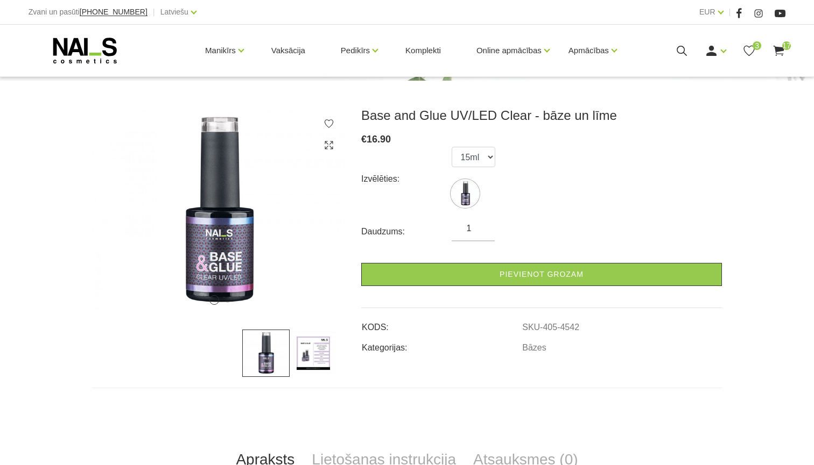
click at [463, 210] on ul "15ml" at bounding box center [473, 179] width 44 height 65
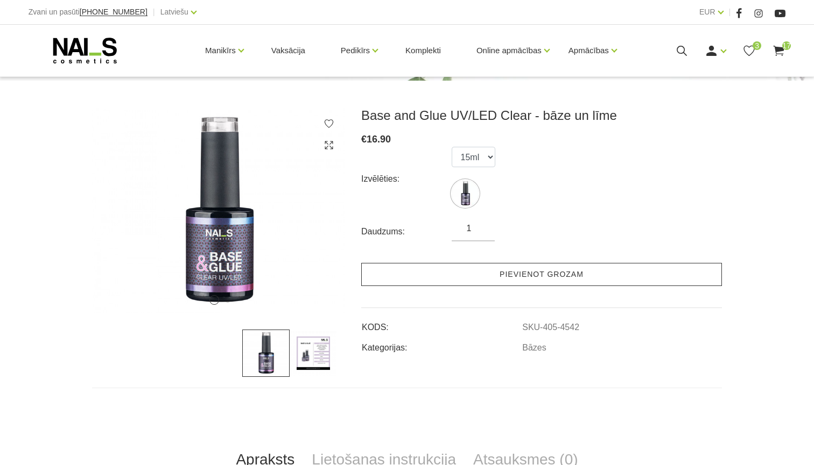
click at [461, 273] on link "Pievienot grozam" at bounding box center [541, 274] width 361 height 23
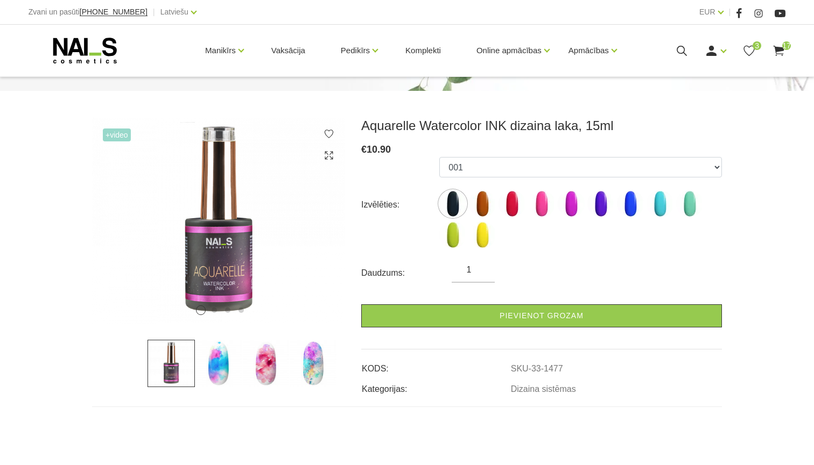
scroll to position [167, 0]
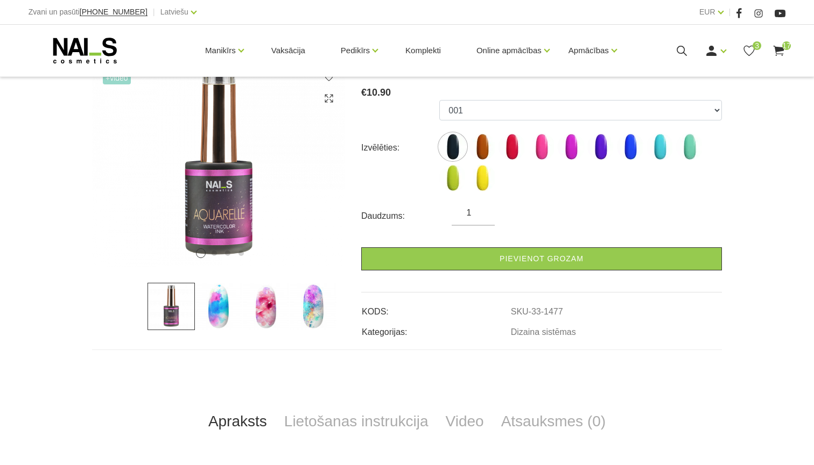
click at [221, 306] on img at bounding box center [218, 306] width 47 height 47
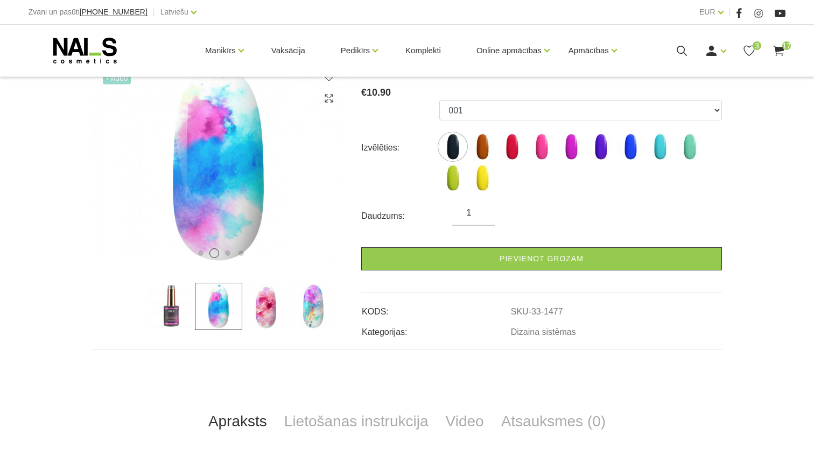
click at [271, 308] on img at bounding box center [265, 306] width 47 height 47
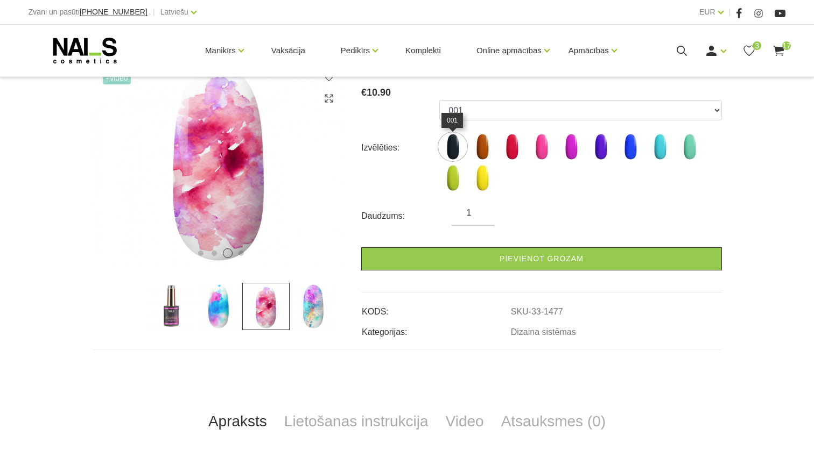
click at [451, 141] on img at bounding box center [452, 146] width 27 height 27
click at [484, 151] on img at bounding box center [482, 146] width 27 height 27
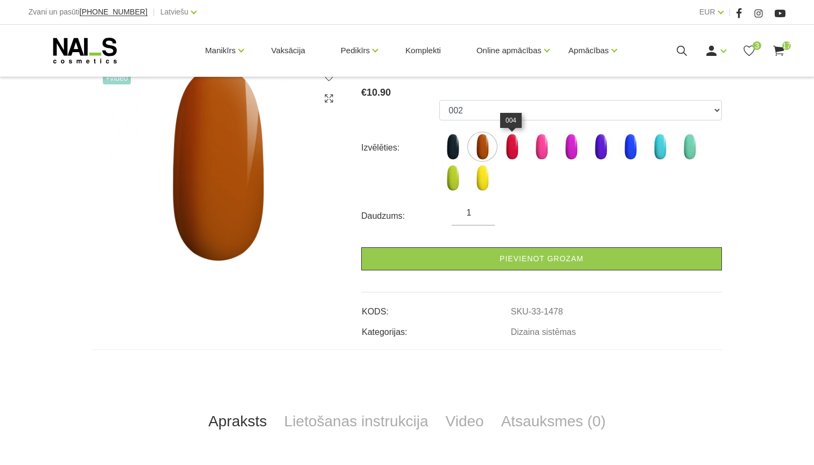
click at [515, 153] on img at bounding box center [511, 146] width 27 height 27
select select "1480"
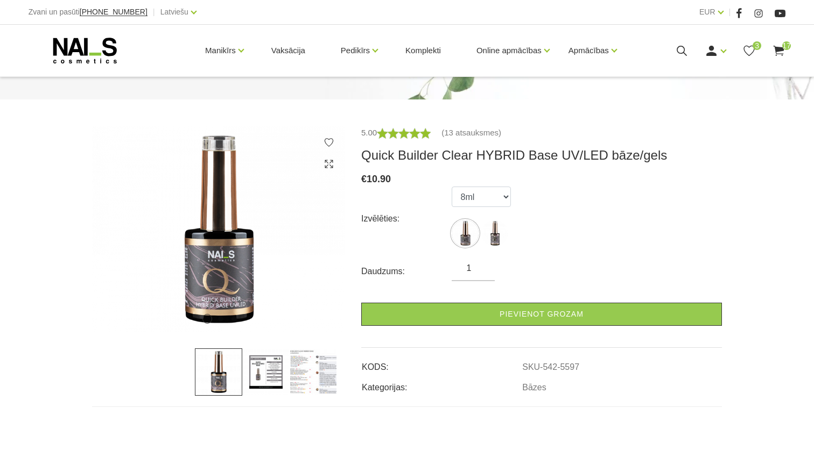
scroll to position [104, 0]
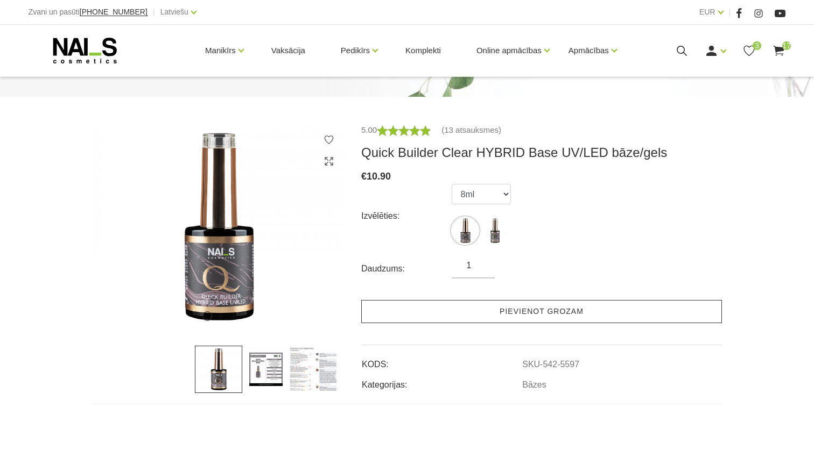
click at [512, 308] on link "Pievienot grozam" at bounding box center [541, 311] width 361 height 23
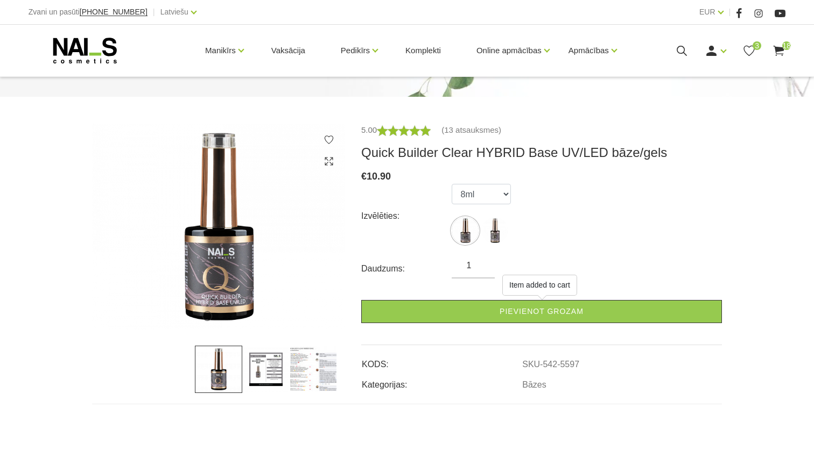
click at [266, 363] on img at bounding box center [265, 369] width 47 height 47
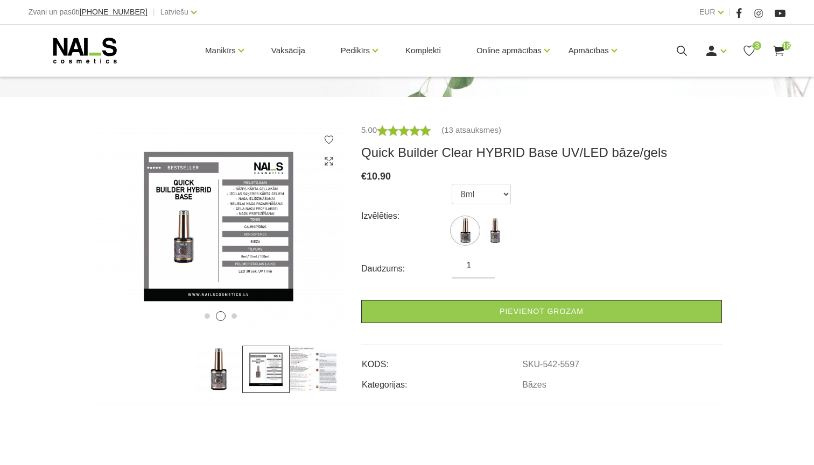
click at [303, 372] on img at bounding box center [312, 369] width 47 height 47
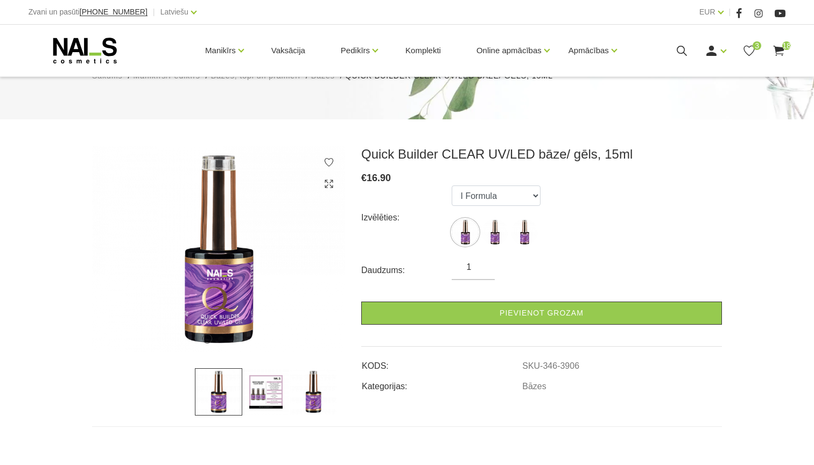
scroll to position [87, 0]
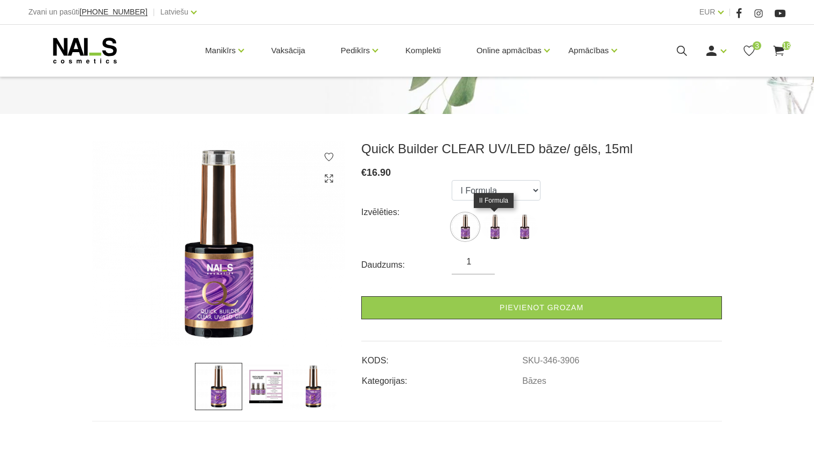
click at [497, 238] on img at bounding box center [494, 227] width 27 height 27
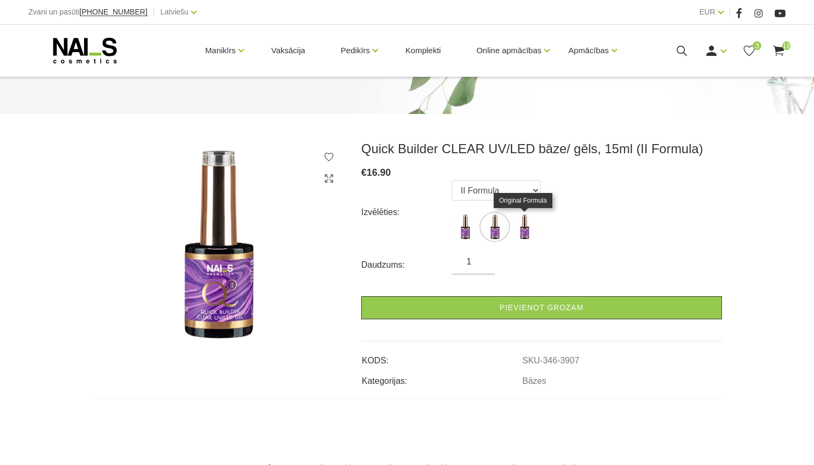
click at [521, 231] on img at bounding box center [524, 227] width 27 height 27
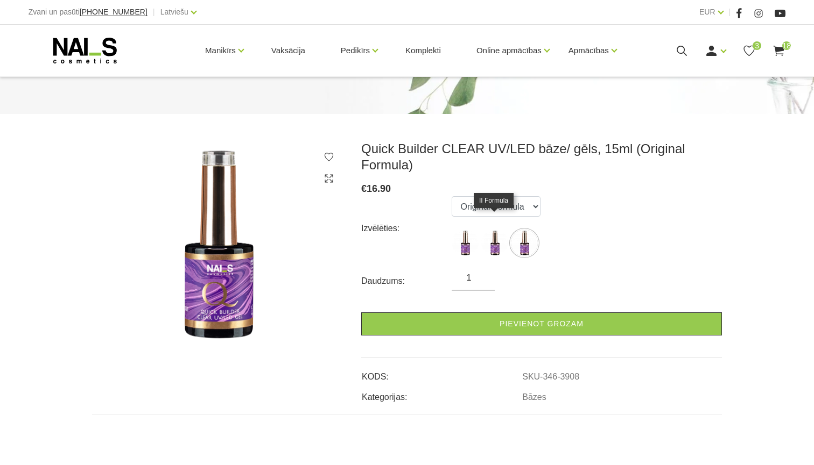
click at [493, 230] on img at bounding box center [494, 243] width 27 height 27
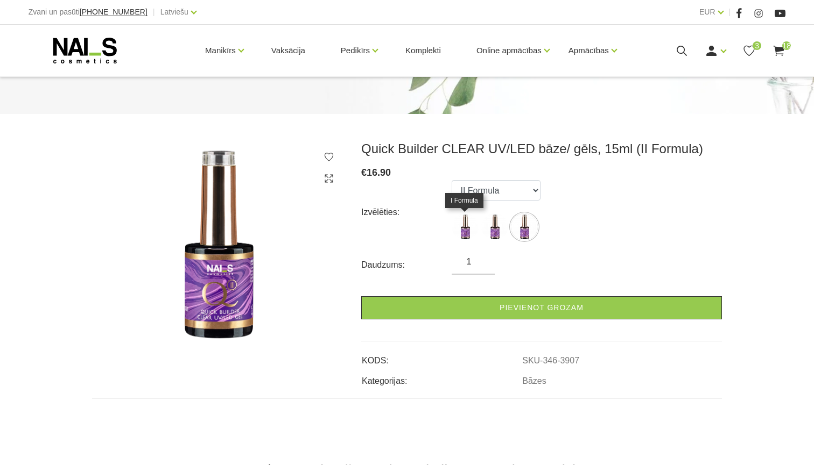
click at [463, 222] on img at bounding box center [464, 227] width 27 height 27
click at [502, 227] on img at bounding box center [494, 227] width 27 height 27
select select "3907"
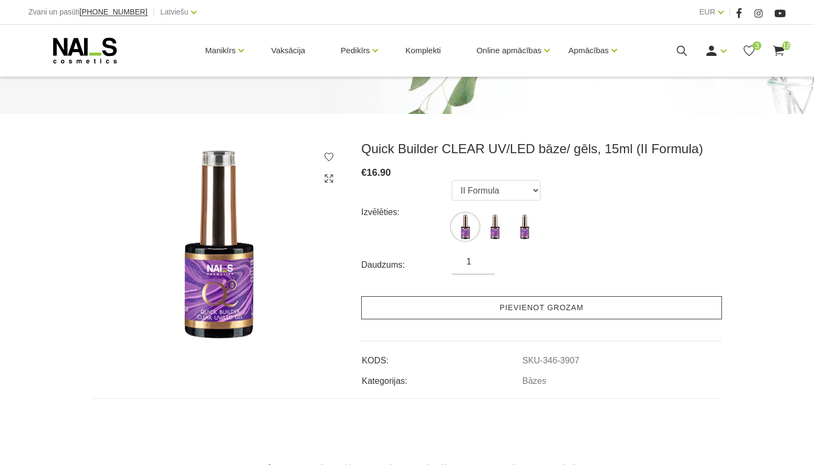
click at [465, 311] on link "Pievienot grozam" at bounding box center [541, 307] width 361 height 23
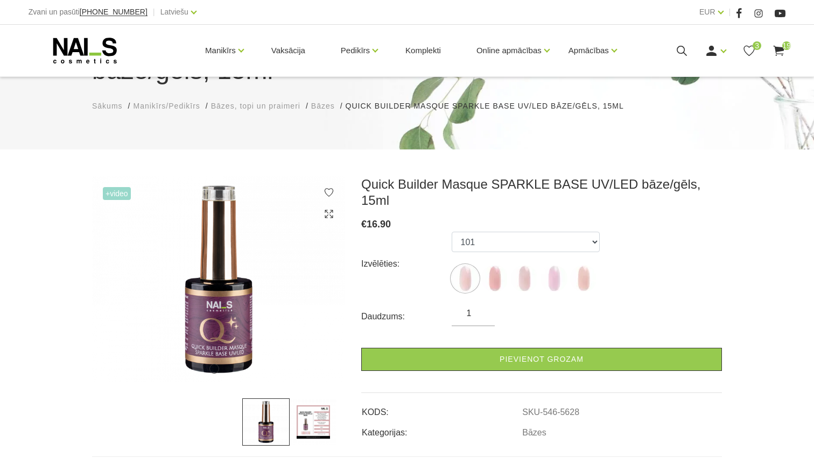
scroll to position [115, 0]
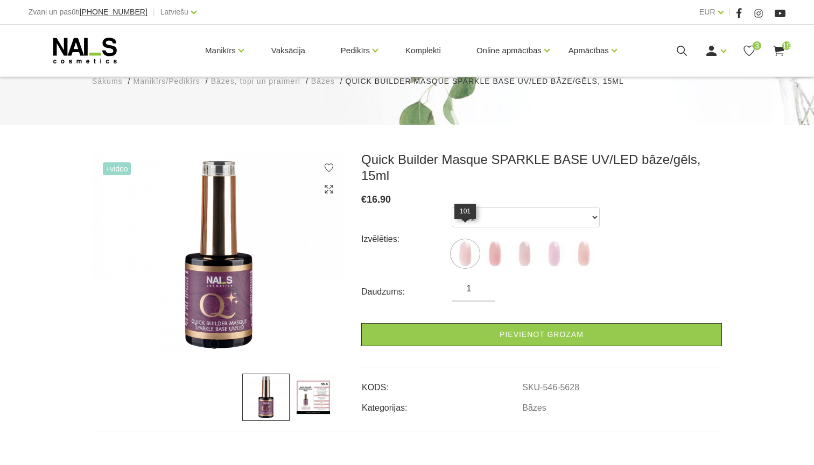
click at [463, 241] on img at bounding box center [464, 254] width 27 height 27
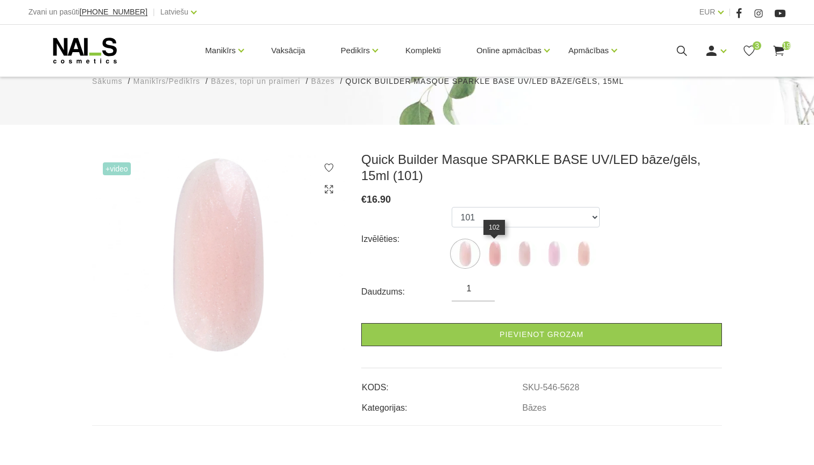
click at [496, 262] on img at bounding box center [494, 254] width 27 height 27
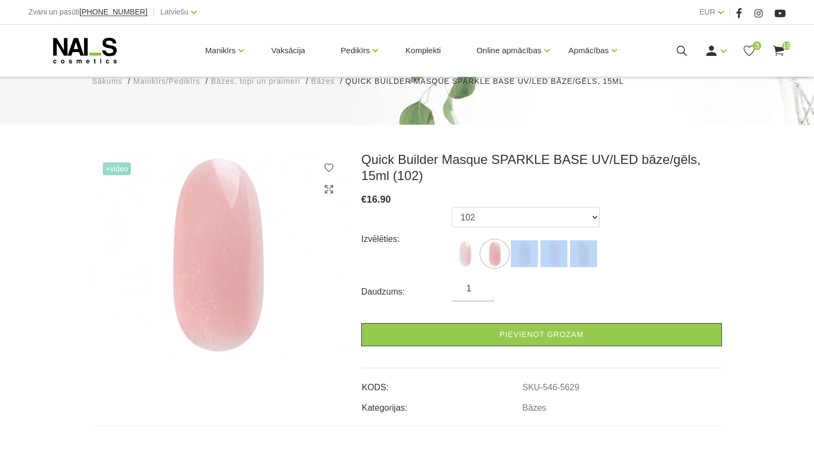
click at [529, 267] on ul "101 102 103 104 105" at bounding box center [525, 239] width 148 height 65
click at [524, 253] on img at bounding box center [524, 254] width 27 height 27
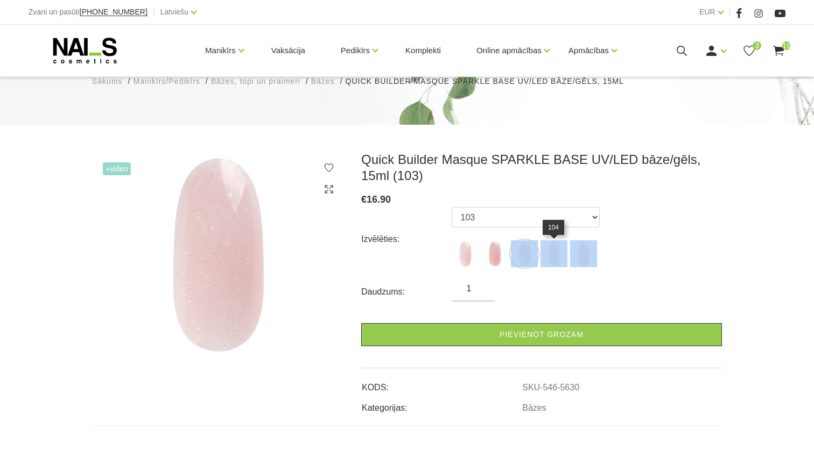
click at [557, 256] on img at bounding box center [553, 254] width 27 height 27
select select "5631"
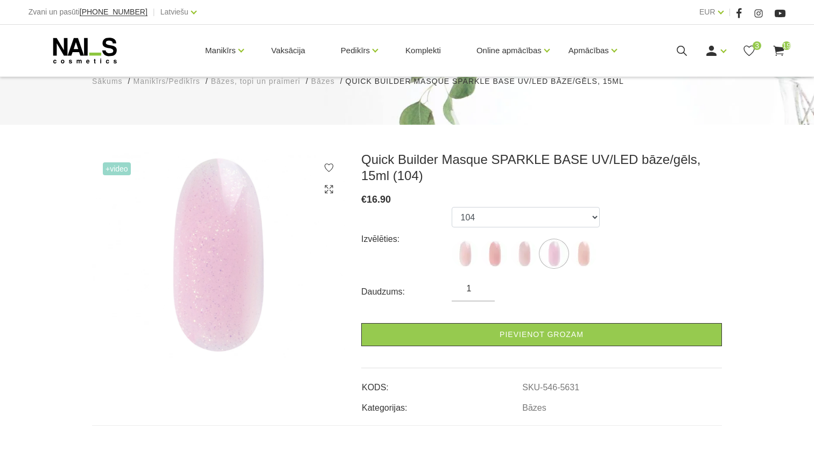
click at [697, 251] on div "Izvēlēties: 101 102 103 104 105" at bounding box center [541, 239] width 361 height 65
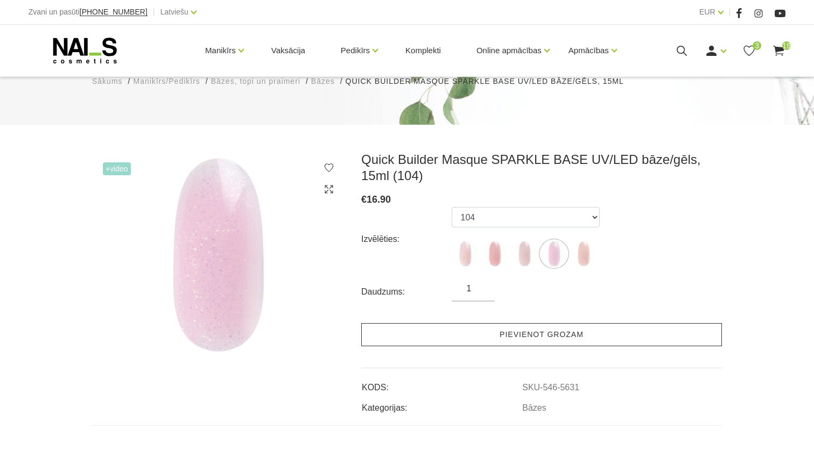
click at [527, 334] on link "Pievienot grozam" at bounding box center [541, 334] width 361 height 23
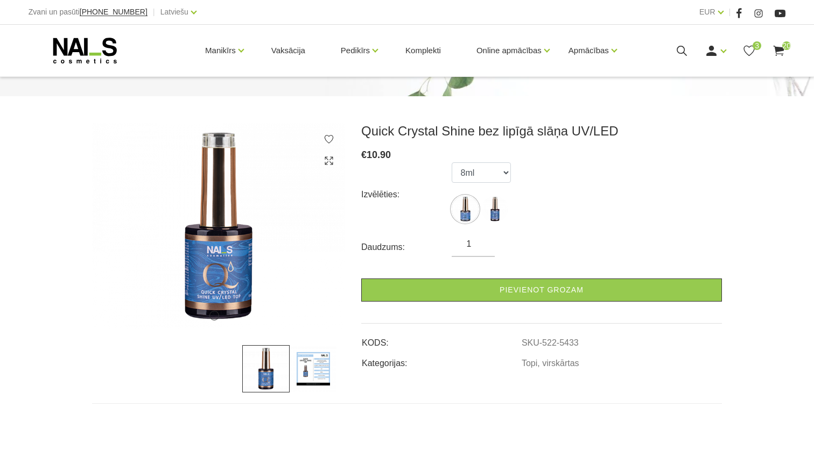
scroll to position [136, 0]
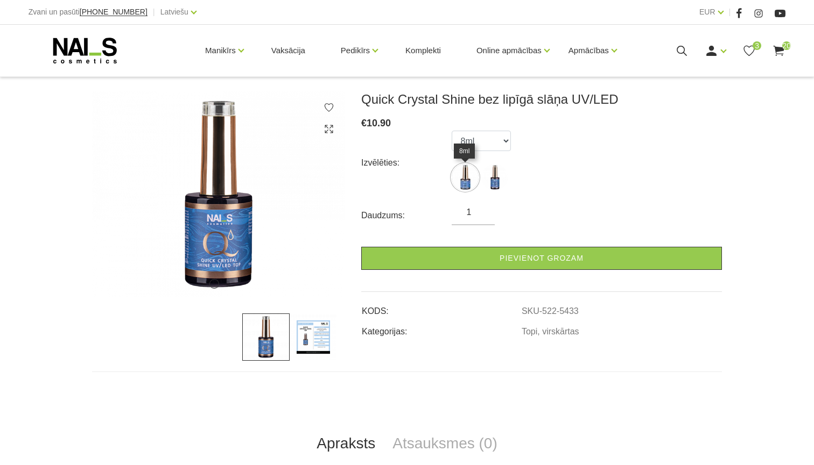
click at [467, 178] on img at bounding box center [464, 177] width 27 height 27
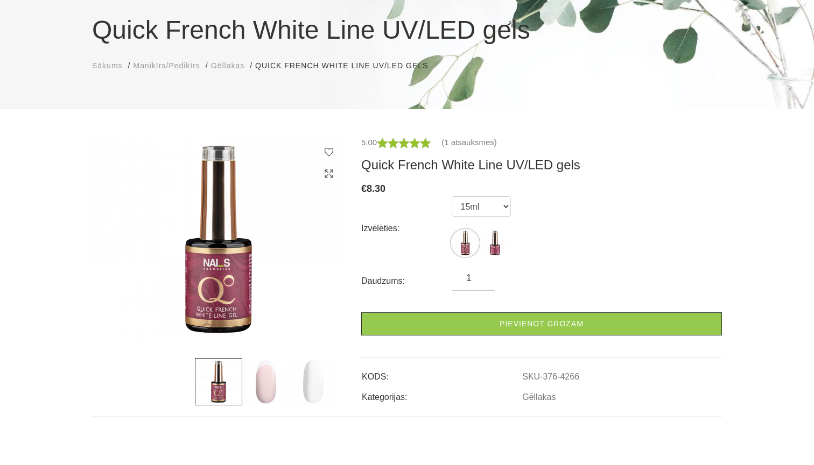
scroll to position [95, 0]
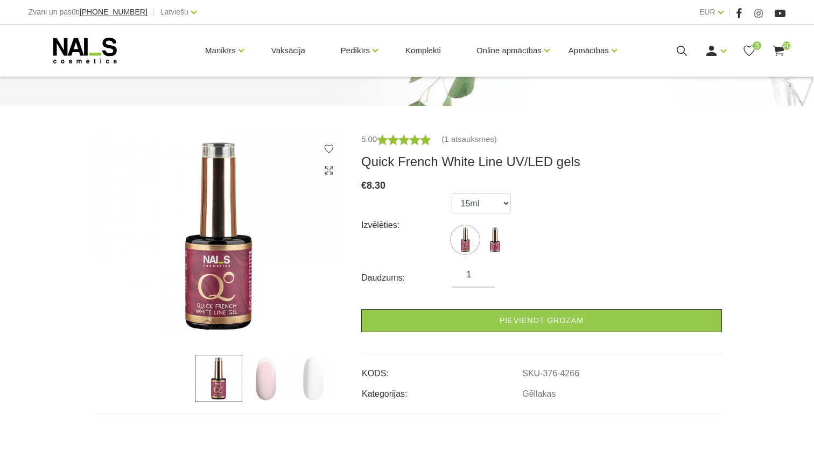
click at [272, 381] on img at bounding box center [265, 378] width 47 height 47
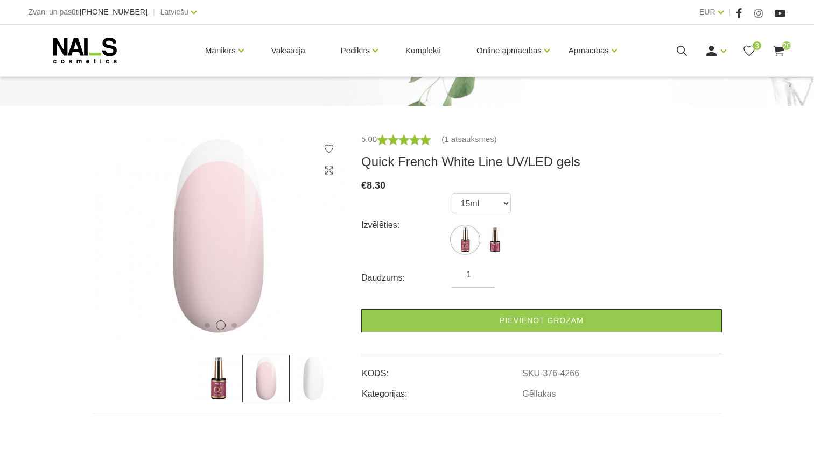
click at [316, 384] on img at bounding box center [312, 378] width 47 height 47
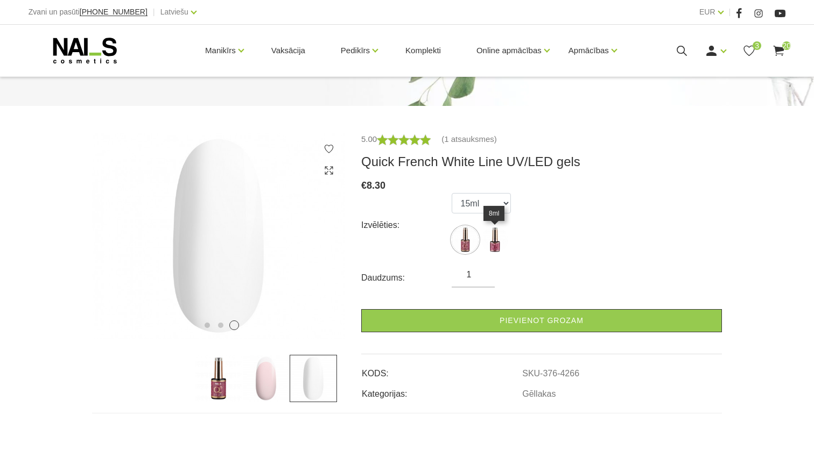
click at [502, 239] on img at bounding box center [494, 240] width 27 height 27
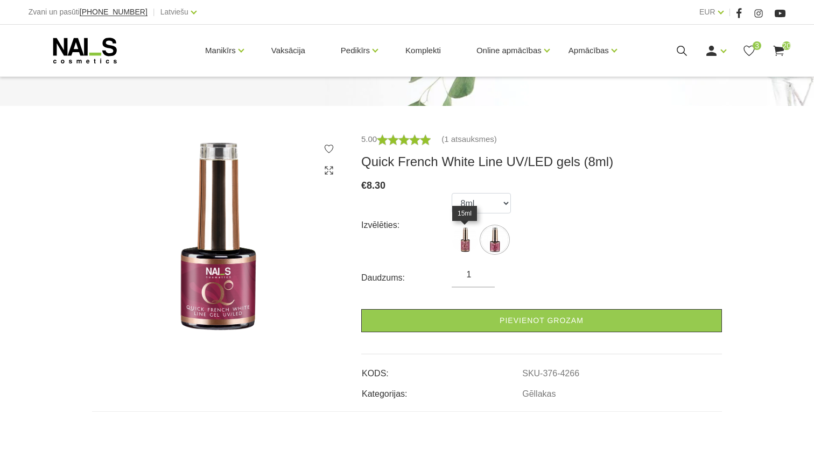
click at [472, 238] on img at bounding box center [464, 240] width 27 height 27
select select "4265"
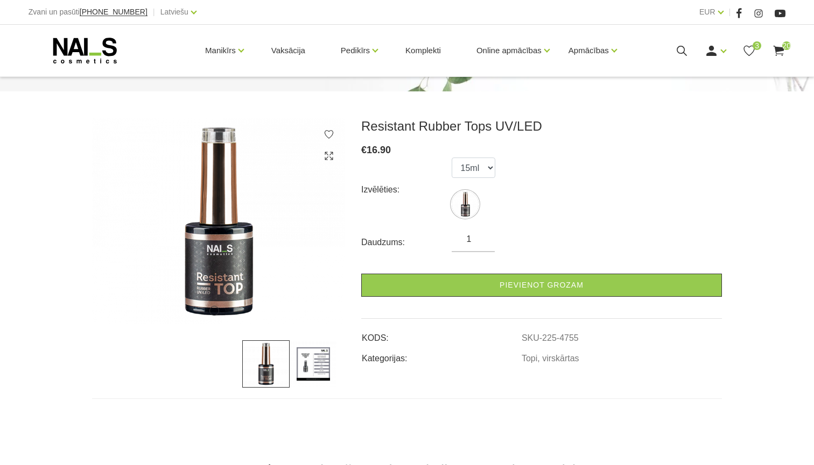
scroll to position [110, 0]
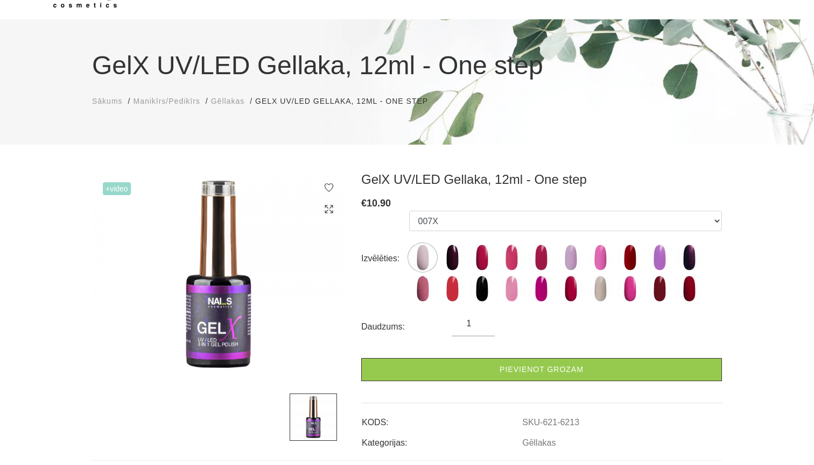
scroll to position [76, 0]
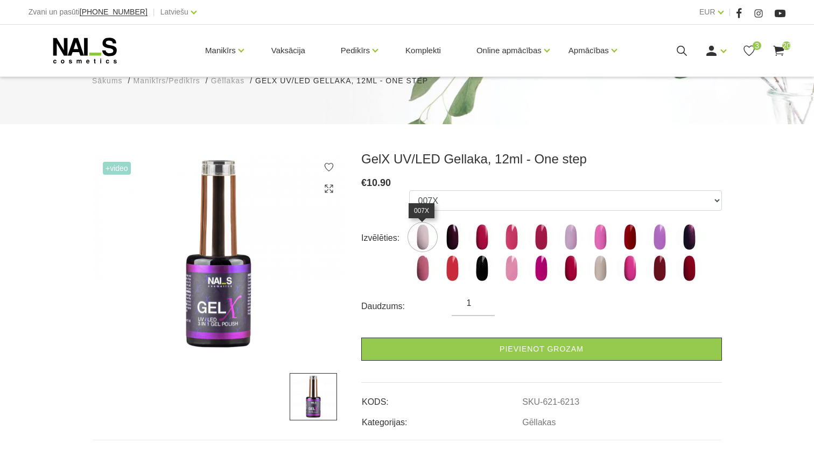
click at [423, 241] on img at bounding box center [422, 237] width 27 height 27
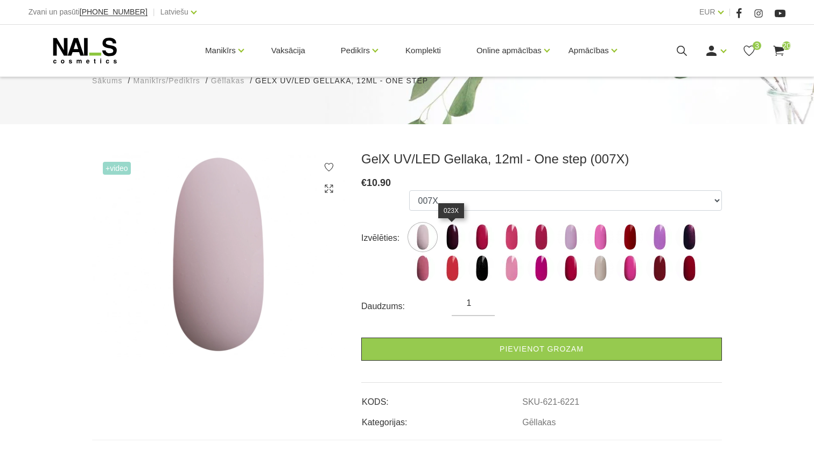
click at [464, 236] on img at bounding box center [452, 237] width 27 height 27
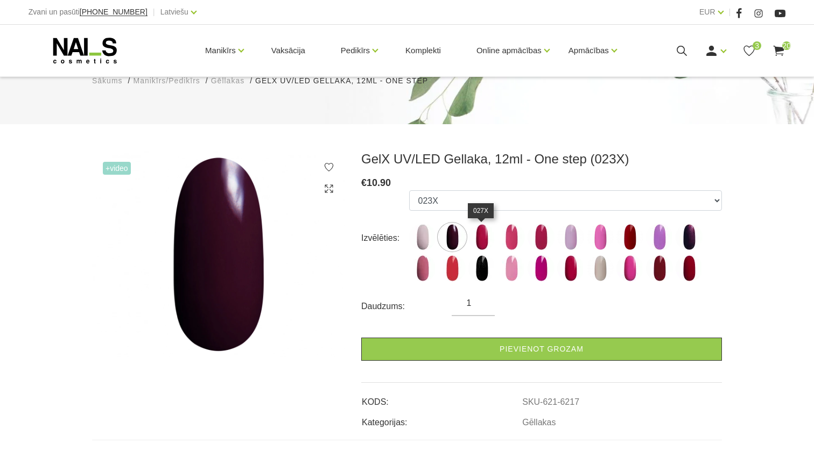
click at [495, 238] on img at bounding box center [481, 237] width 27 height 27
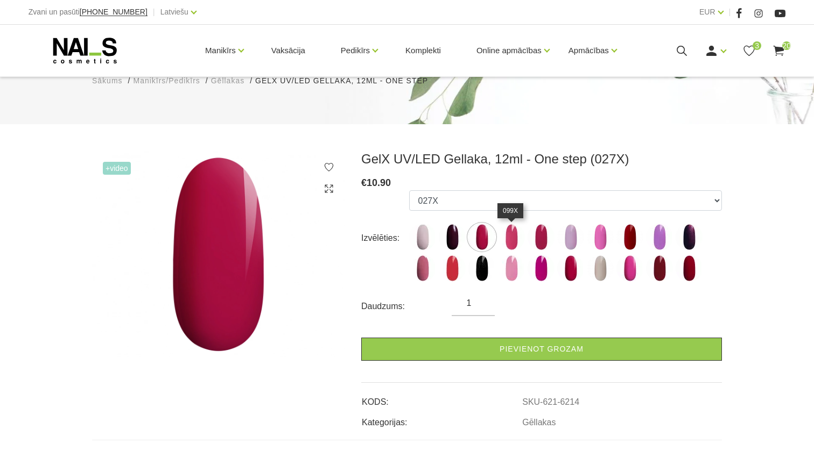
click at [522, 239] on img at bounding box center [511, 237] width 27 height 27
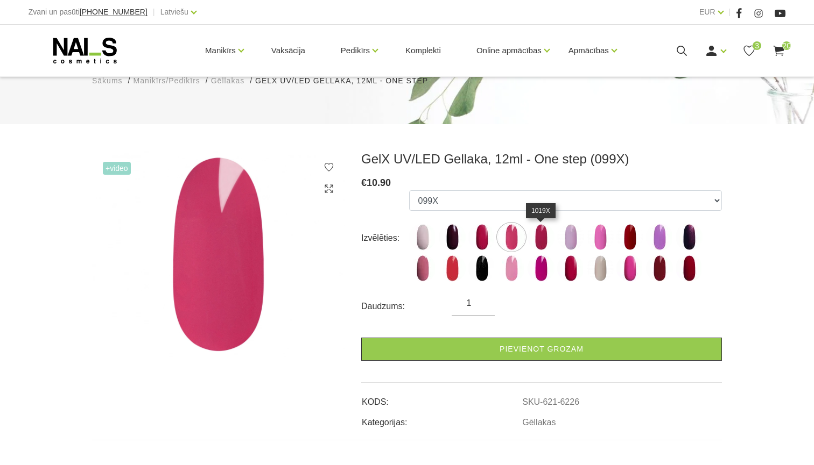
click at [539, 243] on img at bounding box center [540, 237] width 27 height 27
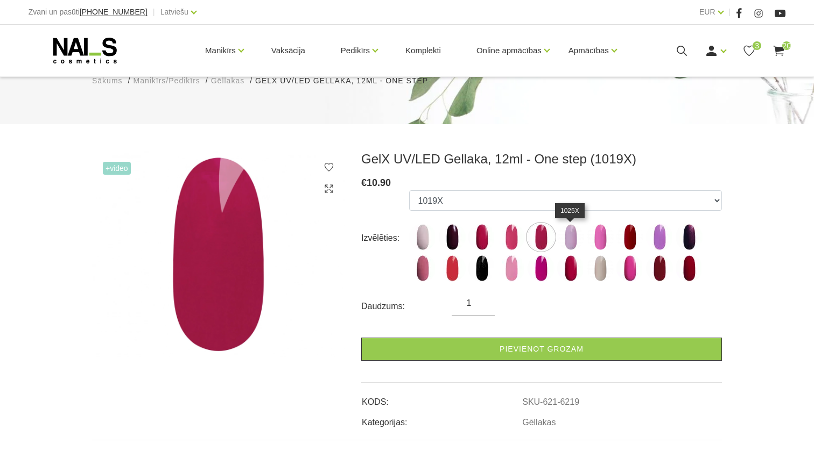
click at [570, 243] on img at bounding box center [570, 237] width 27 height 27
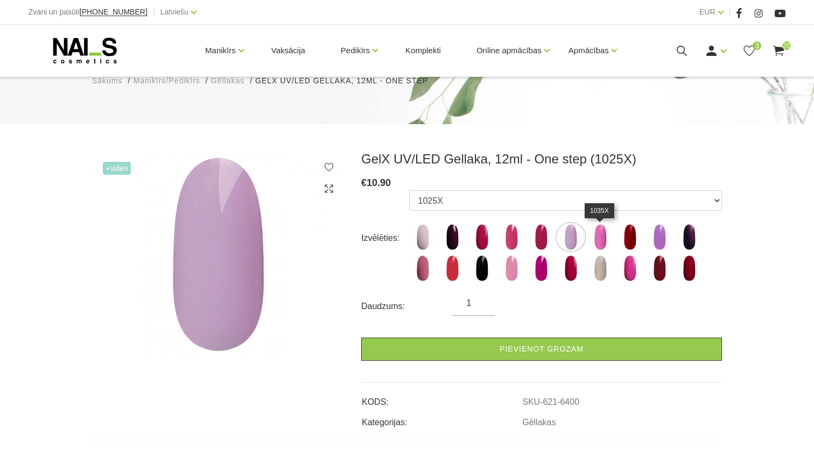
click at [603, 244] on img at bounding box center [600, 237] width 27 height 27
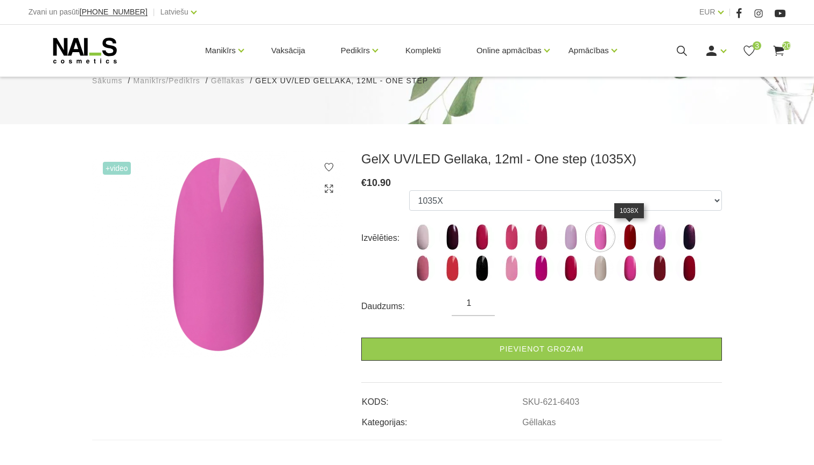
click at [637, 241] on img at bounding box center [629, 237] width 27 height 27
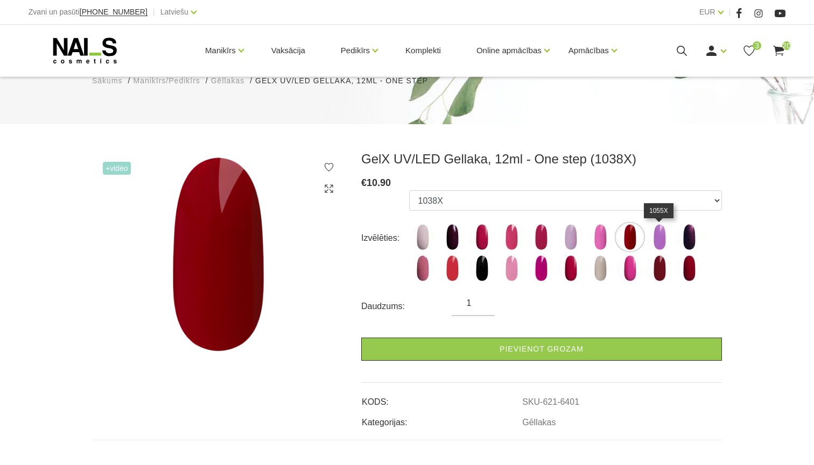
click at [655, 245] on img at bounding box center [659, 237] width 27 height 27
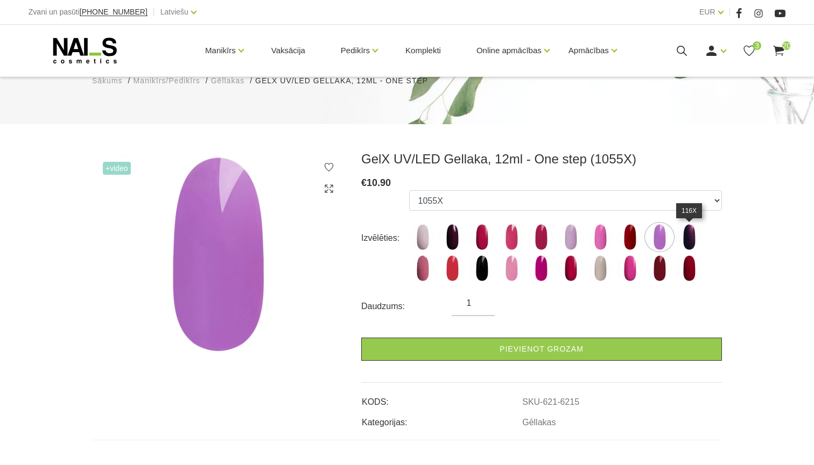
click at [693, 246] on img at bounding box center [688, 237] width 27 height 27
select select "6216"
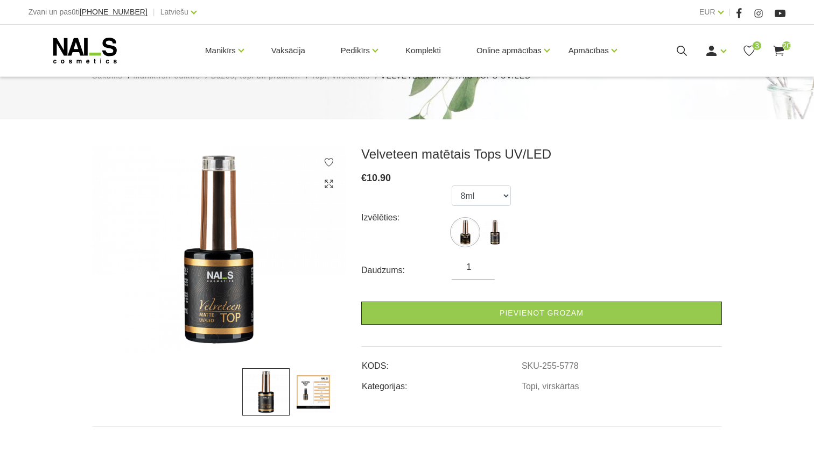
scroll to position [82, 0]
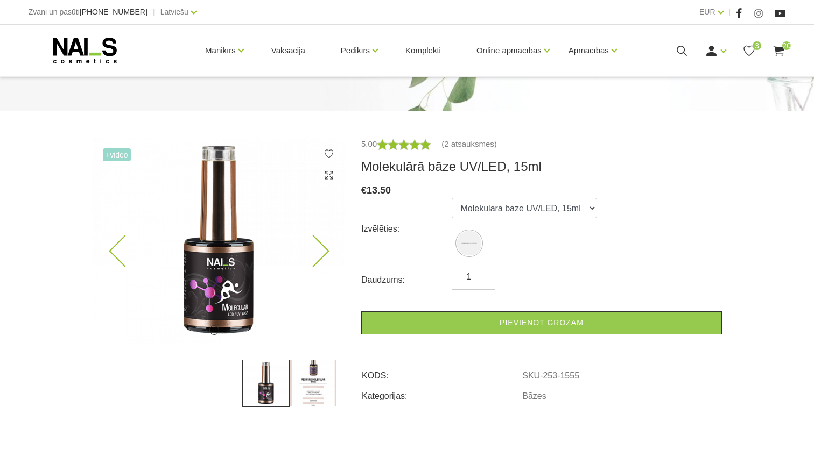
scroll to position [120, 0]
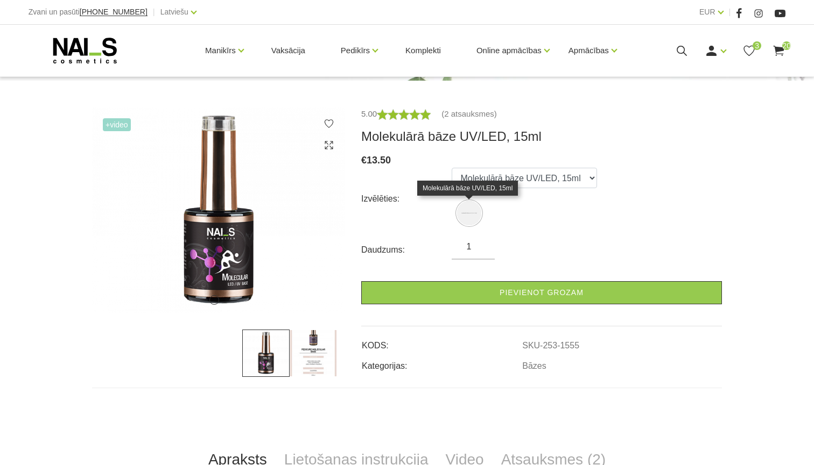
click at [470, 215] on img at bounding box center [469, 213] width 24 height 24
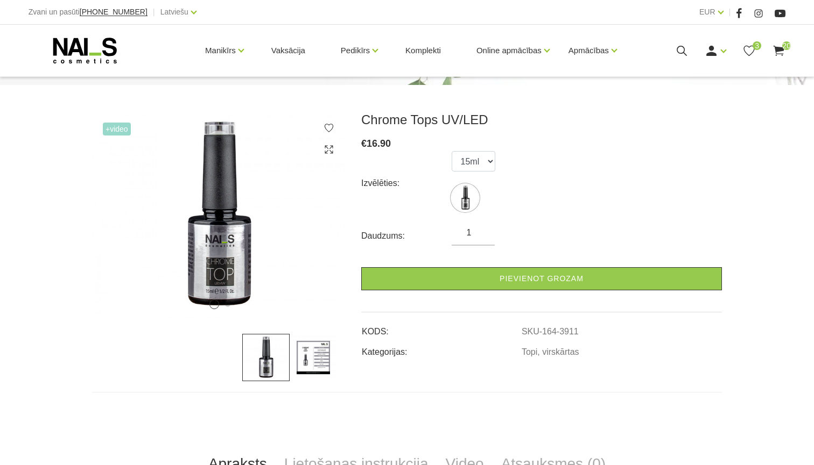
scroll to position [119, 0]
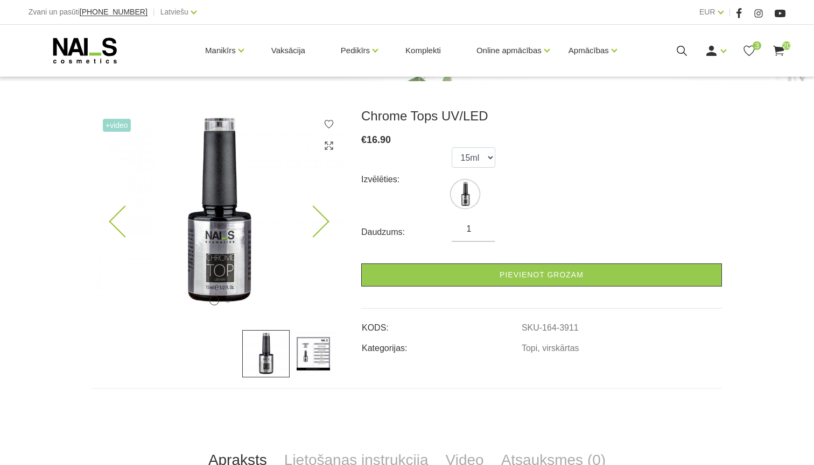
click at [312, 223] on icon at bounding box center [313, 222] width 32 height 32
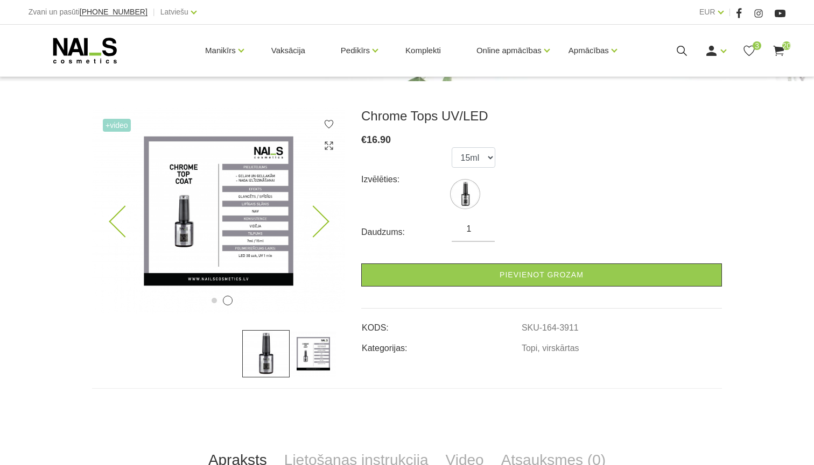
click at [128, 218] on icon at bounding box center [125, 222] width 32 height 32
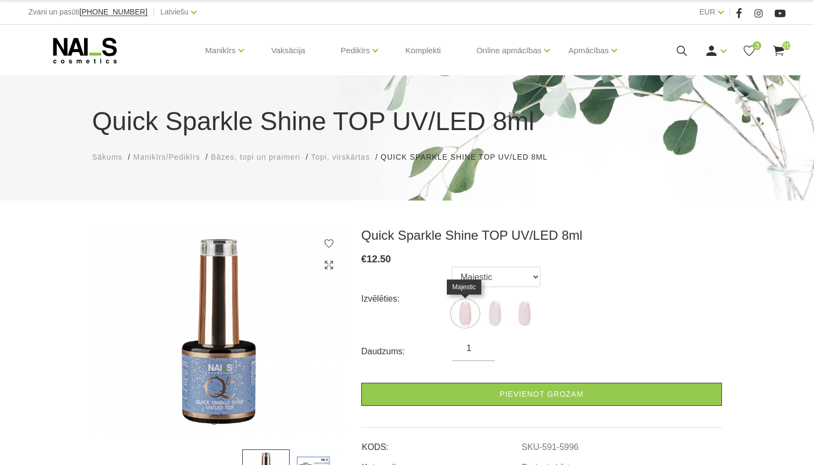
click at [462, 307] on img at bounding box center [464, 313] width 27 height 27
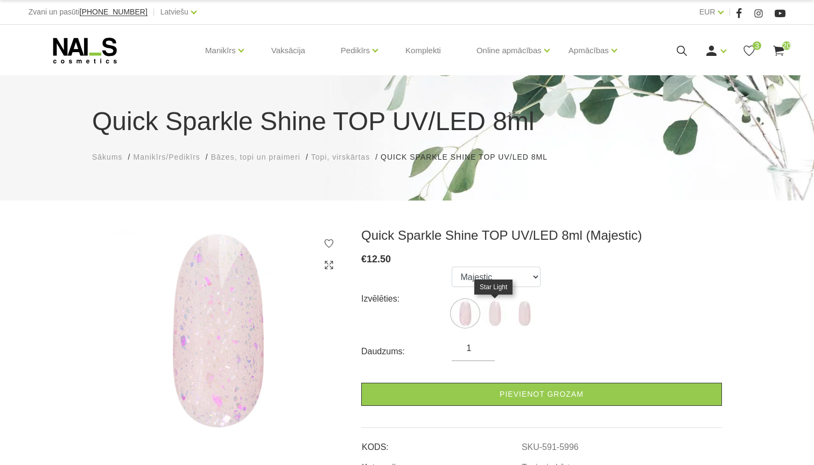
click at [499, 312] on img at bounding box center [494, 313] width 27 height 27
click at [530, 309] on img at bounding box center [524, 313] width 27 height 27
select select "5998"
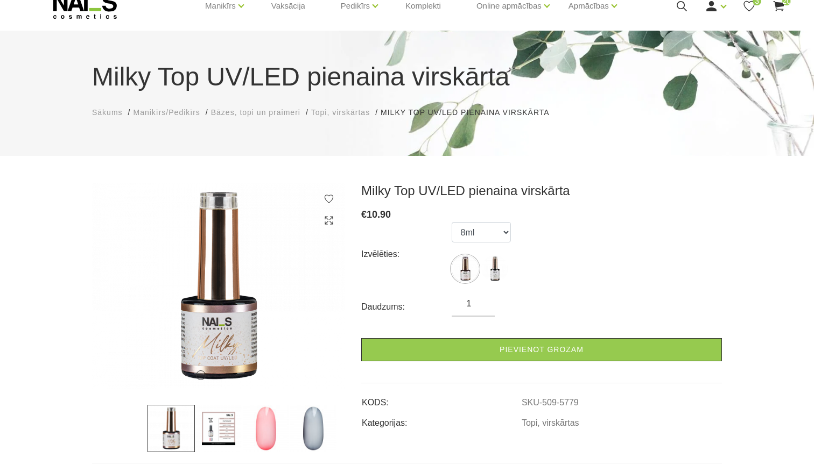
scroll to position [48, 0]
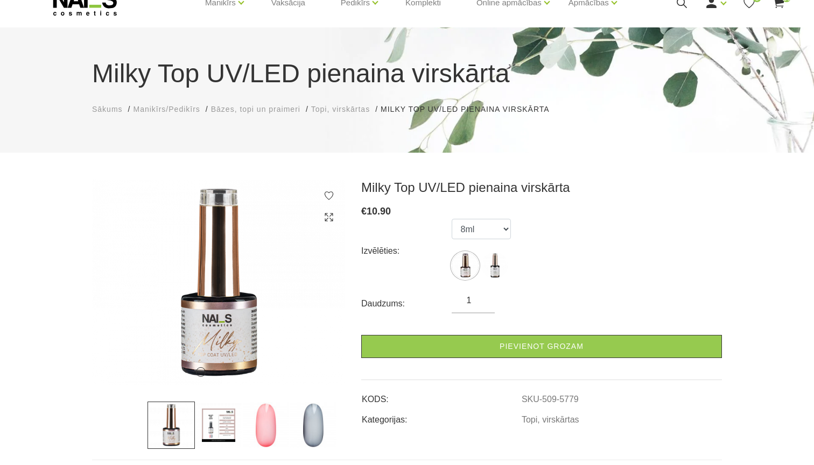
click at [281, 422] on img at bounding box center [265, 425] width 47 height 47
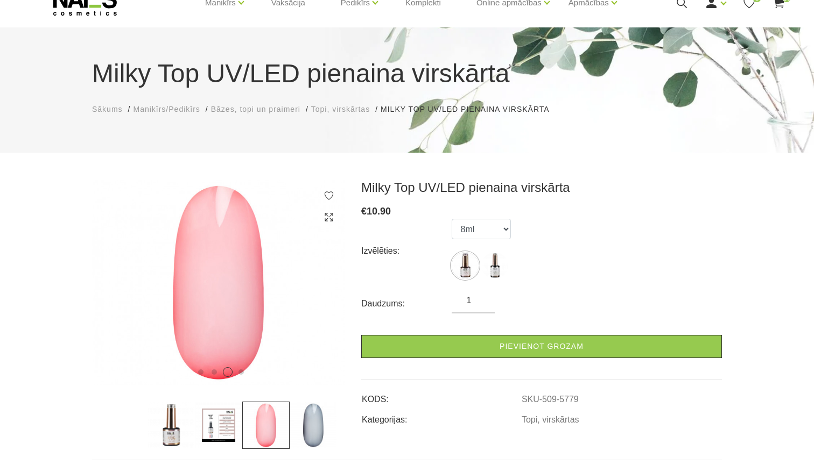
click at [312, 426] on img at bounding box center [312, 425] width 47 height 47
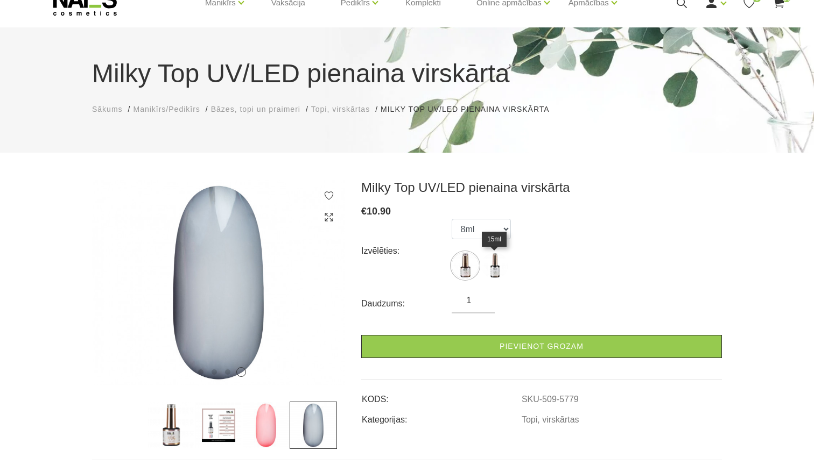
click at [493, 266] on img at bounding box center [494, 265] width 27 height 27
select select "5792"
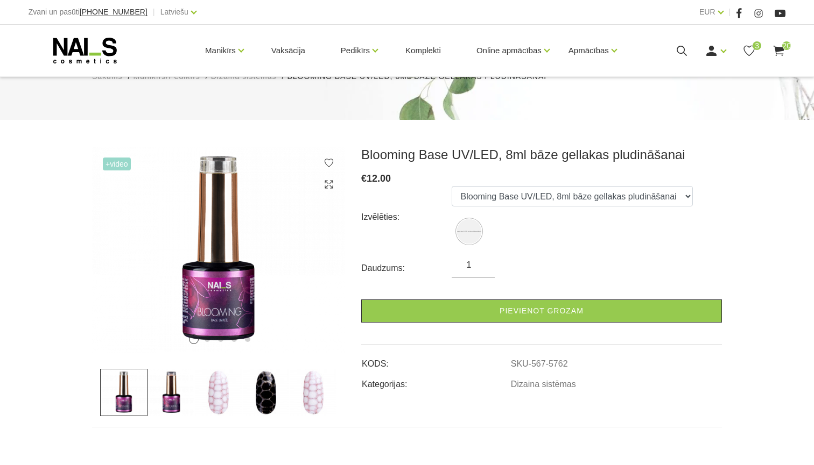
scroll to position [125, 0]
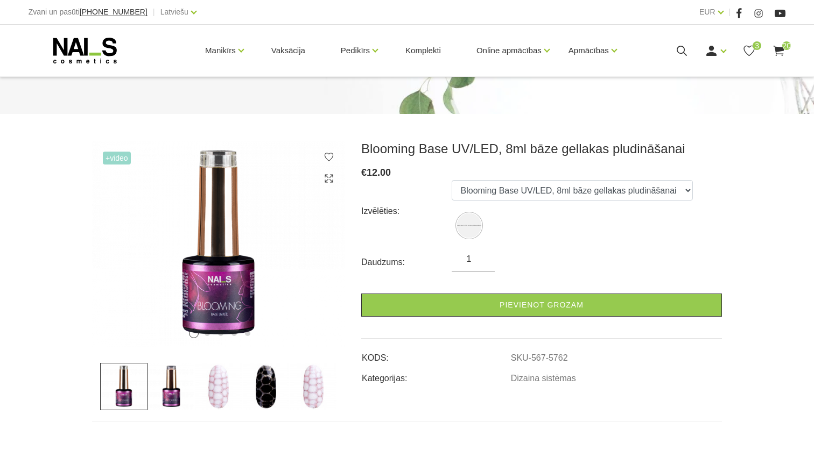
click at [217, 363] on img at bounding box center [218, 386] width 47 height 47
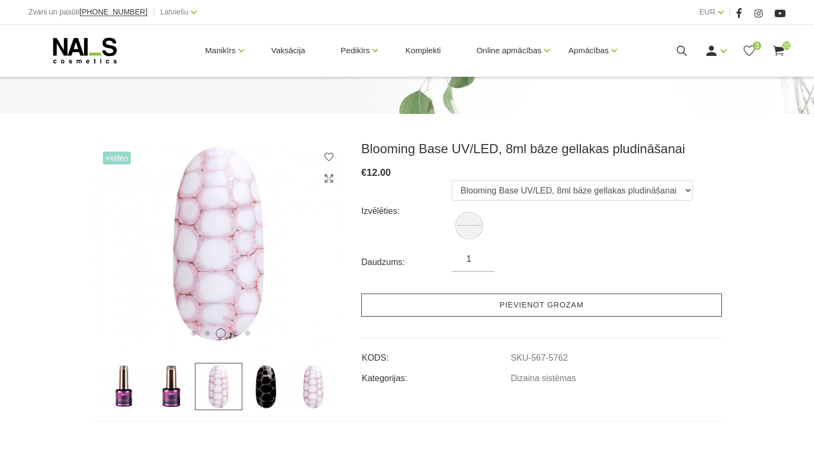
click at [422, 294] on link "Pievienot grozam" at bounding box center [541, 305] width 361 height 23
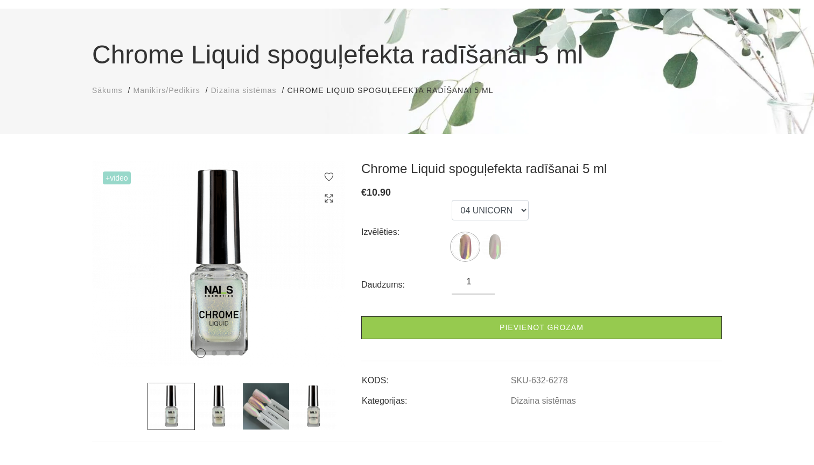
scroll to position [81, 0]
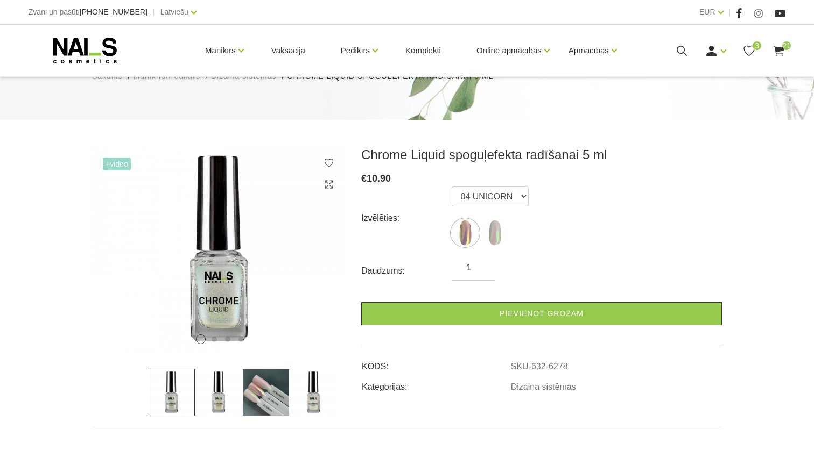
click at [257, 397] on img at bounding box center [265, 392] width 47 height 47
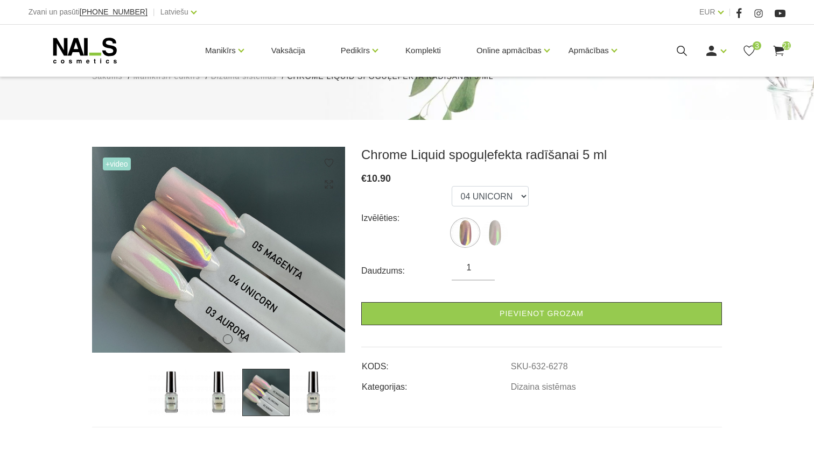
click at [231, 390] on img at bounding box center [218, 392] width 47 height 47
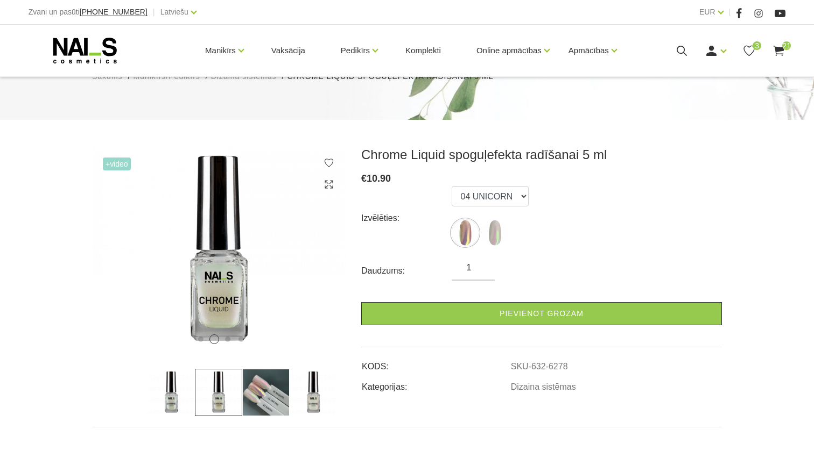
click at [179, 389] on img at bounding box center [170, 392] width 47 height 47
click at [266, 394] on img at bounding box center [265, 392] width 47 height 47
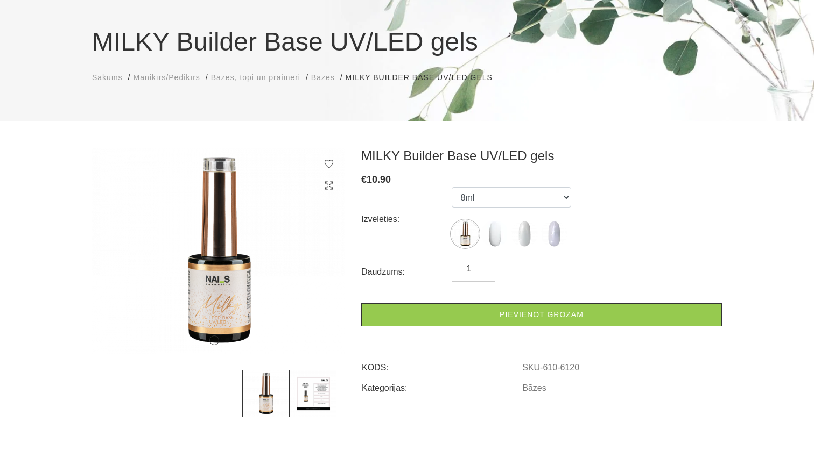
scroll to position [85, 0]
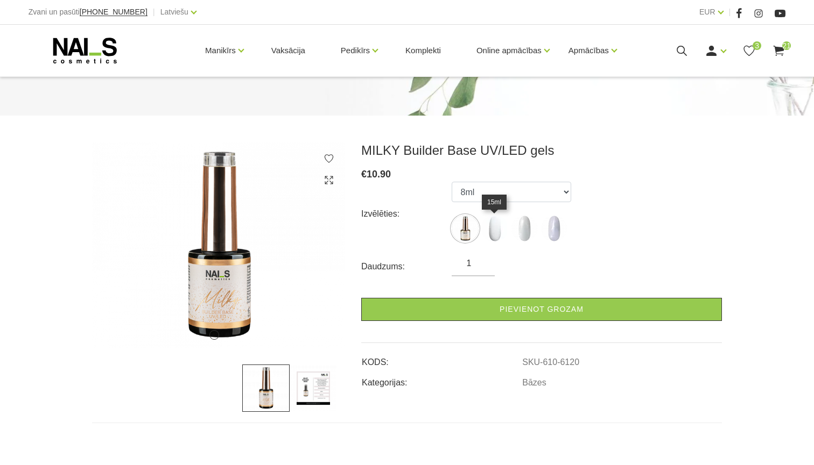
click at [497, 233] on img at bounding box center [494, 228] width 27 height 27
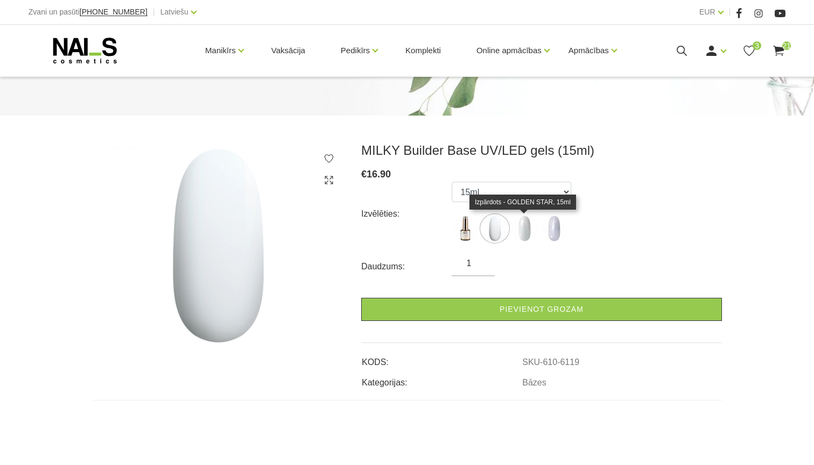
click at [530, 230] on img at bounding box center [524, 228] width 27 height 27
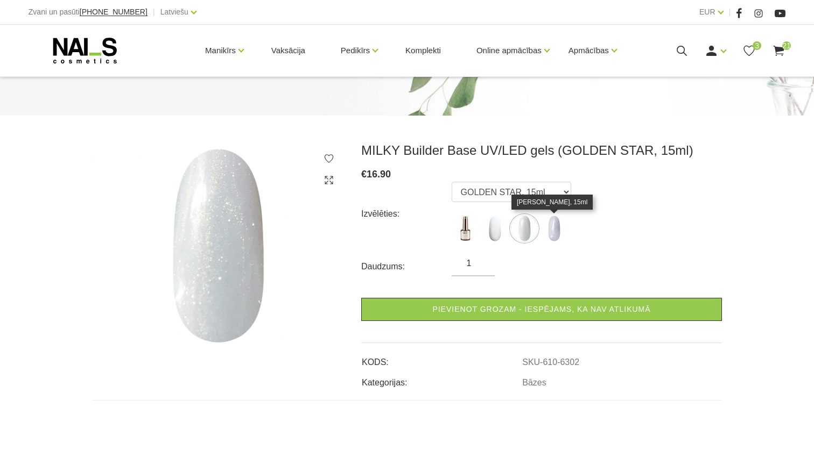
click at [558, 228] on img at bounding box center [553, 228] width 27 height 27
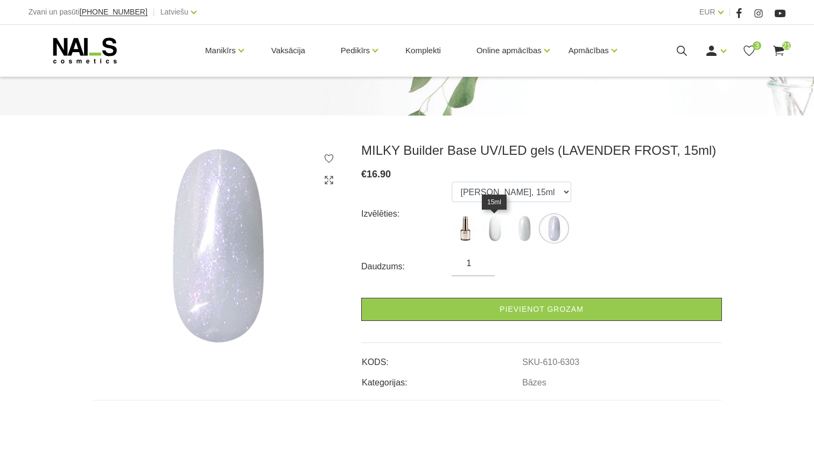
click at [495, 228] on img at bounding box center [494, 228] width 27 height 27
select select "6119"
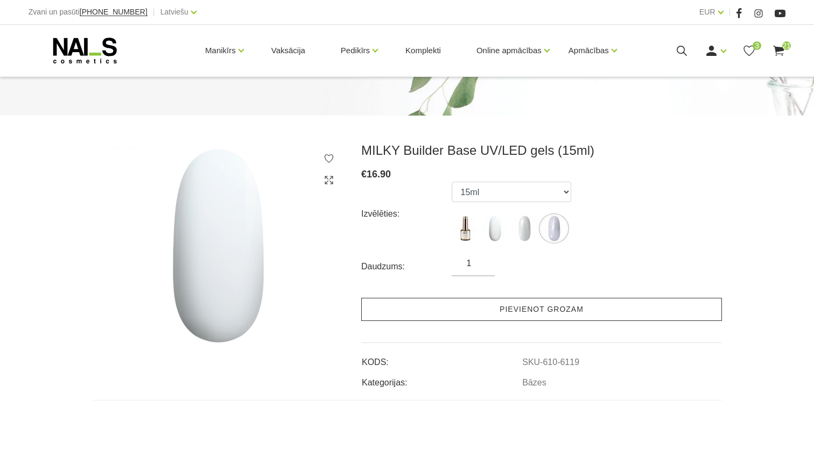
click at [469, 312] on link "Pievienot grozam" at bounding box center [541, 309] width 361 height 23
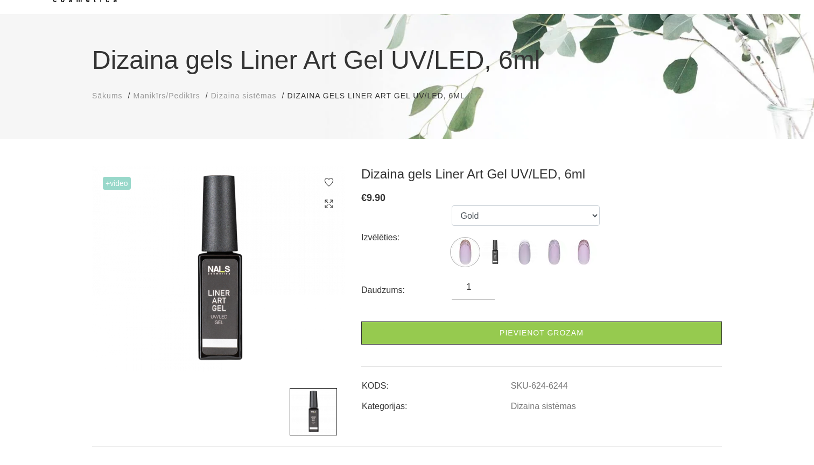
scroll to position [74, 0]
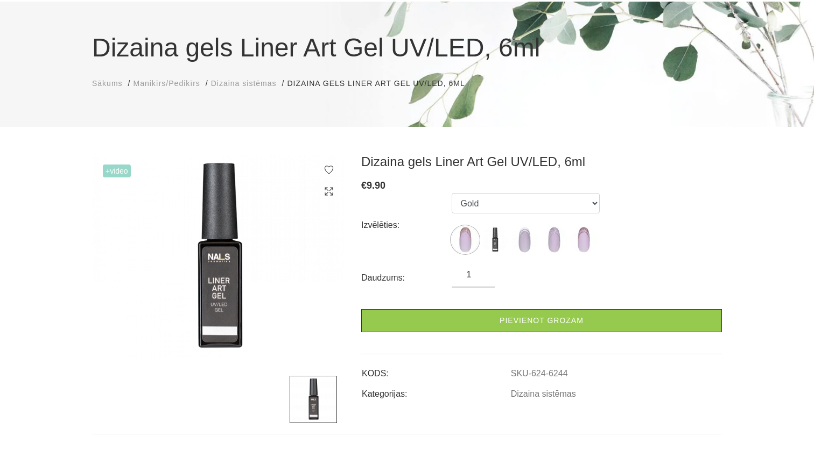
click at [463, 246] on img at bounding box center [464, 240] width 27 height 27
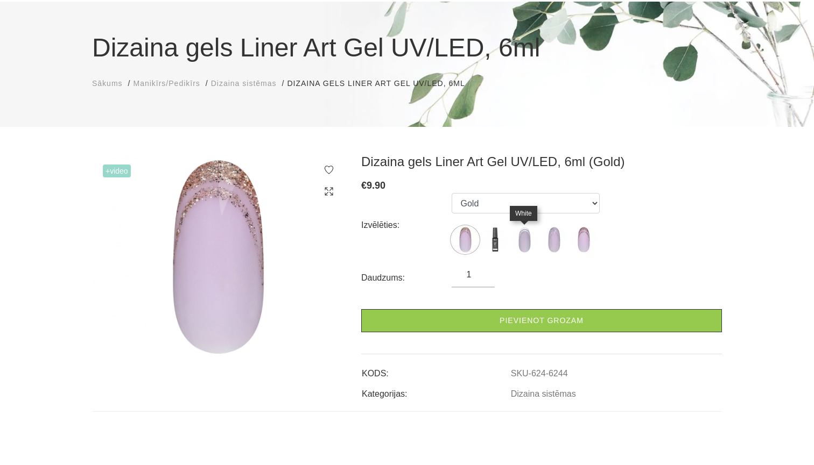
click at [524, 237] on img at bounding box center [524, 240] width 27 height 27
select select "6246"
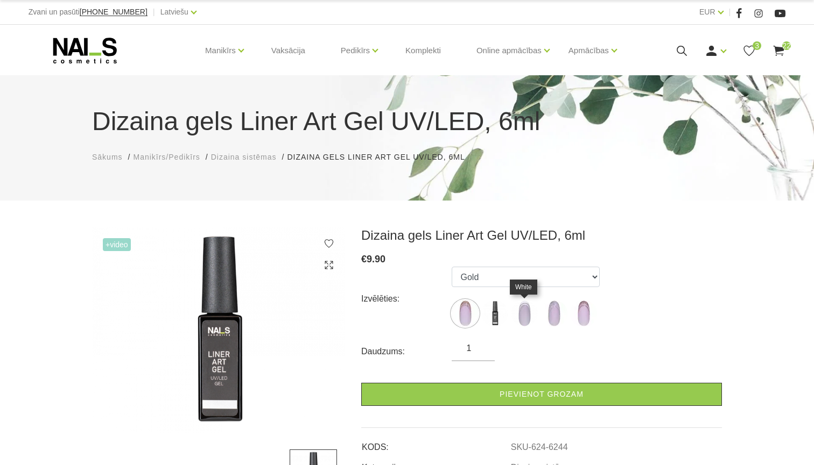
click at [521, 318] on img at bounding box center [524, 313] width 27 height 27
select select "6246"
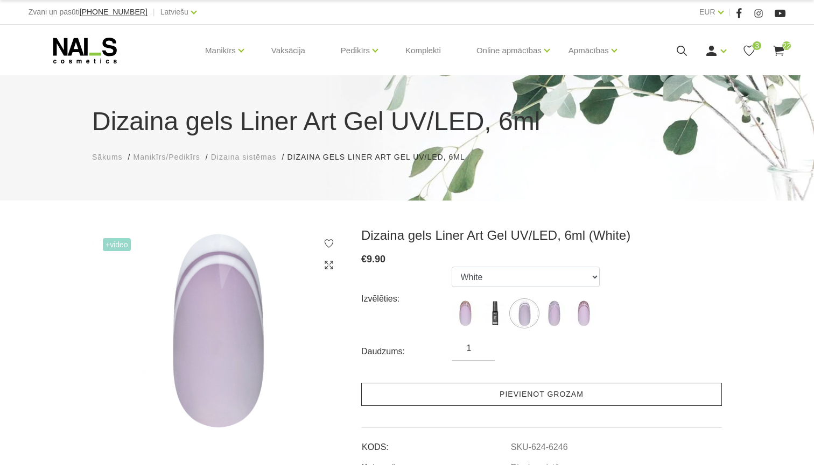
click at [510, 398] on link "Pievienot grozam" at bounding box center [541, 394] width 361 height 23
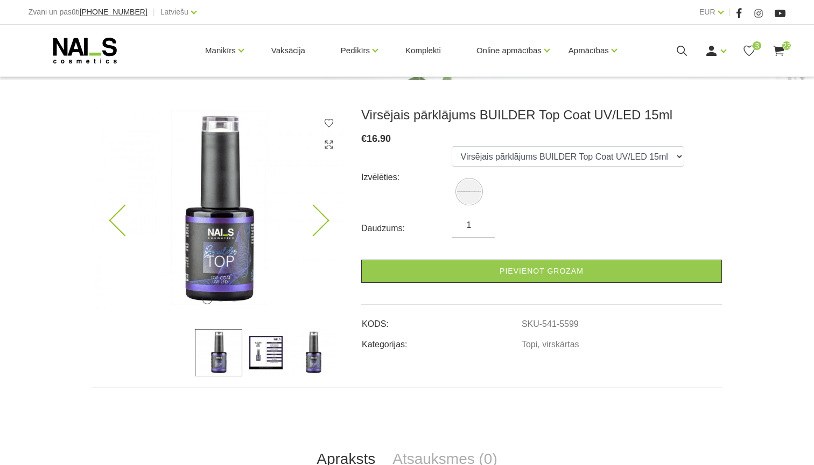
scroll to position [123, 0]
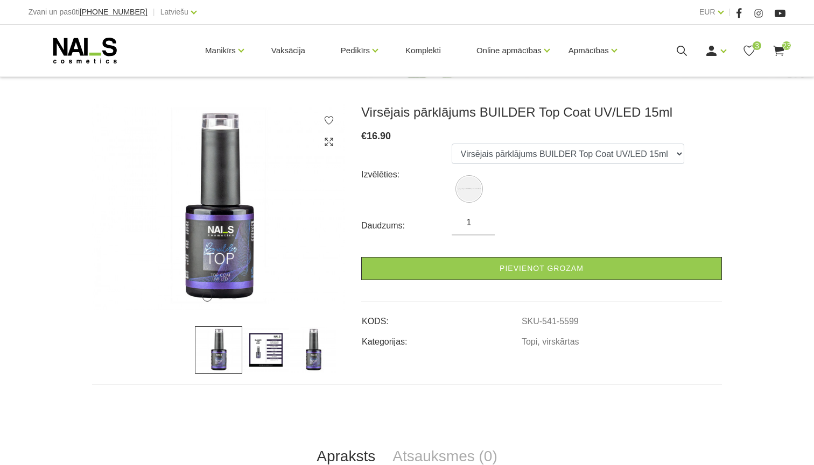
click at [267, 361] on img at bounding box center [265, 350] width 47 height 47
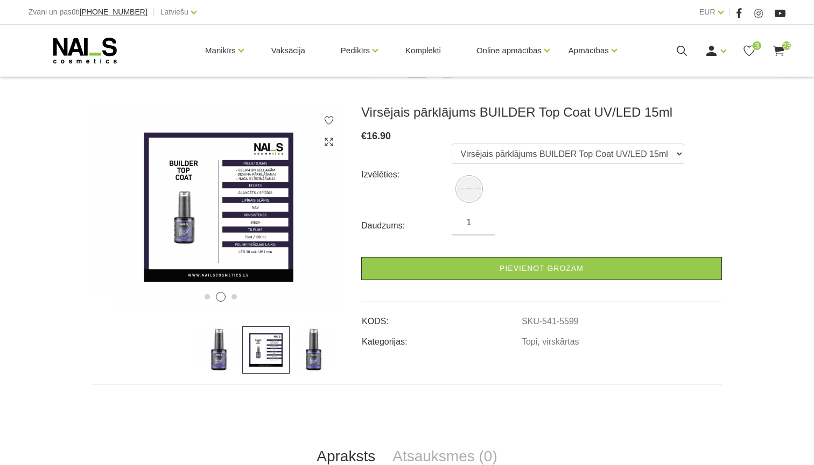
click at [316, 361] on img at bounding box center [312, 350] width 47 height 47
click at [318, 355] on img at bounding box center [312, 350] width 47 height 47
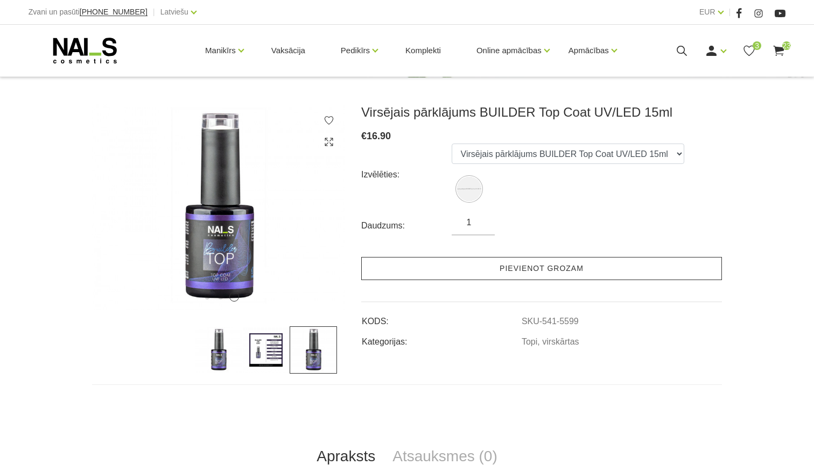
click at [411, 269] on link "Pievienot grozam" at bounding box center [541, 268] width 361 height 23
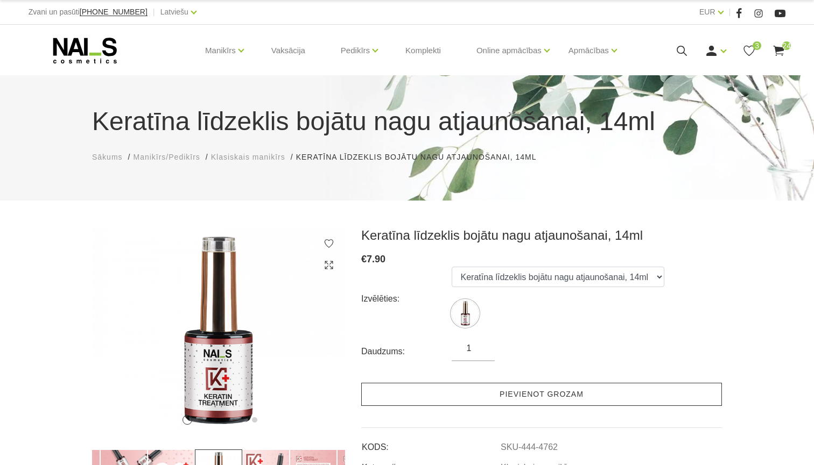
click at [458, 395] on link "Pievienot grozam" at bounding box center [541, 394] width 361 height 23
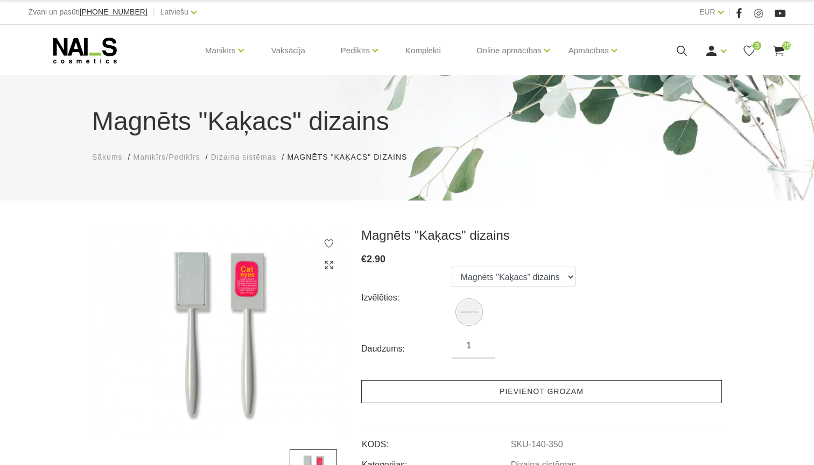
click at [543, 401] on link "Pievienot grozam" at bounding box center [541, 391] width 361 height 23
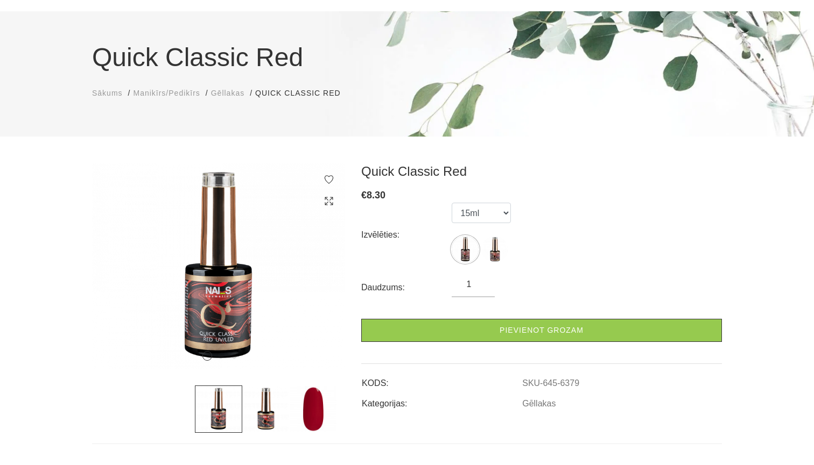
scroll to position [82, 0]
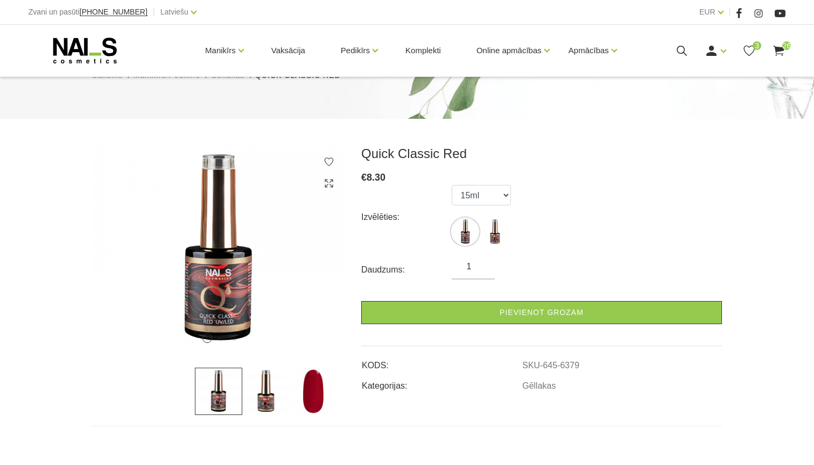
click at [310, 406] on img at bounding box center [312, 391] width 47 height 47
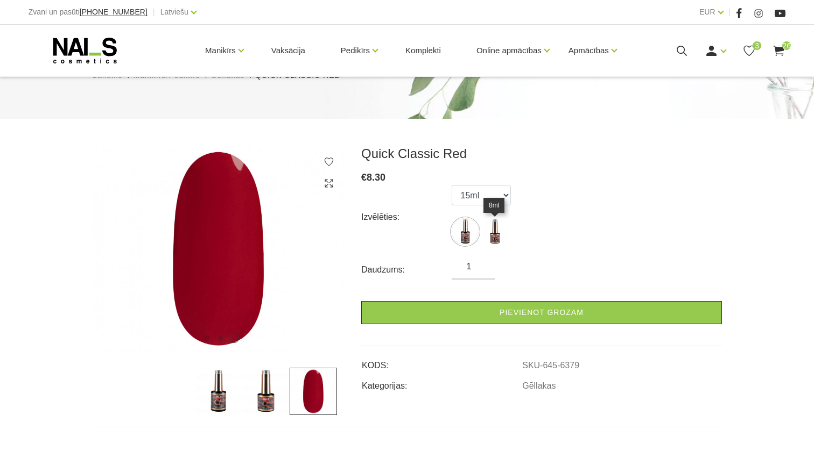
click at [492, 223] on img at bounding box center [494, 231] width 27 height 27
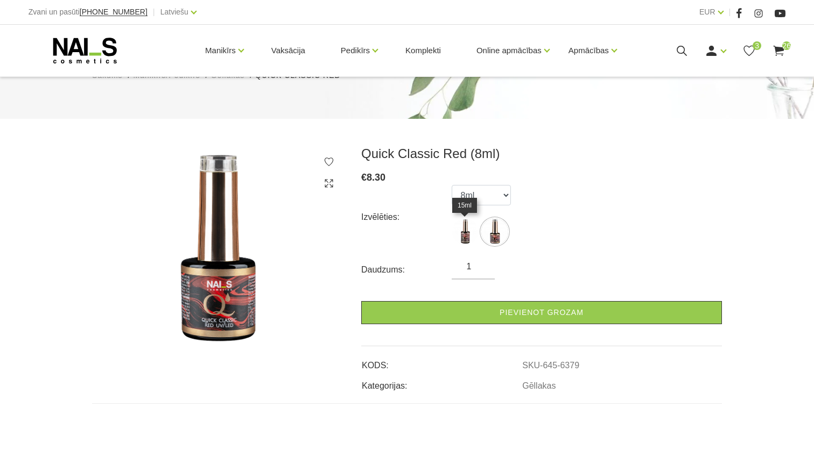
click at [468, 231] on img at bounding box center [464, 231] width 27 height 27
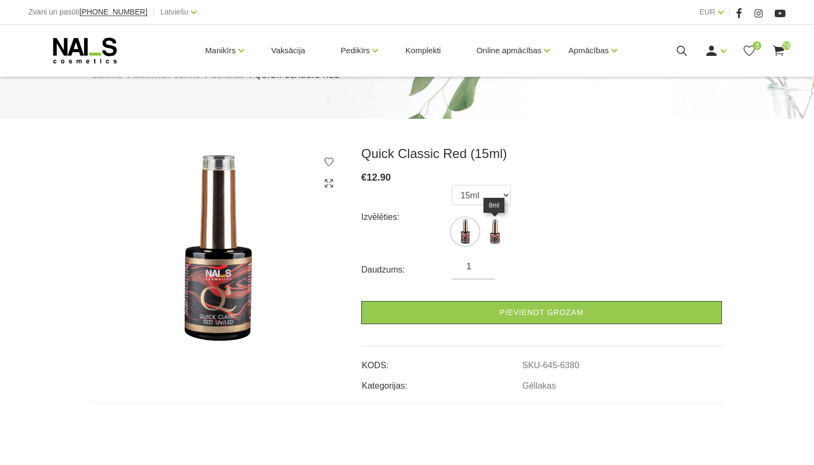
click at [496, 241] on img at bounding box center [494, 231] width 27 height 27
select select "6379"
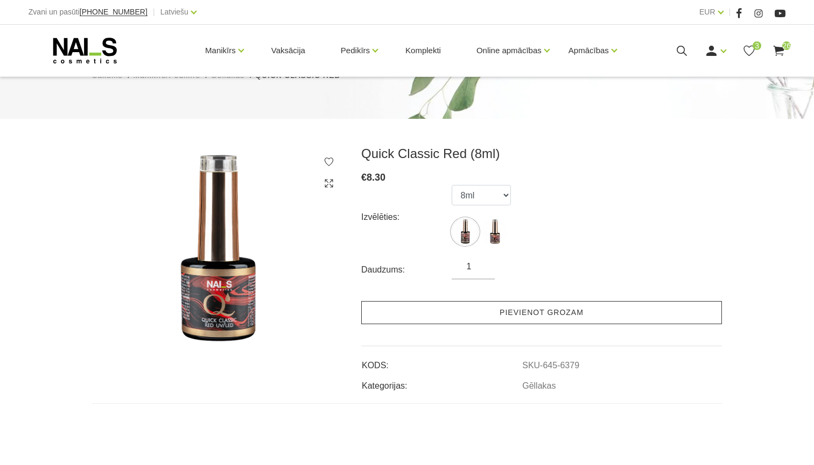
click at [464, 319] on link "Pievienot grozam" at bounding box center [541, 312] width 361 height 23
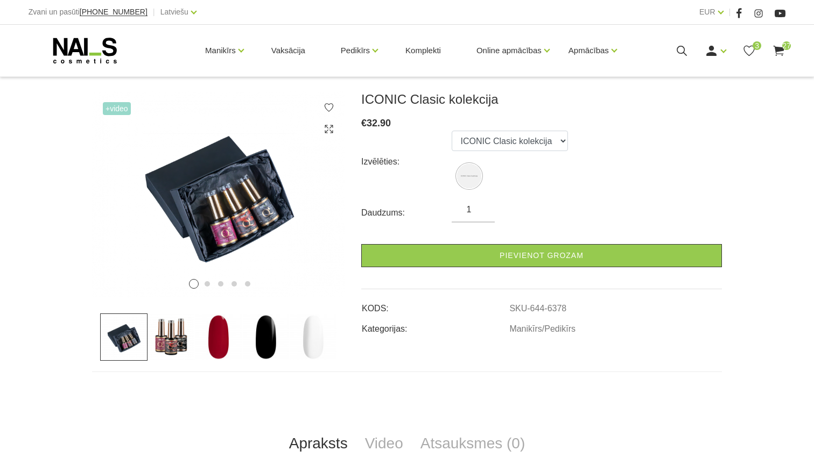
scroll to position [134, 0]
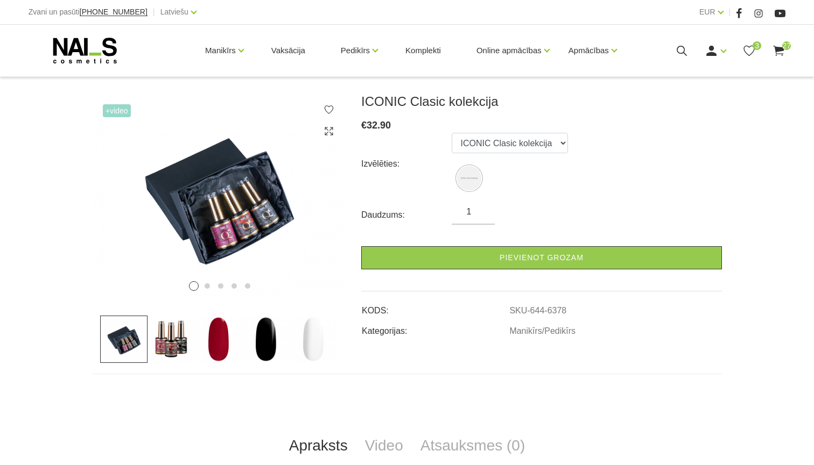
click at [219, 338] on img at bounding box center [218, 339] width 47 height 47
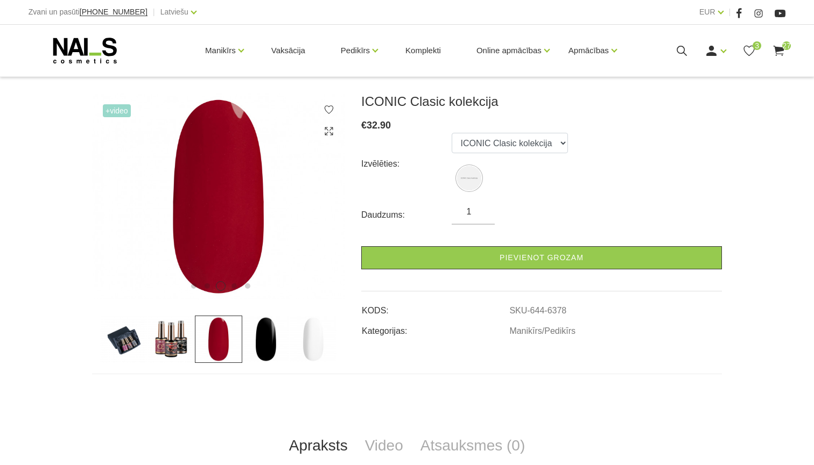
click at [273, 342] on img at bounding box center [265, 339] width 47 height 47
click at [310, 342] on img at bounding box center [312, 339] width 47 height 47
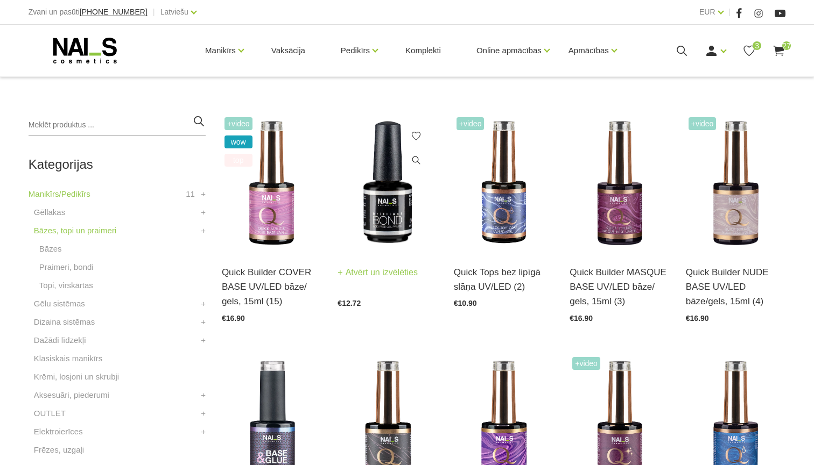
scroll to position [220, 0]
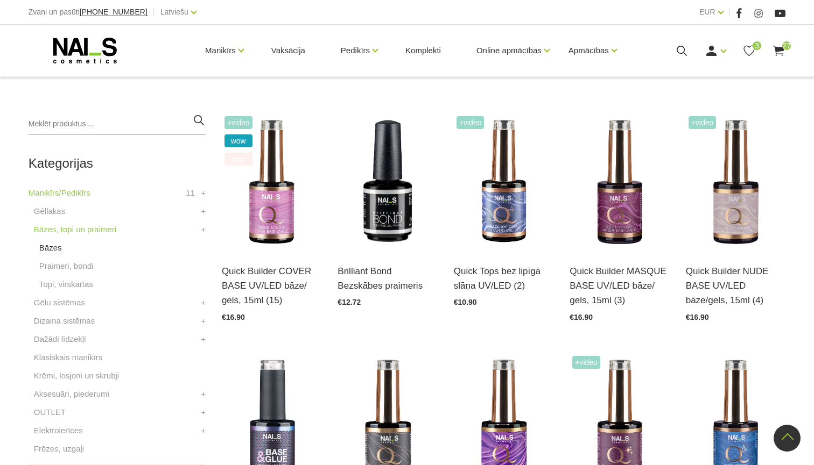
click at [46, 251] on link "Bāzes" at bounding box center [50, 248] width 23 height 13
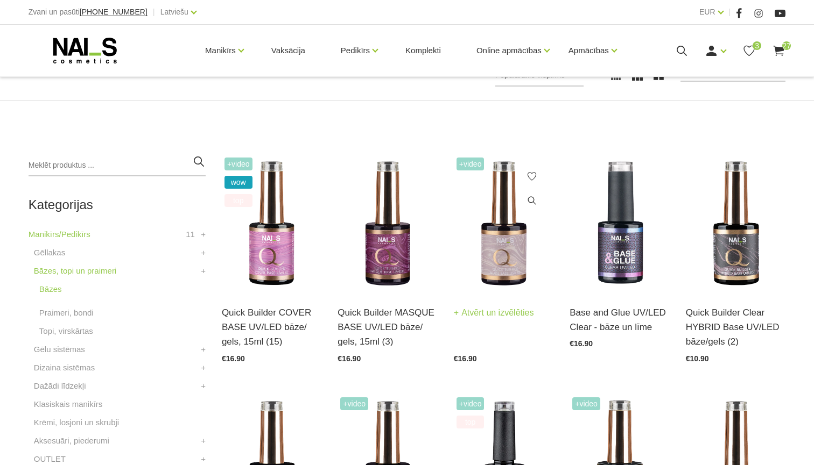
scroll to position [190, 0]
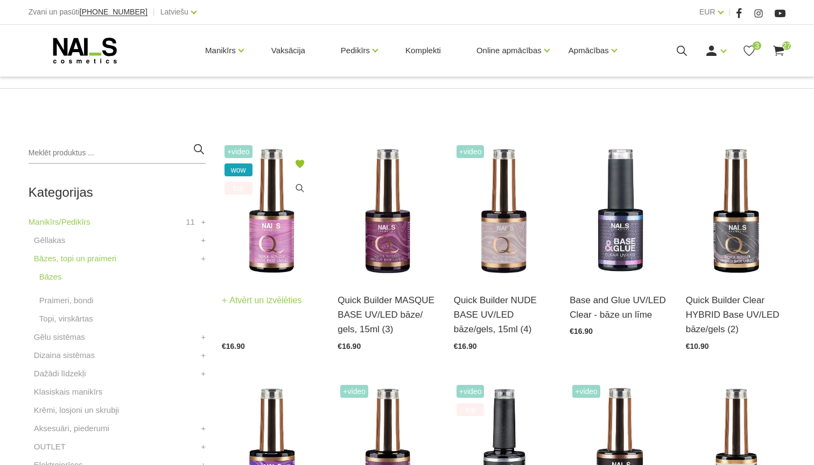
click at [274, 231] on img at bounding box center [272, 211] width 100 height 137
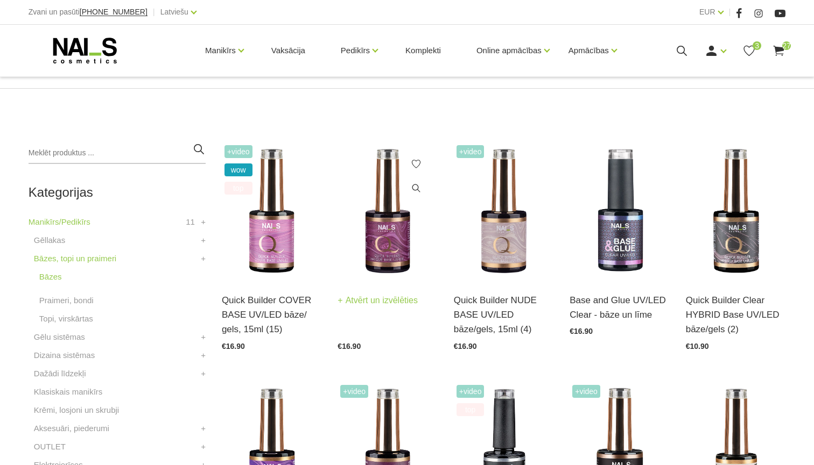
click at [400, 248] on img at bounding box center [387, 211] width 100 height 137
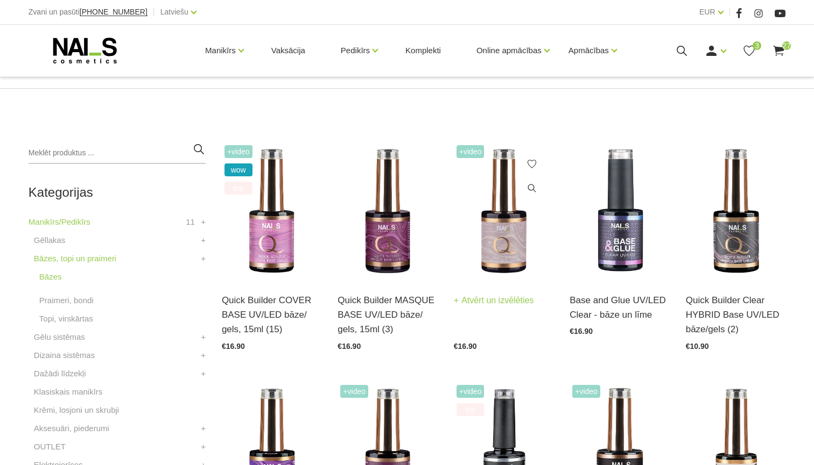
click at [504, 236] on img at bounding box center [504, 211] width 100 height 137
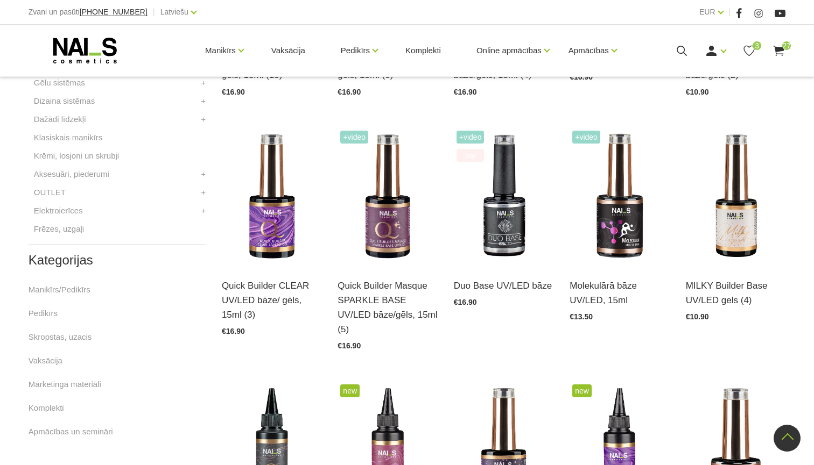
scroll to position [471, 0]
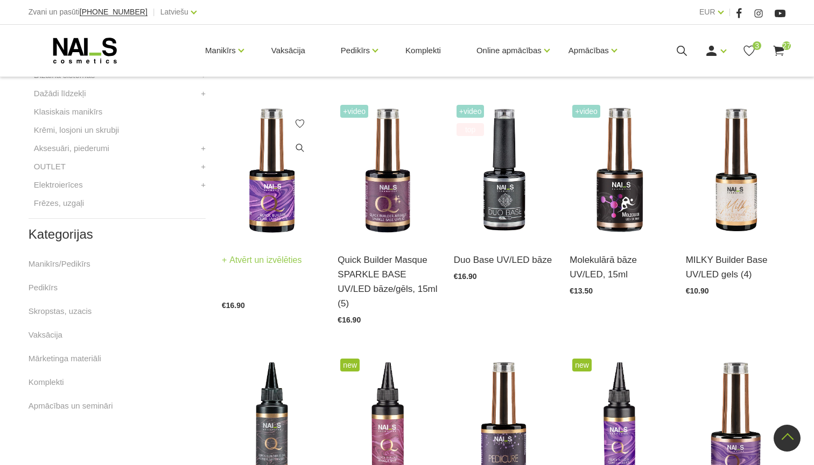
click at [280, 206] on img at bounding box center [272, 170] width 100 height 137
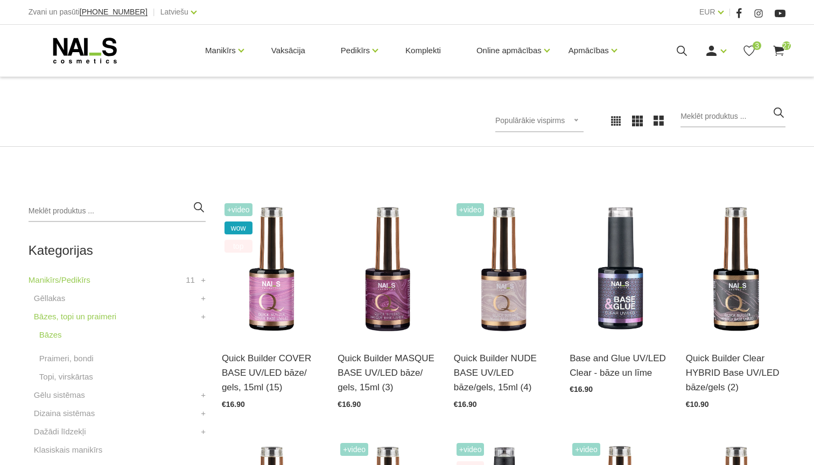
scroll to position [149, 0]
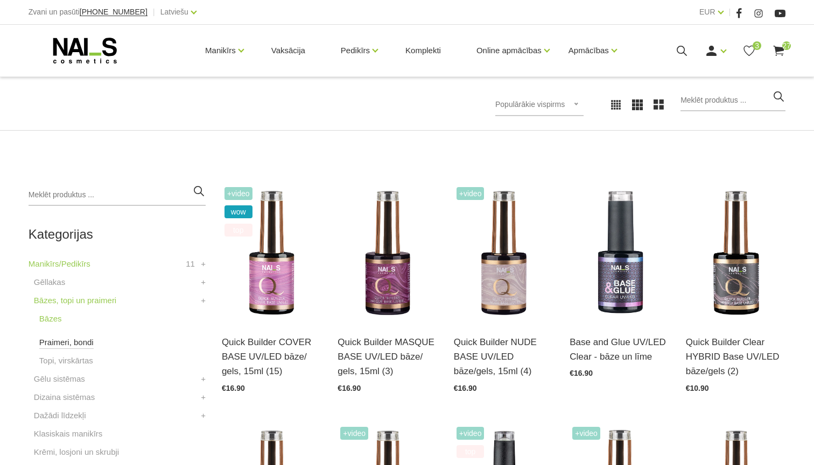
click at [63, 349] on link "Praimeri, bondi" at bounding box center [66, 342] width 54 height 13
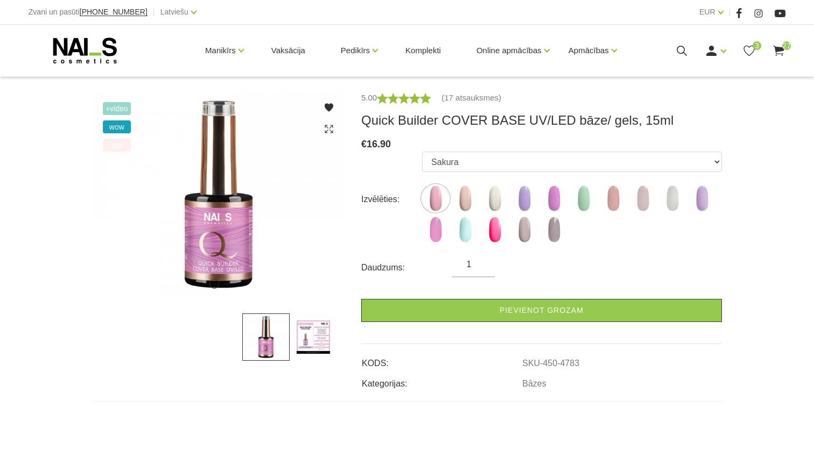
scroll to position [153, 0]
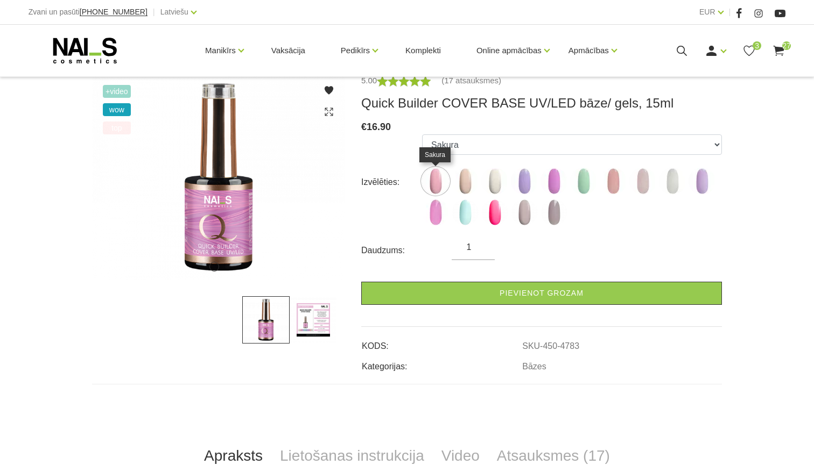
click at [439, 180] on img at bounding box center [435, 181] width 27 height 27
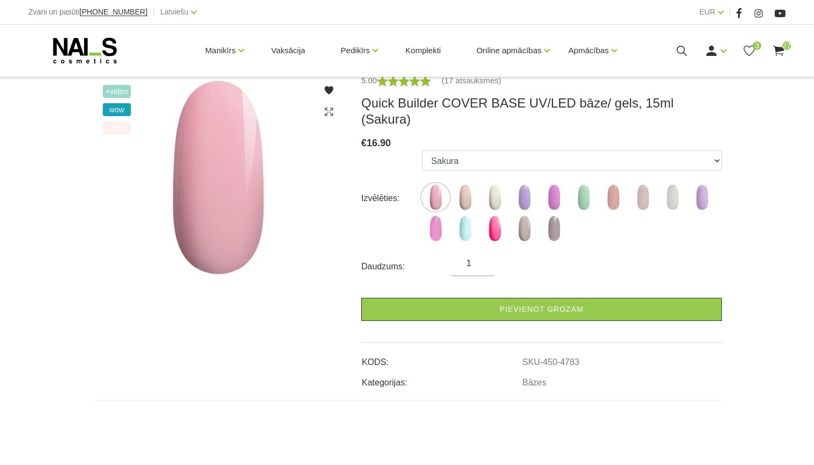
click at [480, 175] on ul "Sakura Sweet Dream Milkshake May Lilac with Shimmer Pink Peony with Shimmer Min…" at bounding box center [572, 199] width 300 height 96
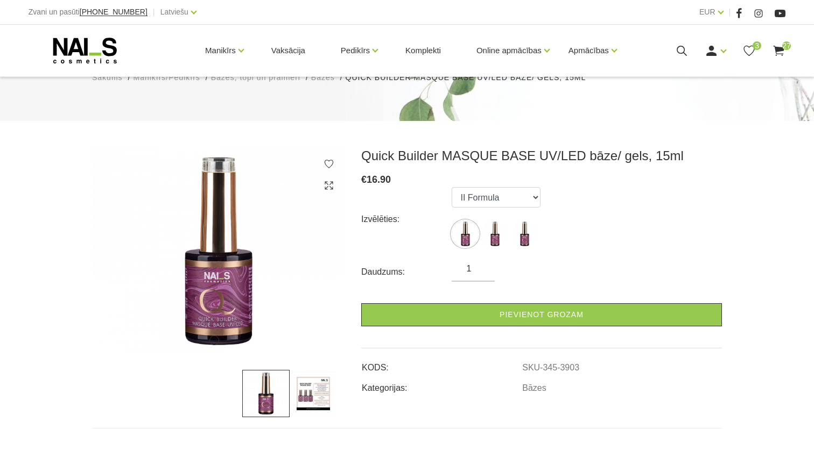
scroll to position [125, 0]
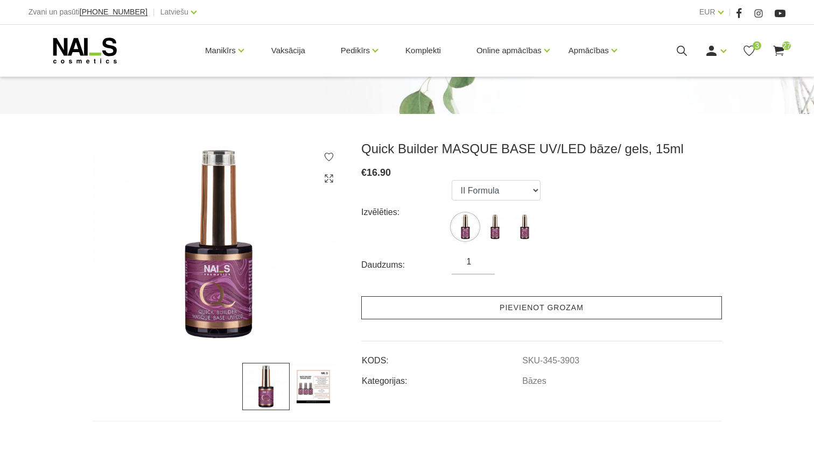
click at [462, 296] on link "Pievienot grozam" at bounding box center [541, 307] width 361 height 23
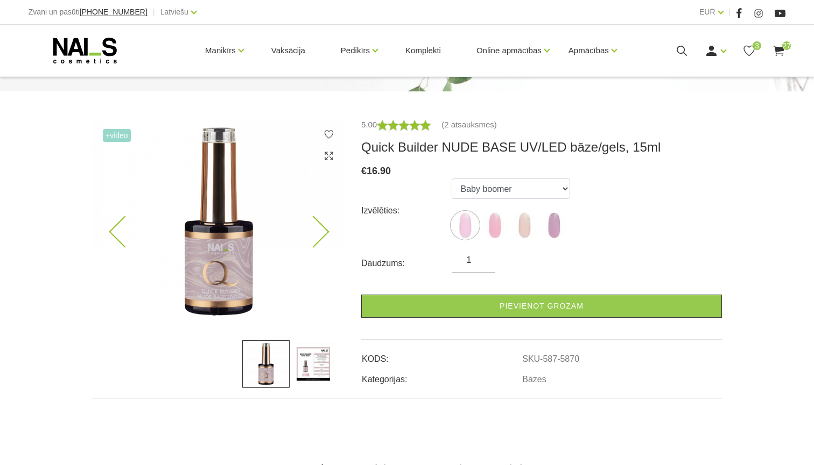
scroll to position [116, 0]
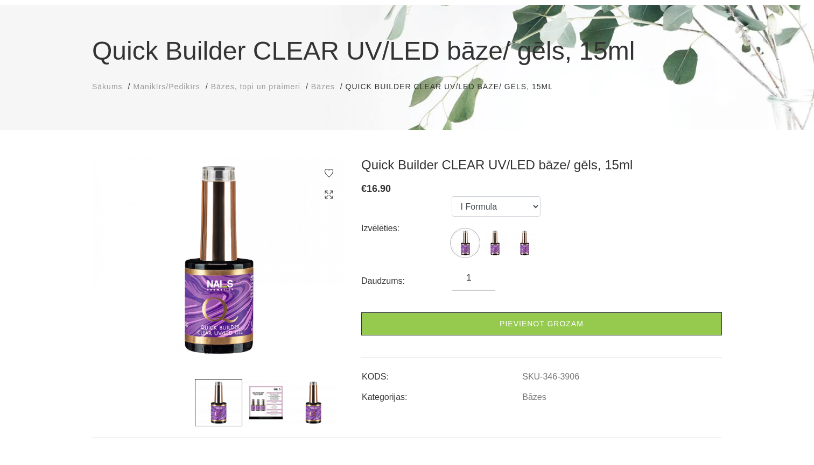
scroll to position [91, 0]
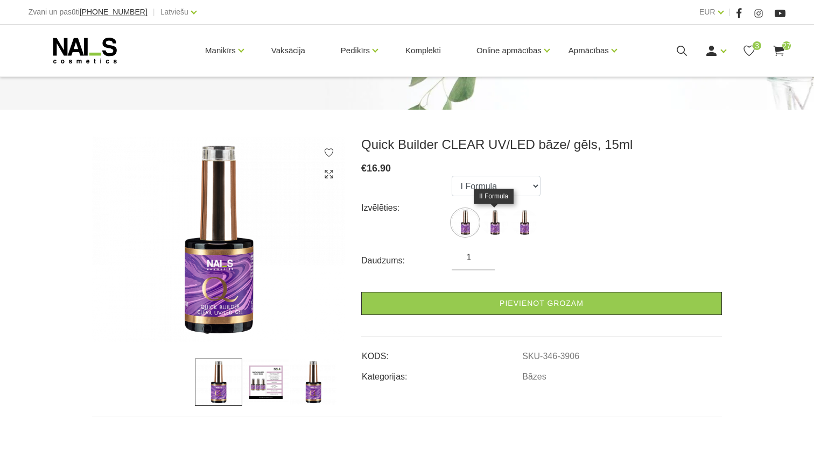
click at [493, 223] on img at bounding box center [494, 222] width 27 height 27
select select "3907"
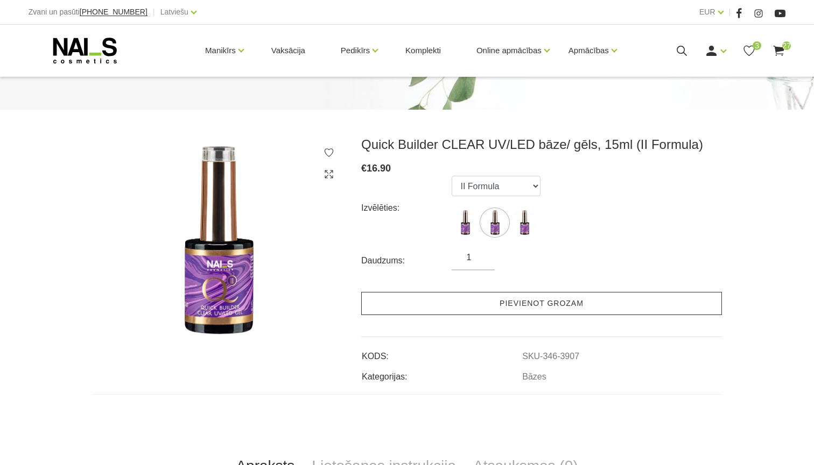
click at [383, 308] on link "Pievienot grozam" at bounding box center [541, 303] width 361 height 23
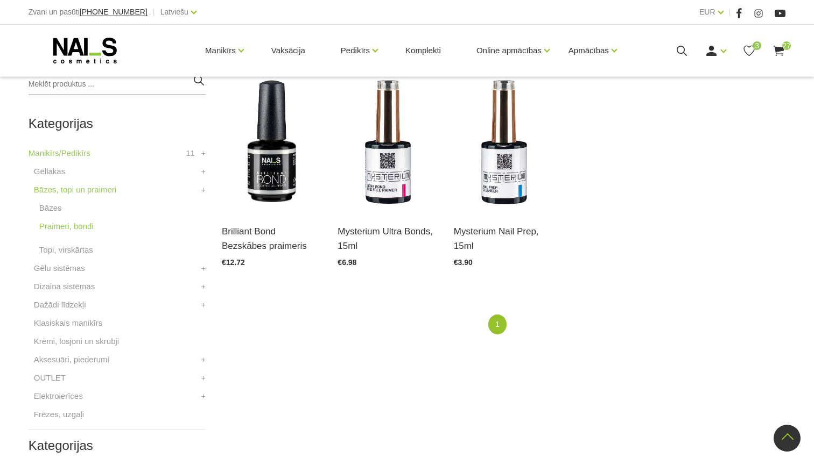
scroll to position [246, 0]
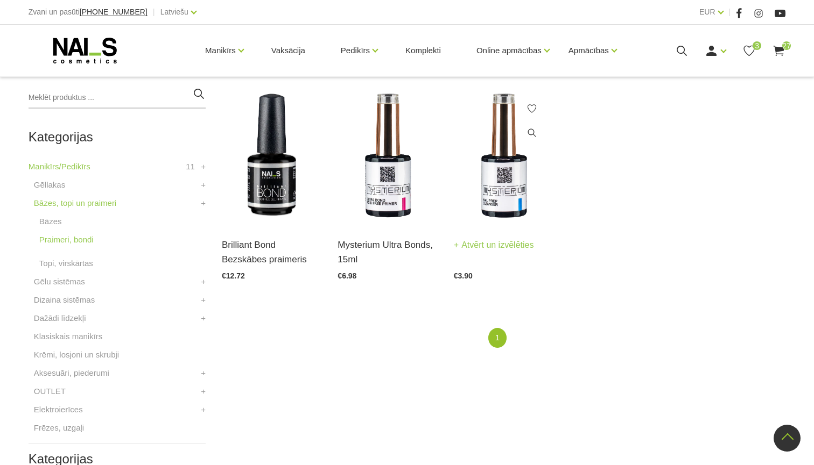
click at [503, 192] on img at bounding box center [504, 155] width 100 height 137
click at [80, 263] on link "Topi, virskārtas" at bounding box center [66, 263] width 54 height 13
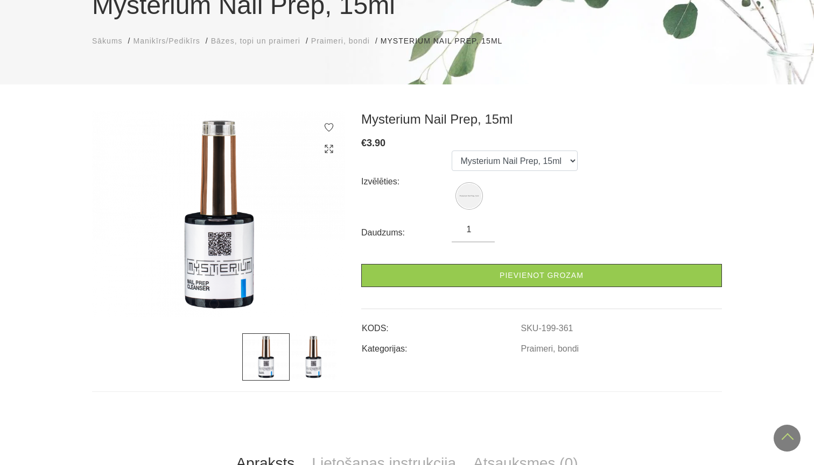
scroll to position [23, 0]
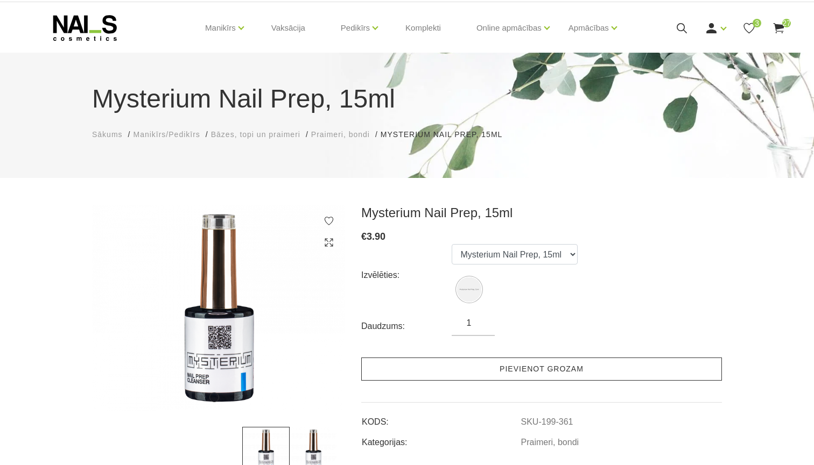
click at [447, 374] on link "Pievienot grozam" at bounding box center [541, 369] width 361 height 23
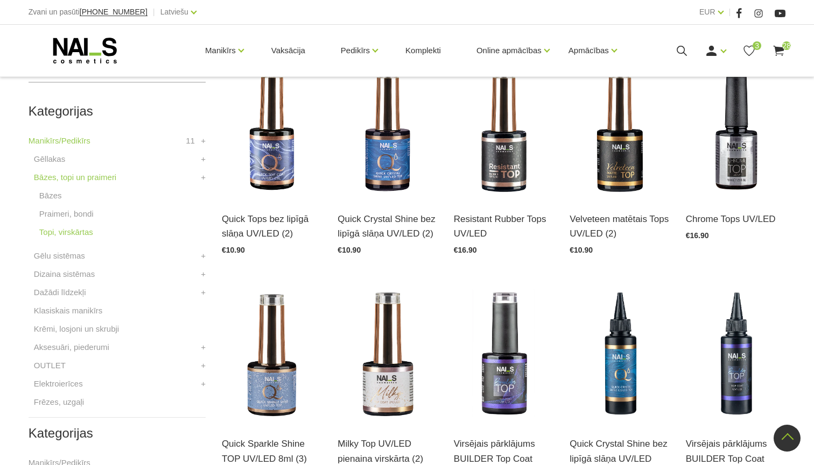
scroll to position [273, 0]
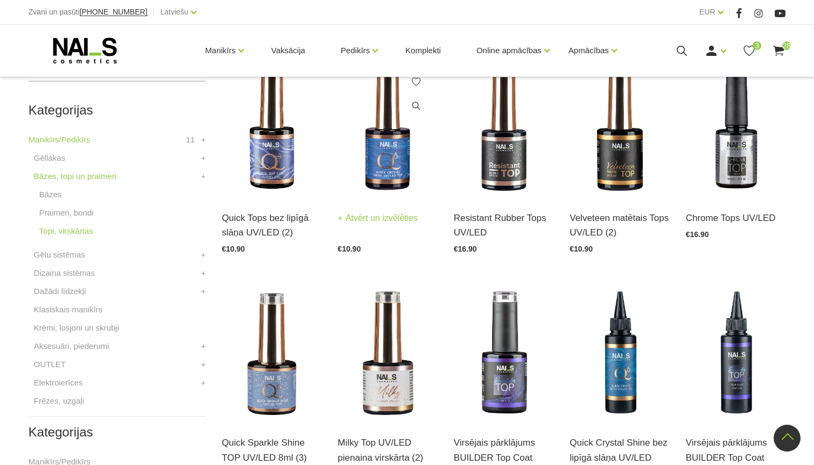
click at [387, 149] on img at bounding box center [387, 128] width 100 height 137
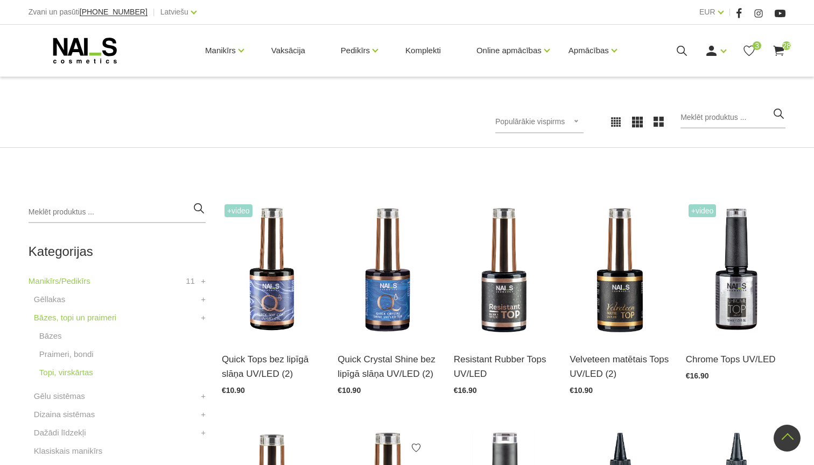
scroll to position [90, 0]
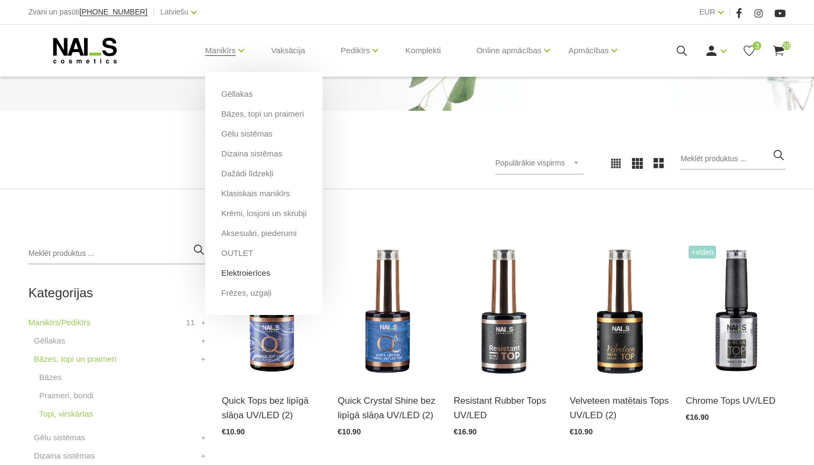
click at [243, 274] on link "Elektroierīces" at bounding box center [245, 273] width 49 height 12
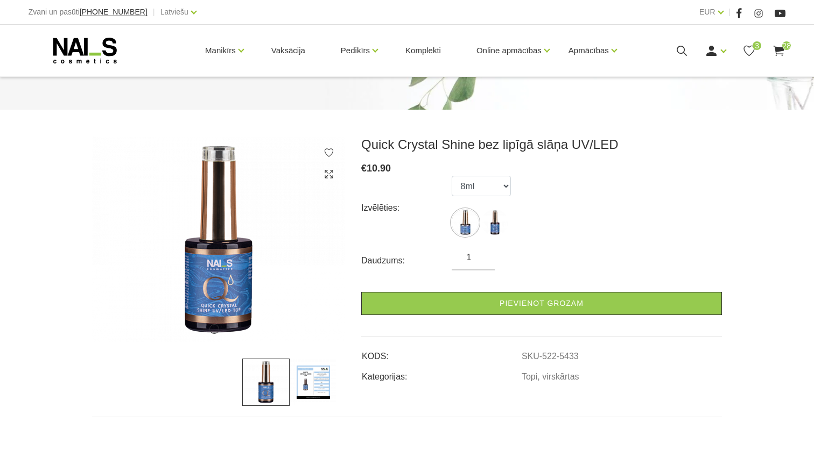
scroll to position [99, 0]
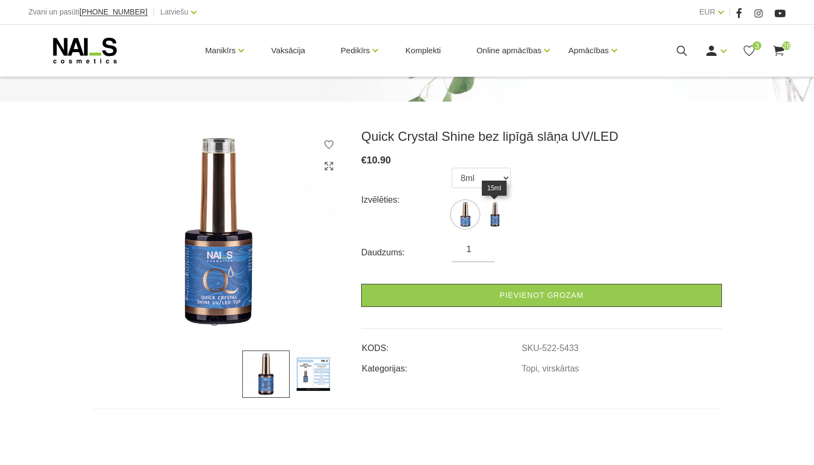
click at [491, 227] on img at bounding box center [494, 214] width 27 height 27
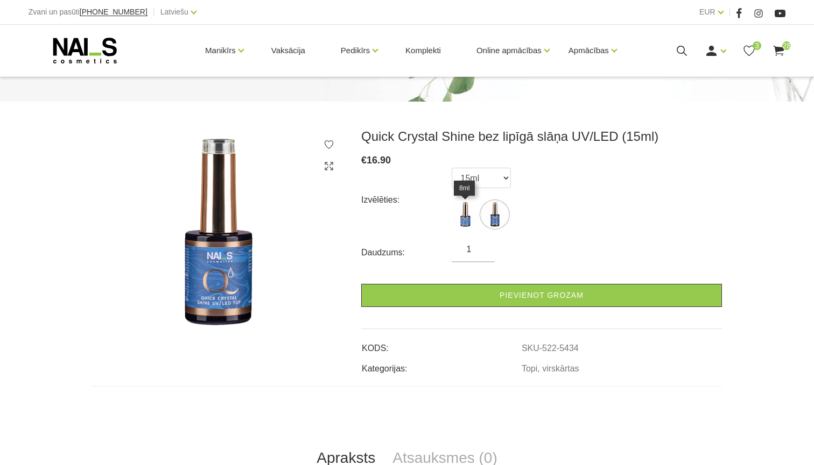
click at [470, 214] on img at bounding box center [464, 214] width 27 height 27
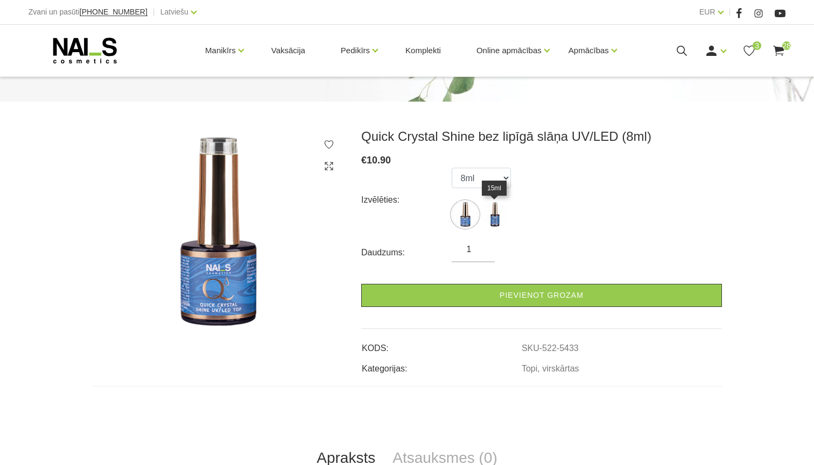
click at [503, 215] on img at bounding box center [494, 214] width 27 height 27
select select "5434"
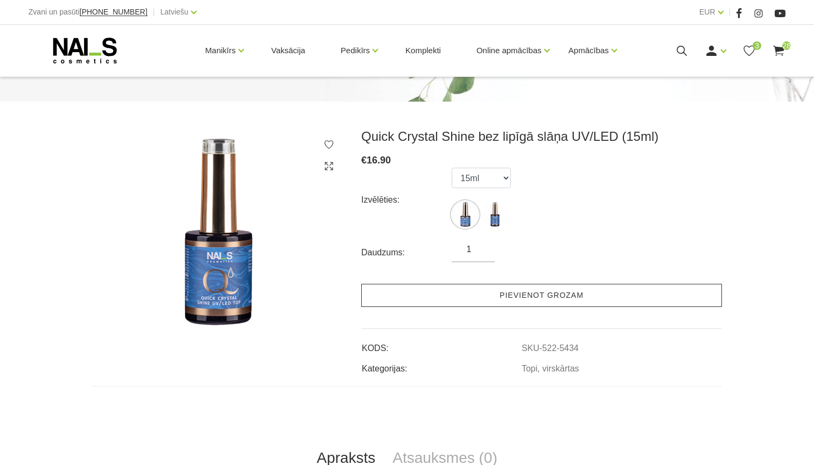
click at [429, 301] on link "Pievienot grozam" at bounding box center [541, 295] width 361 height 23
